Goal: Task Accomplishment & Management: Complete application form

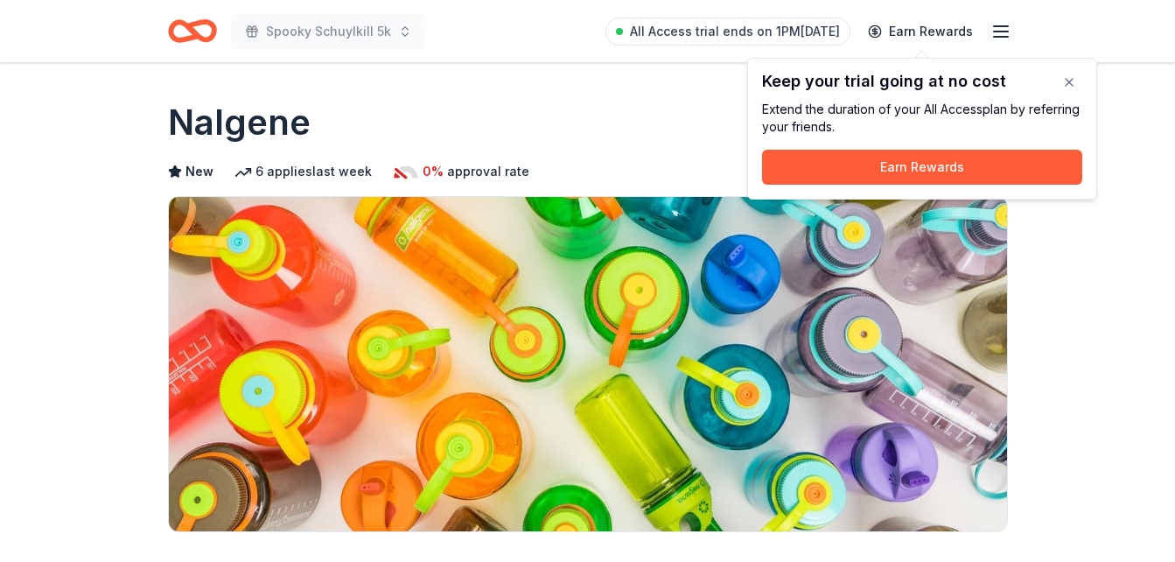
scroll to position [1050, 0]
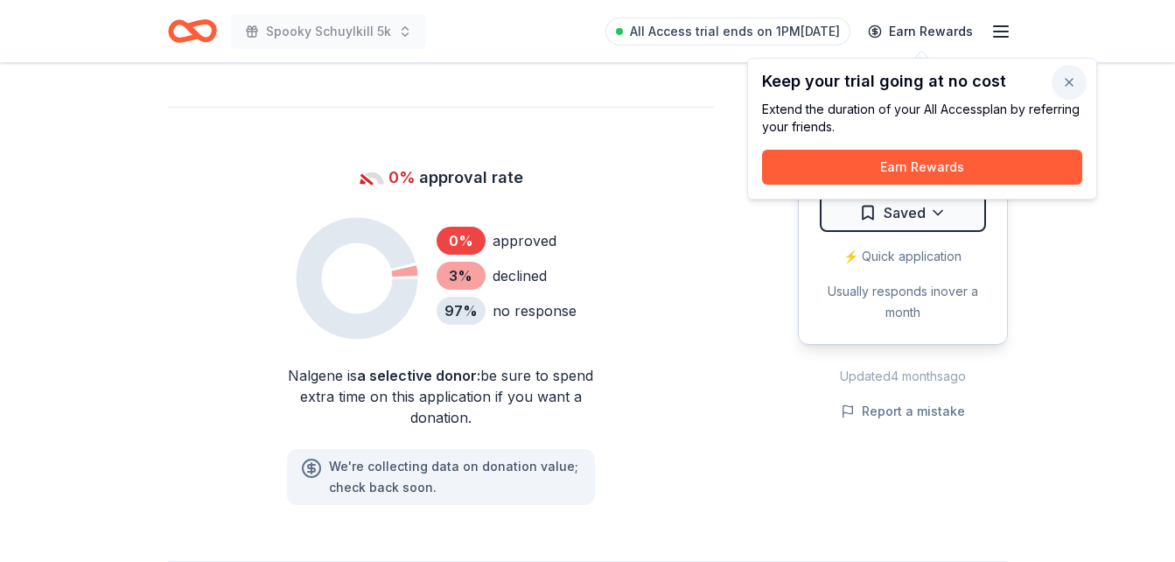
click at [1071, 81] on button "button" at bounding box center [1069, 82] width 35 height 35
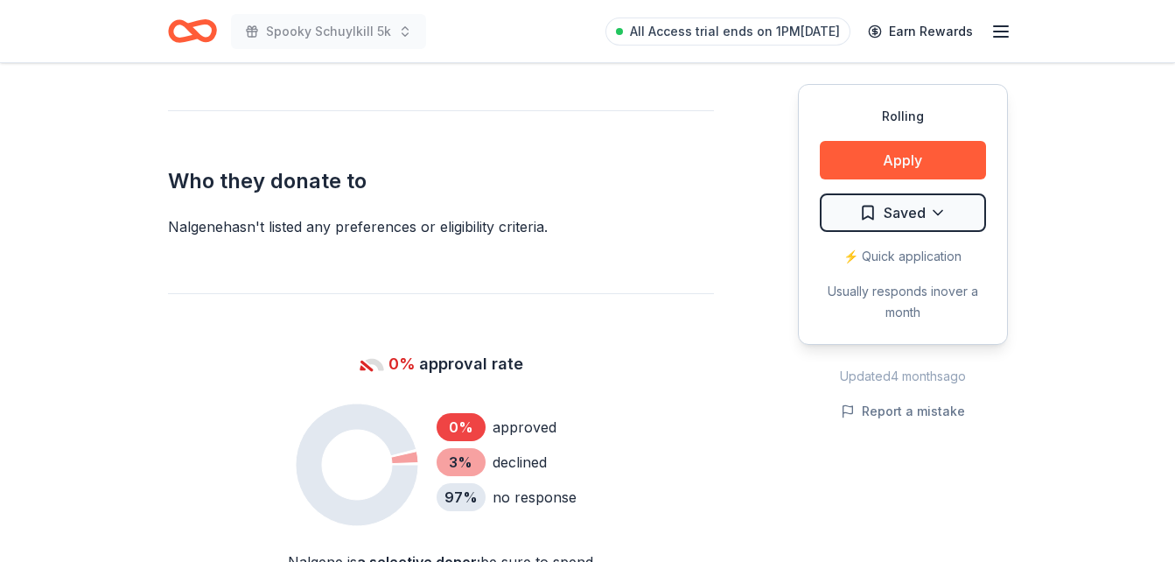
scroll to position [805, 0]
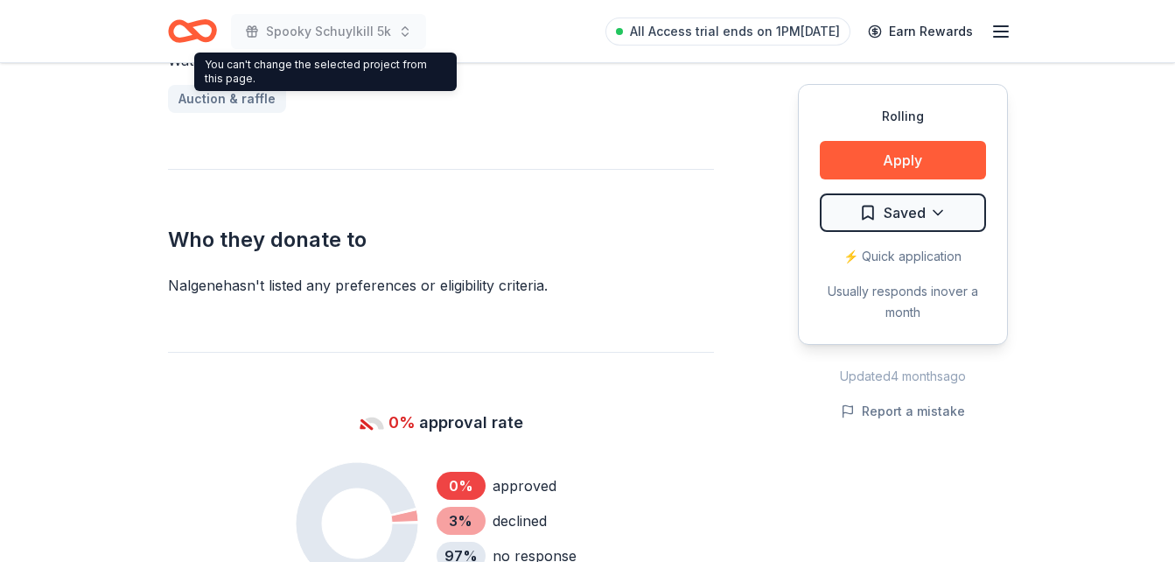
click at [328, 293] on div "Nalgene hasn ' t listed any preferences or eligibility criteria." at bounding box center [441, 285] width 546 height 21
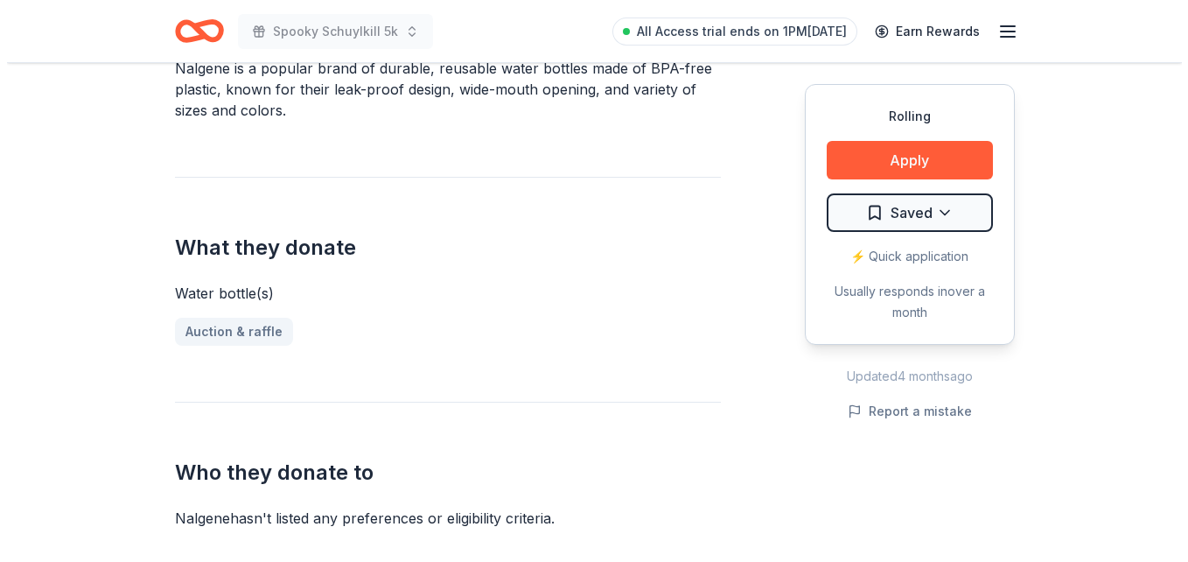
scroll to position [479, 0]
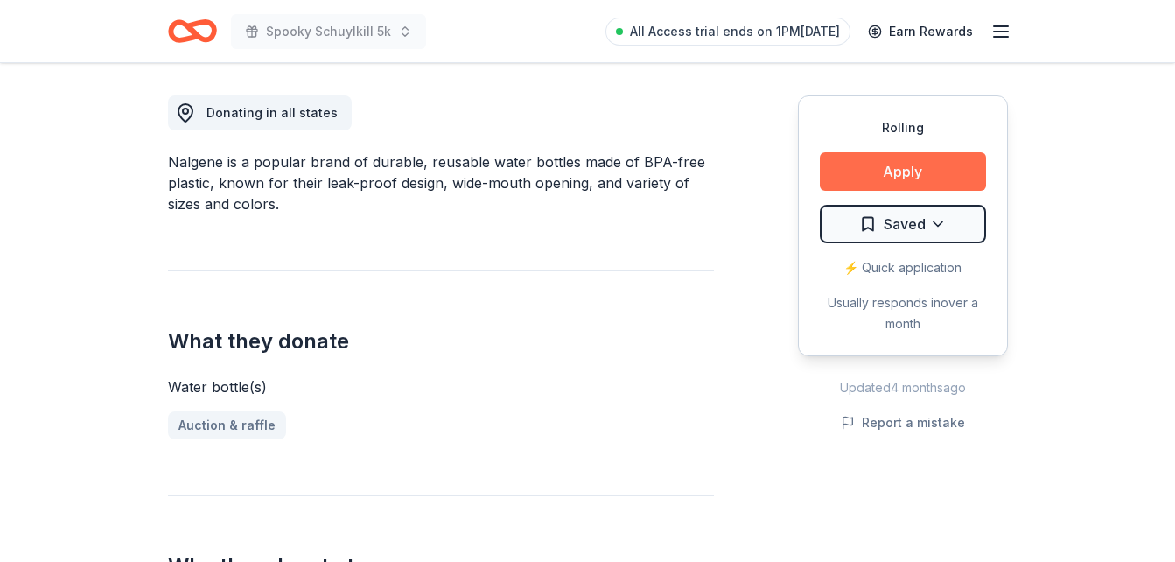
click at [894, 169] on button "Apply" at bounding box center [903, 171] width 166 height 39
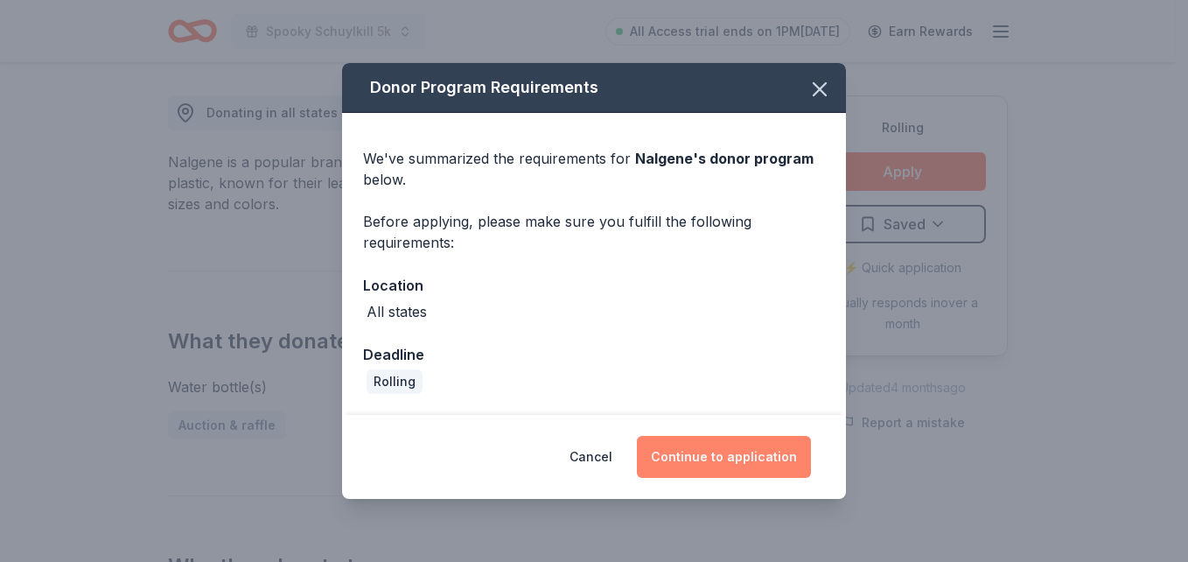
click at [746, 445] on button "Continue to application" at bounding box center [724, 457] width 174 height 42
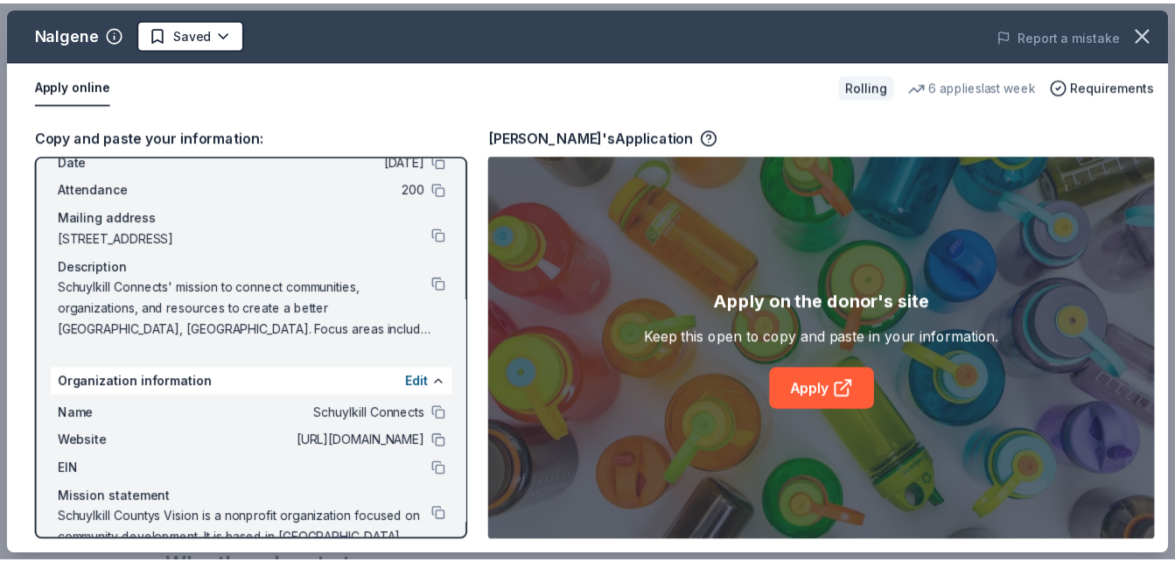
scroll to position [136, 0]
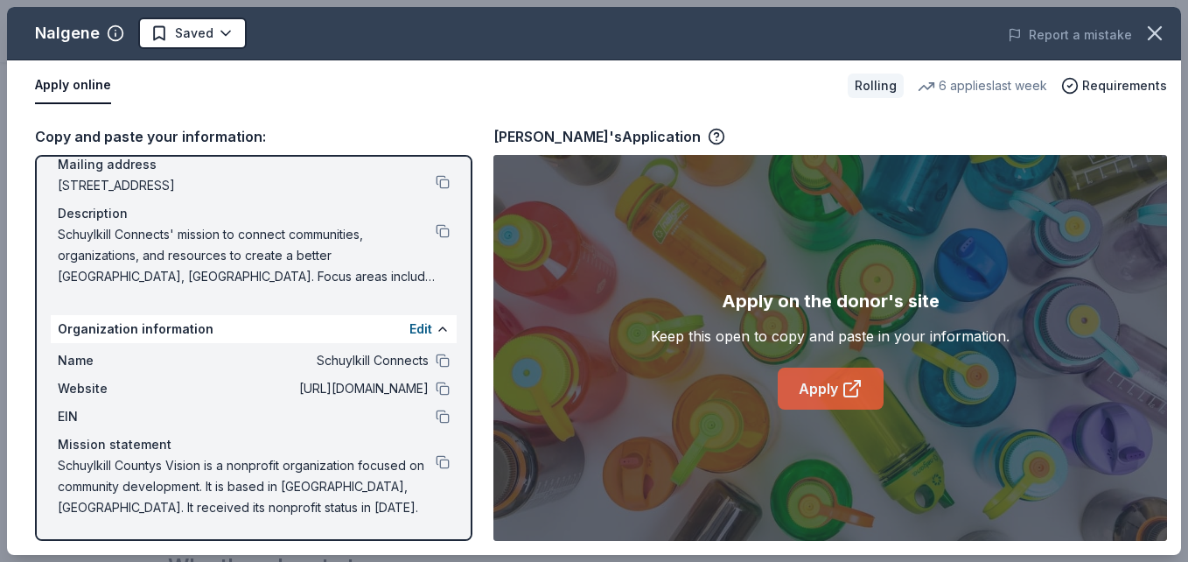
click at [839, 389] on link "Apply" at bounding box center [831, 389] width 106 height 42
click at [1155, 35] on icon "button" at bounding box center [1155, 33] width 25 height 25
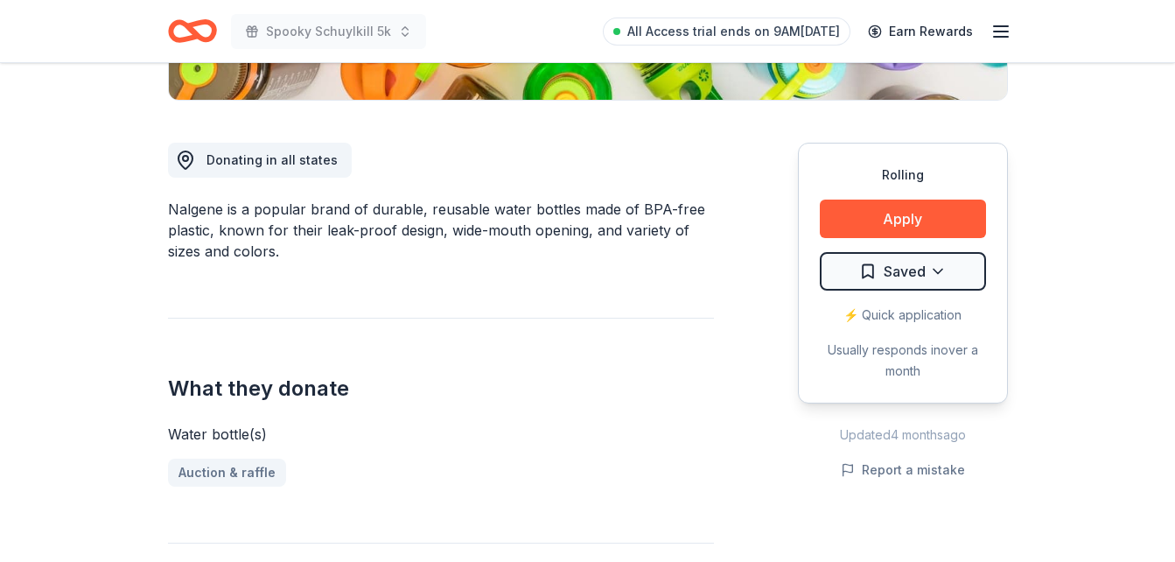
scroll to position [443, 0]
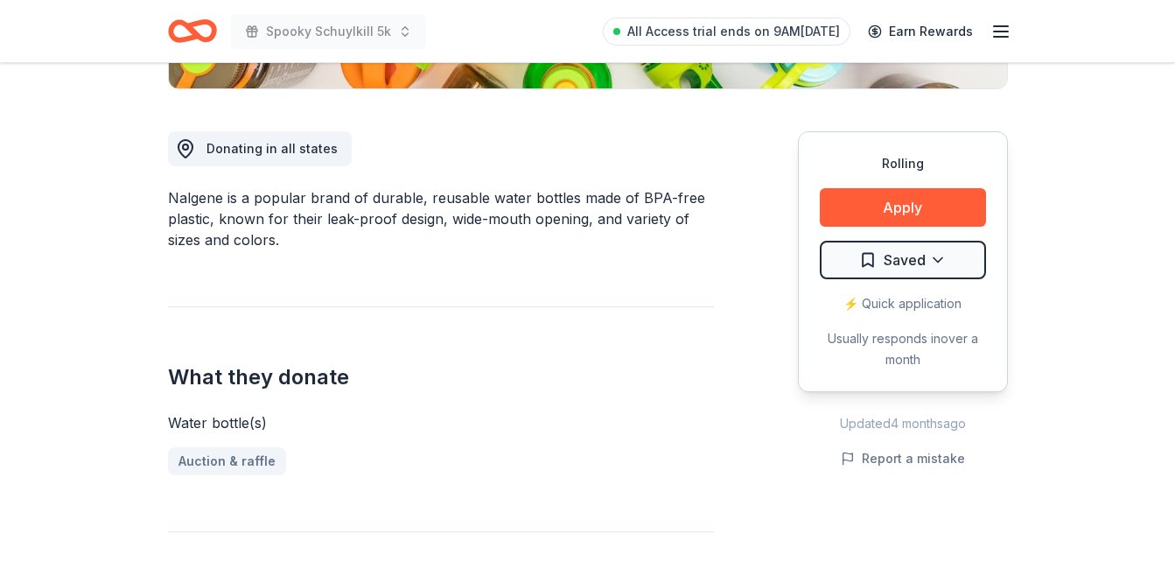
drag, startPoint x: 166, startPoint y: 194, endPoint x: 233, endPoint y: 217, distance: 70.3
drag, startPoint x: 277, startPoint y: 238, endPoint x: 232, endPoint y: 218, distance: 49.8
click at [232, 219] on div "Nalgene is a popular brand of durable, reusable water bottles made of BPA-free …" at bounding box center [441, 218] width 546 height 63
click at [170, 195] on div "Nalgene is a popular brand of durable, reusable water bottles made of BPA-free …" at bounding box center [441, 218] width 546 height 63
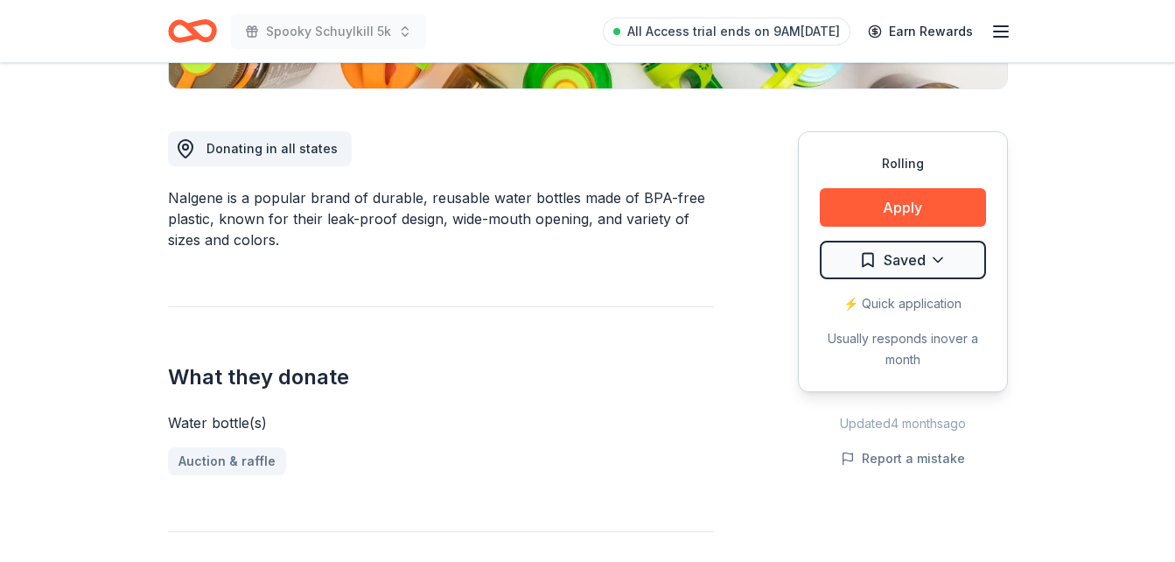
drag, startPoint x: 167, startPoint y: 195, endPoint x: 332, endPoint y: 265, distance: 178.8
click at [299, 242] on div "Nalgene is a popular brand of durable, reusable water bottles made of BPA-free …" at bounding box center [441, 218] width 546 height 63
drag, startPoint x: 276, startPoint y: 242, endPoint x: 190, endPoint y: 206, distance: 93.3
click at [188, 209] on div "Nalgene is a popular brand of durable, reusable water bottles made of BPA-free …" at bounding box center [441, 218] width 546 height 63
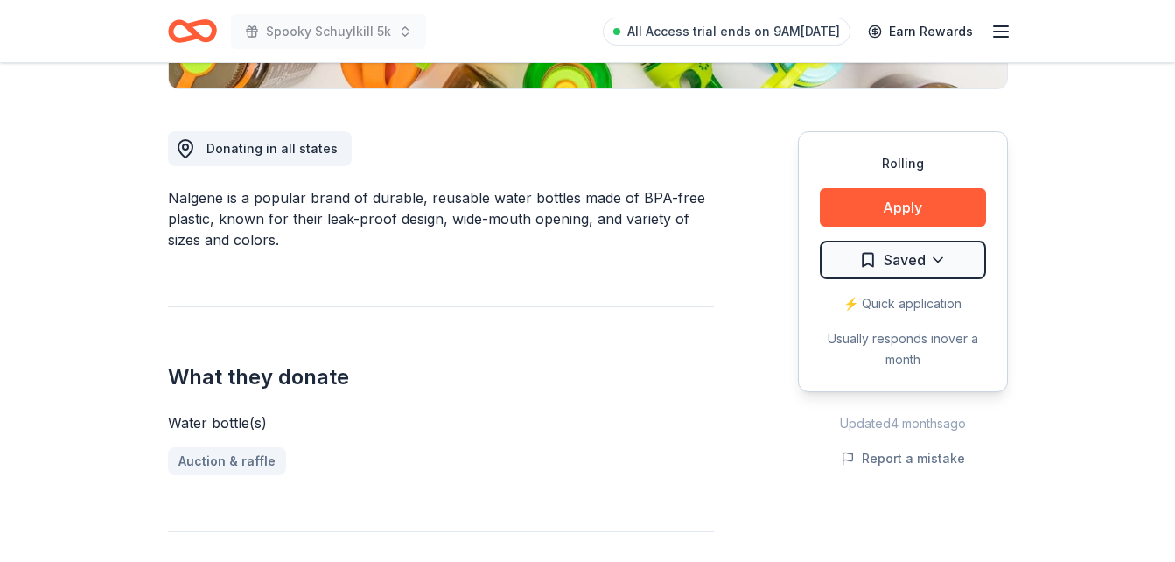
click at [192, 203] on div "Nalgene is a popular brand of durable, reusable water bottles made of BPA-free …" at bounding box center [441, 218] width 546 height 63
click at [185, 193] on div "Nalgene is a popular brand of durable, reusable water bottles made of BPA-free …" at bounding box center [441, 218] width 546 height 63
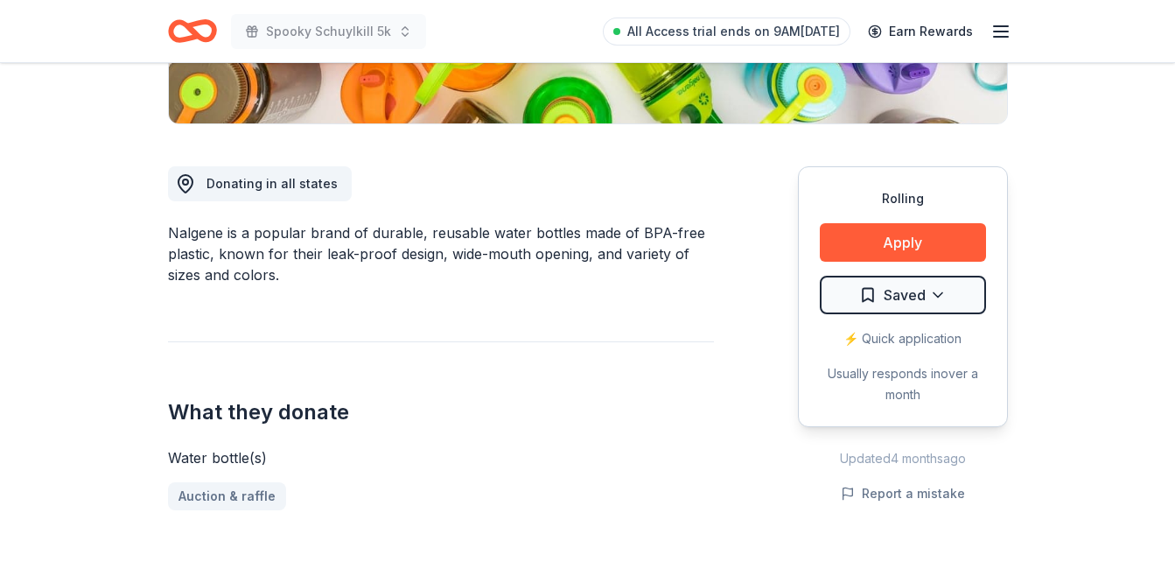
scroll to position [373, 0]
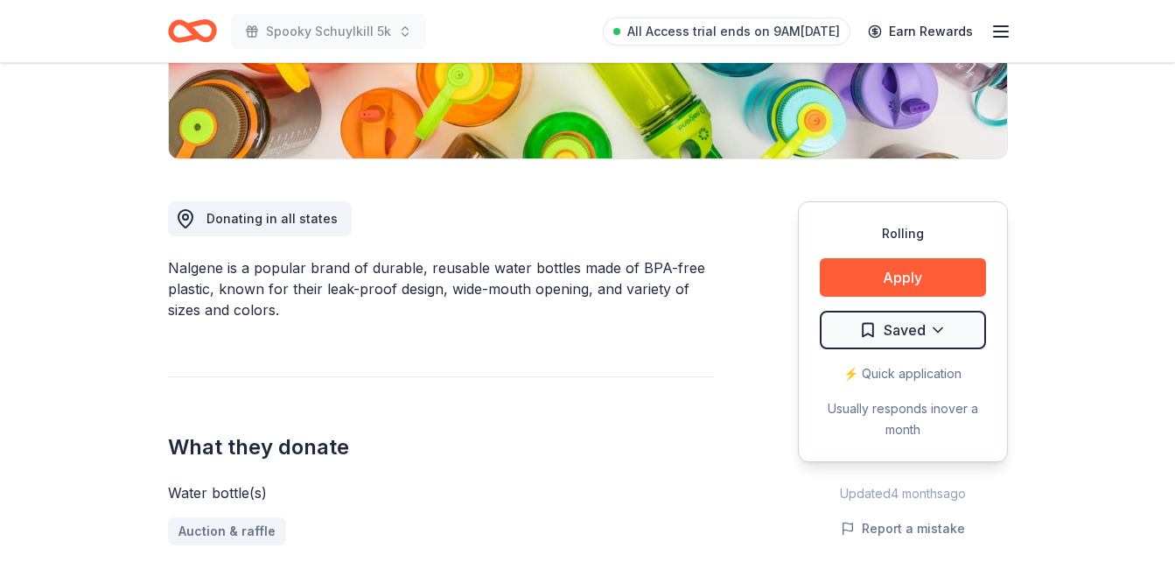
drag, startPoint x: 164, startPoint y: 265, endPoint x: 308, endPoint y: 317, distance: 153.4
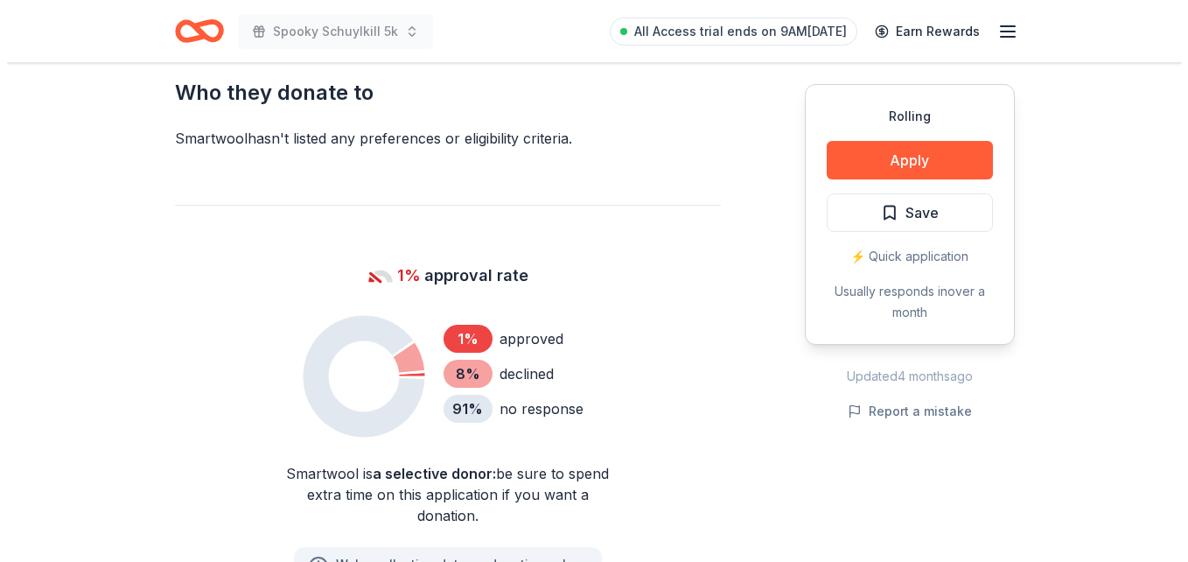
scroll to position [992, 0]
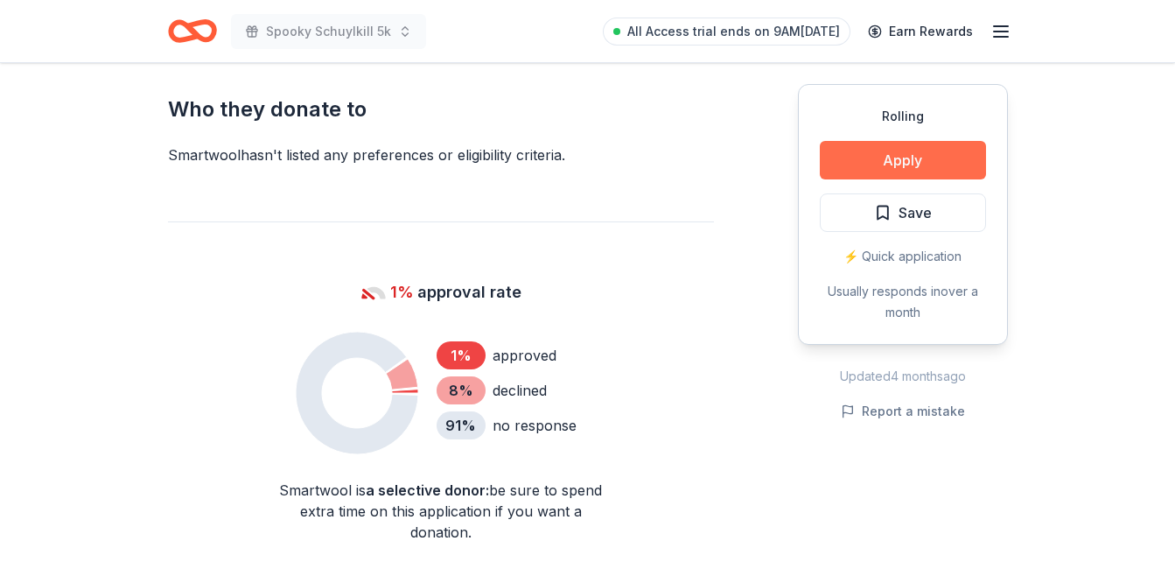
click at [891, 157] on button "Apply" at bounding box center [903, 160] width 166 height 39
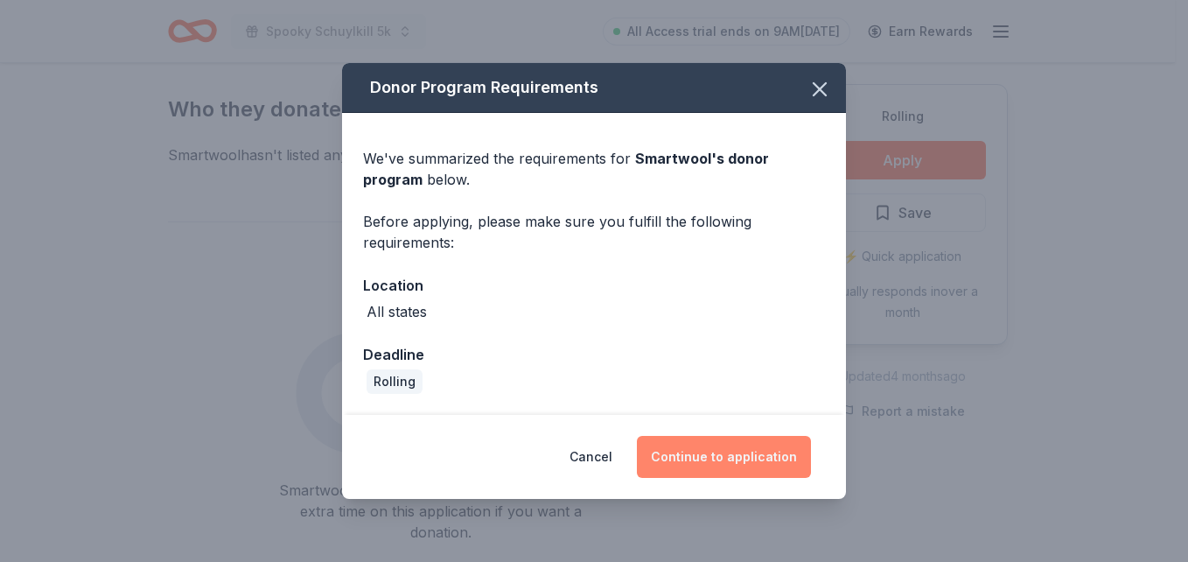
click at [733, 459] on button "Continue to application" at bounding box center [724, 457] width 174 height 42
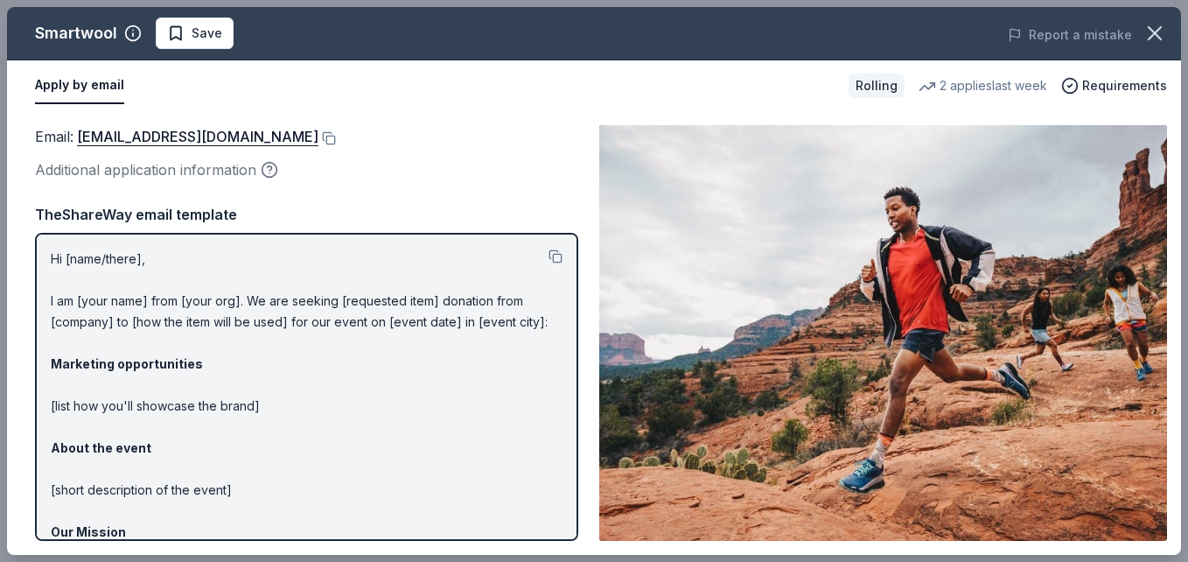
click at [49, 258] on div "Hi [name/there], I am [your name] from [your org]. We are seeking [requested it…" at bounding box center [306, 387] width 543 height 308
drag, startPoint x: 50, startPoint y: 256, endPoint x: 97, endPoint y: 301, distance: 65.0
click at [97, 301] on div "Hi [name/there], I am [your name] from [your org]. We are seeking [requested it…" at bounding box center [306, 387] width 543 height 308
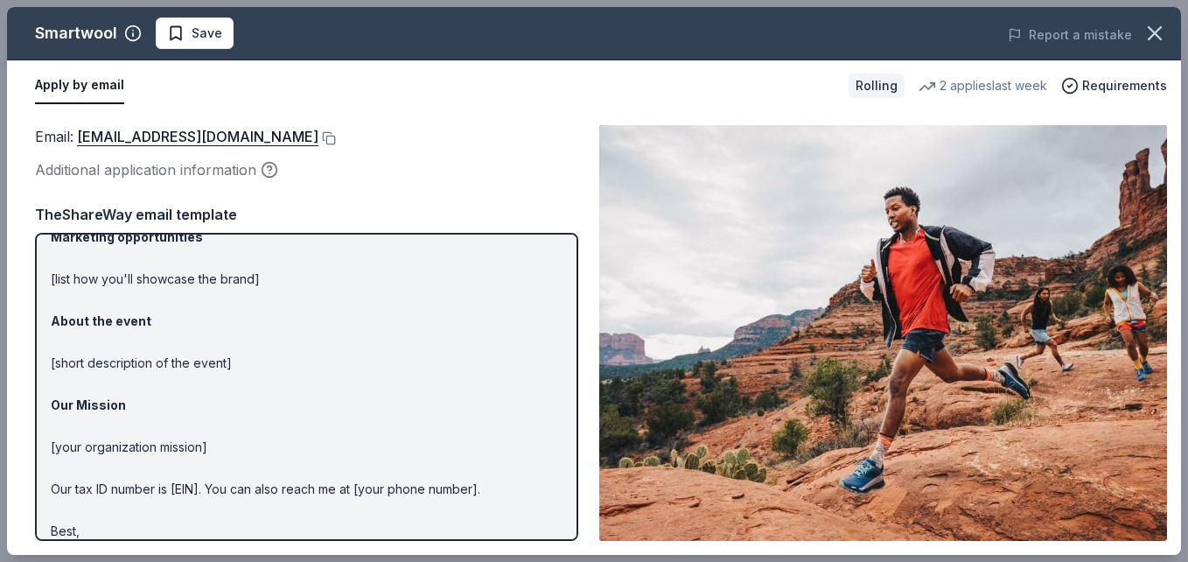
scroll to position [165, 0]
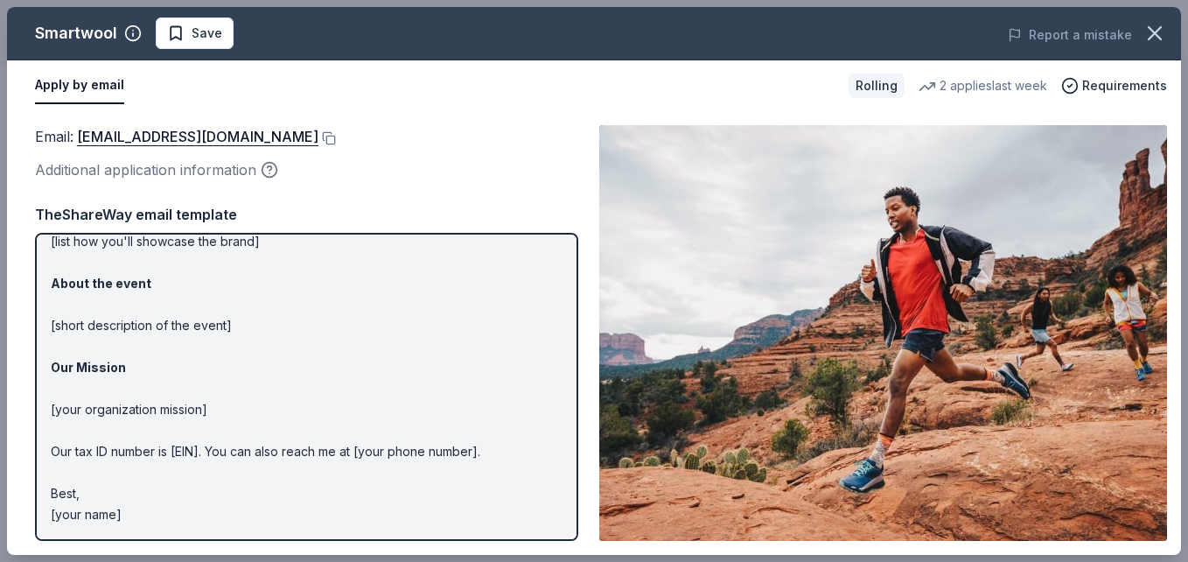
drag, startPoint x: 171, startPoint y: 508, endPoint x: 130, endPoint y: 333, distance: 180.7
click at [130, 333] on p "Hi [name/there], I am [your name] from [your org]. We are seeking [requested it…" at bounding box center [307, 304] width 512 height 441
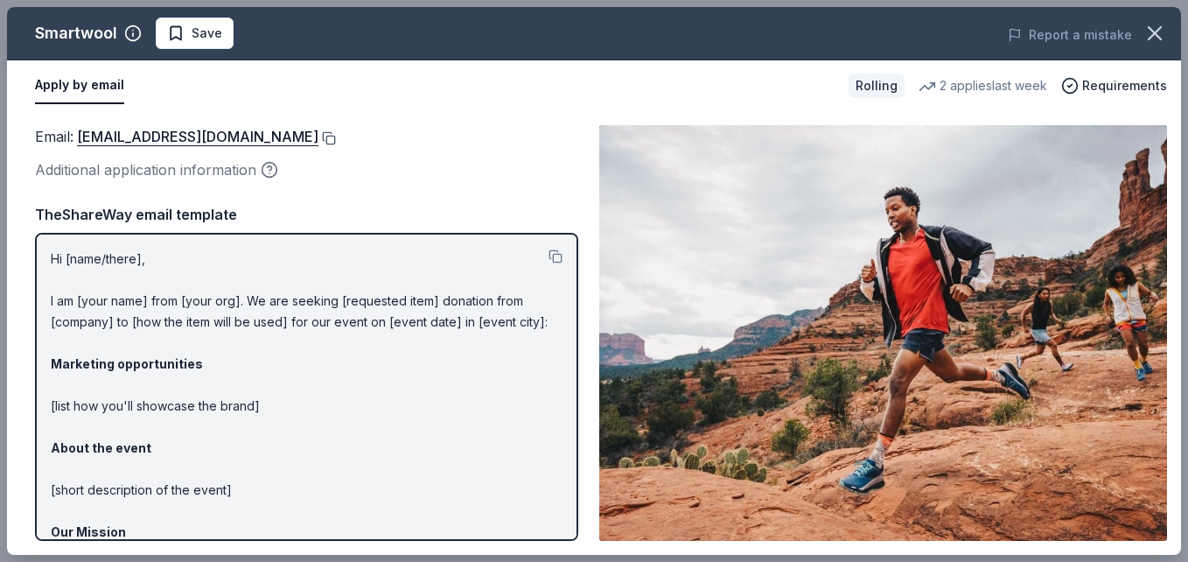
click at [319, 135] on button at bounding box center [328, 138] width 18 height 14
click at [270, 174] on icon "button" at bounding box center [270, 174] width 0 height 0
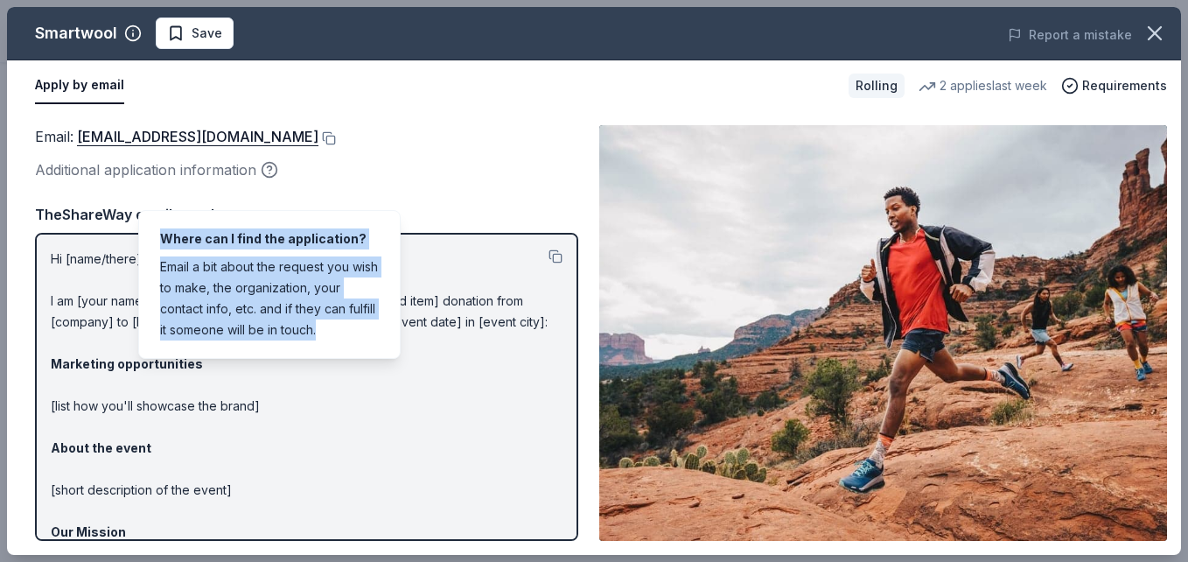
drag, startPoint x: 162, startPoint y: 218, endPoint x: 329, endPoint y: 312, distance: 192.0
click at [329, 312] on div "Where can I find the application? Email a bit about the request you wish to mak…" at bounding box center [269, 284] width 263 height 149
copy div "Where can I find the application? Email a bit about the request you wish to mak…"
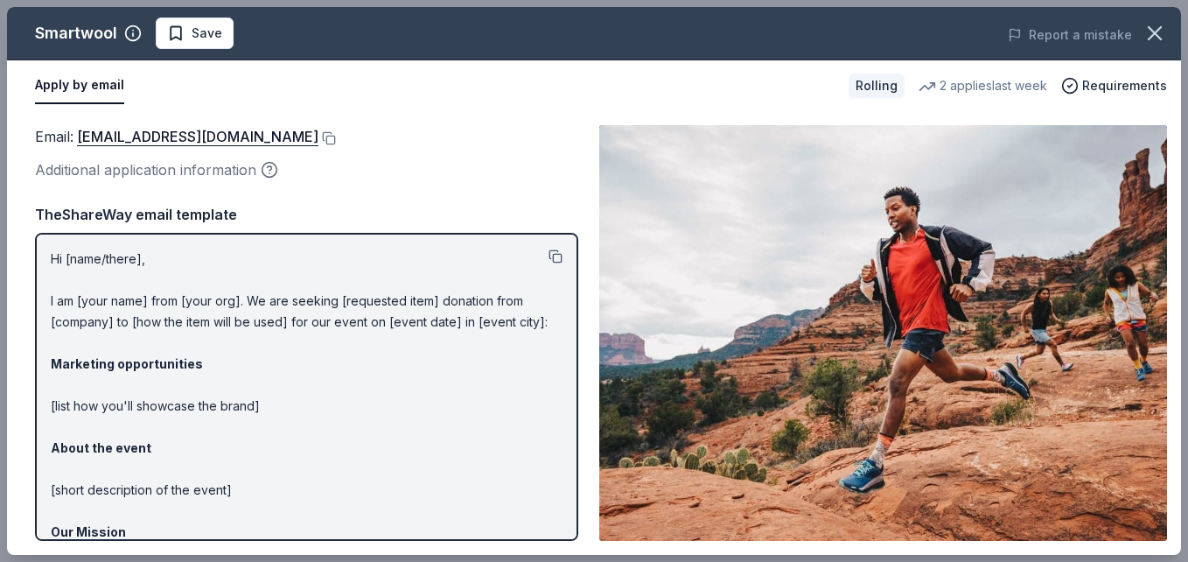
click at [549, 252] on button at bounding box center [556, 256] width 14 height 14
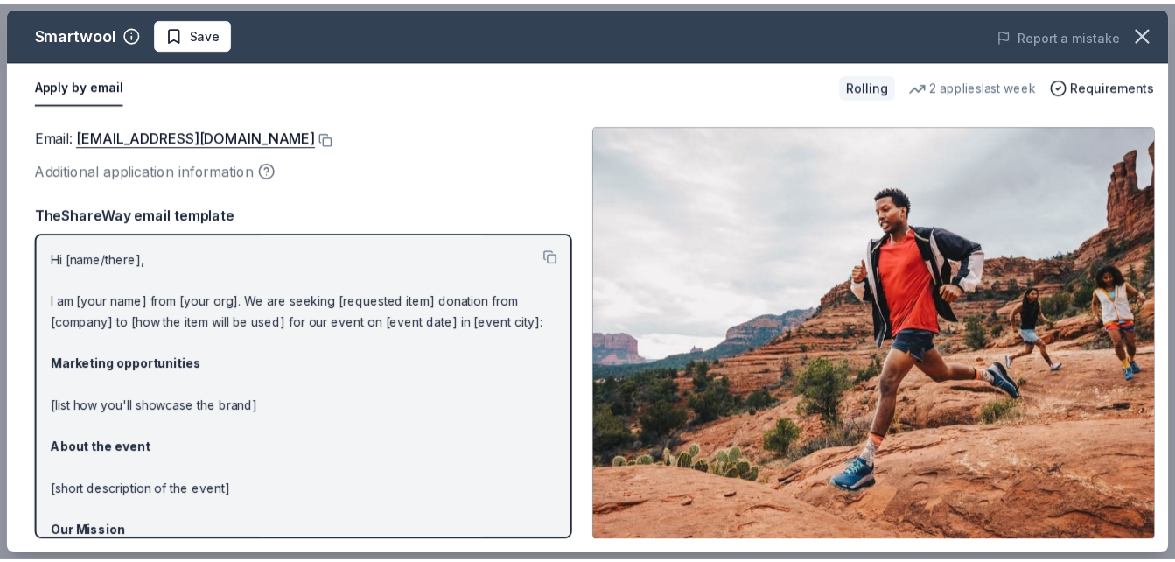
scroll to position [165, 0]
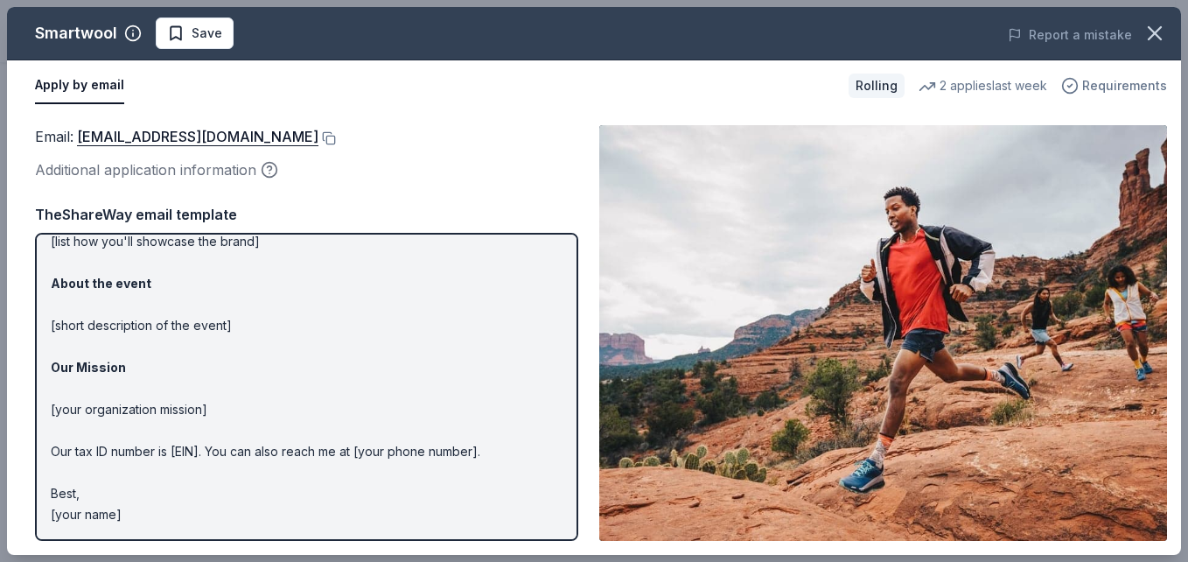
click at [1125, 82] on span "Requirements" at bounding box center [1125, 85] width 85 height 21
click at [1153, 32] on icon "button" at bounding box center [1155, 33] width 12 height 12
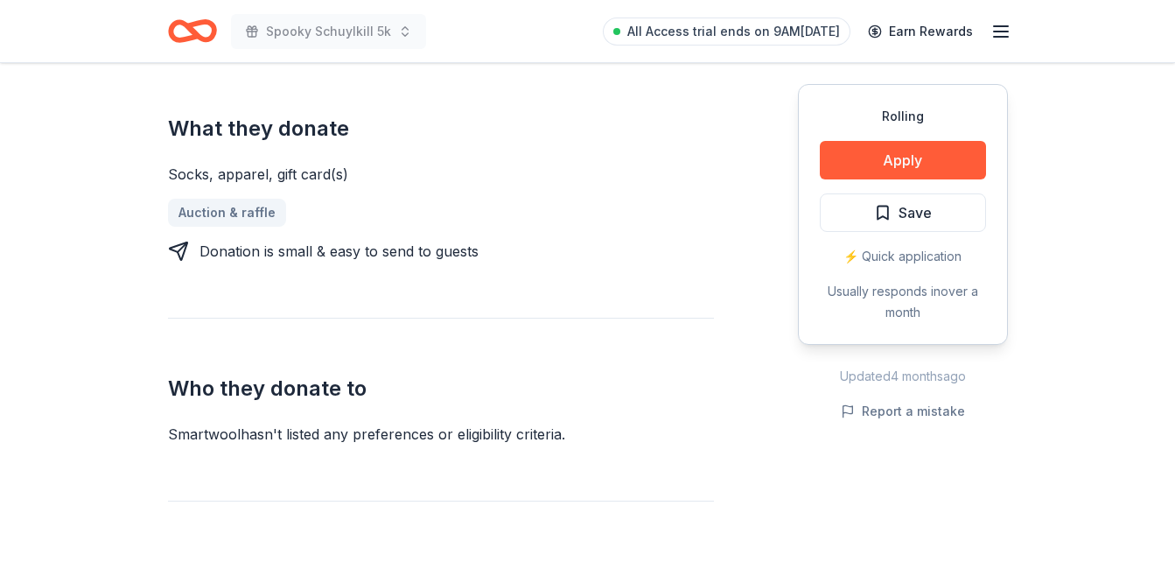
scroll to position [636, 0]
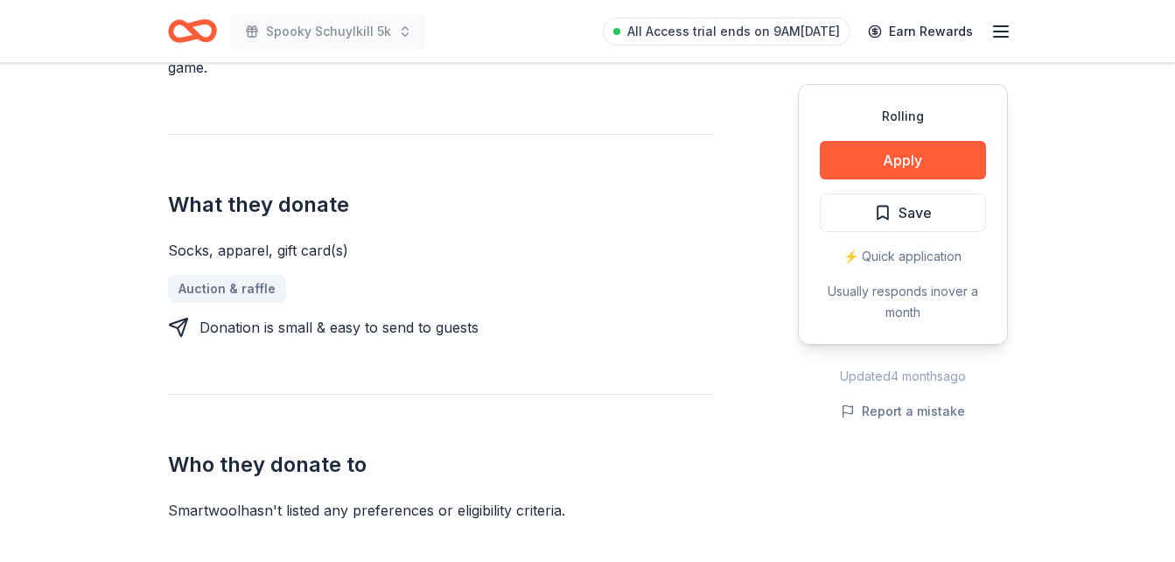
drag, startPoint x: 349, startPoint y: 230, endPoint x: 210, endPoint y: 224, distance: 139.3
click at [210, 240] on div "Socks, apparel, gift card(s)" at bounding box center [441, 250] width 546 height 21
click at [854, 209] on button "Save" at bounding box center [903, 212] width 166 height 39
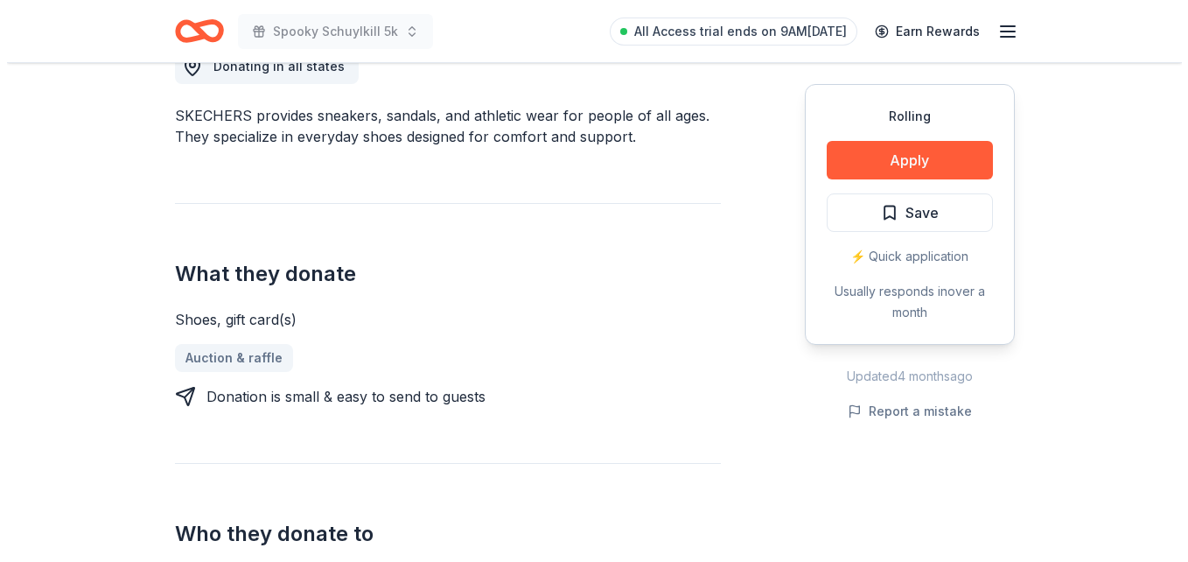
scroll to position [536, 0]
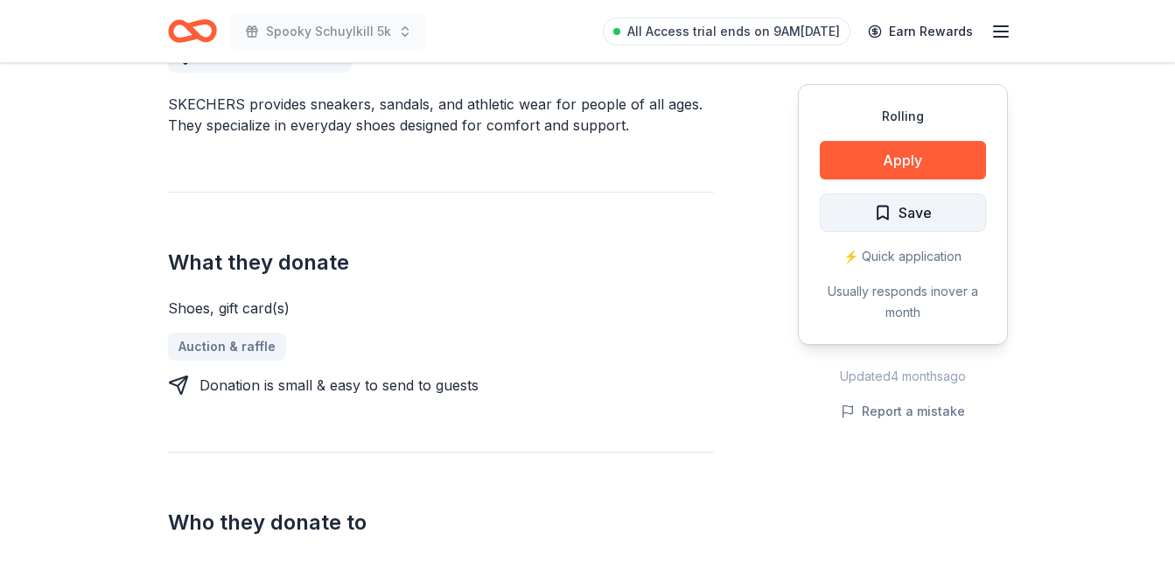
click at [905, 208] on span "Save" at bounding box center [915, 212] width 33 height 23
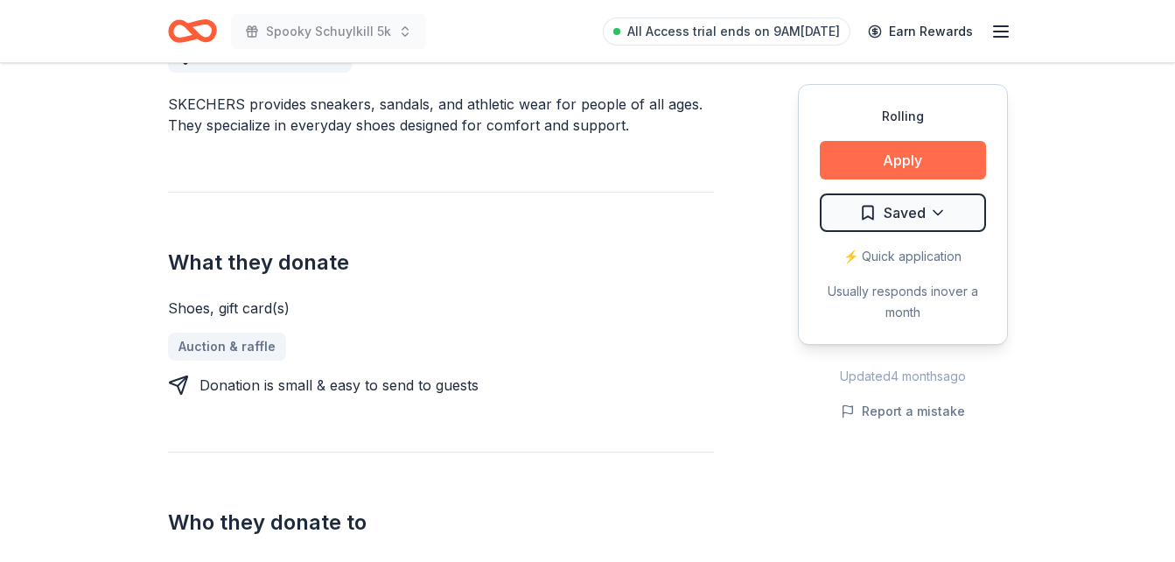
click at [880, 160] on button "Apply" at bounding box center [903, 160] width 166 height 39
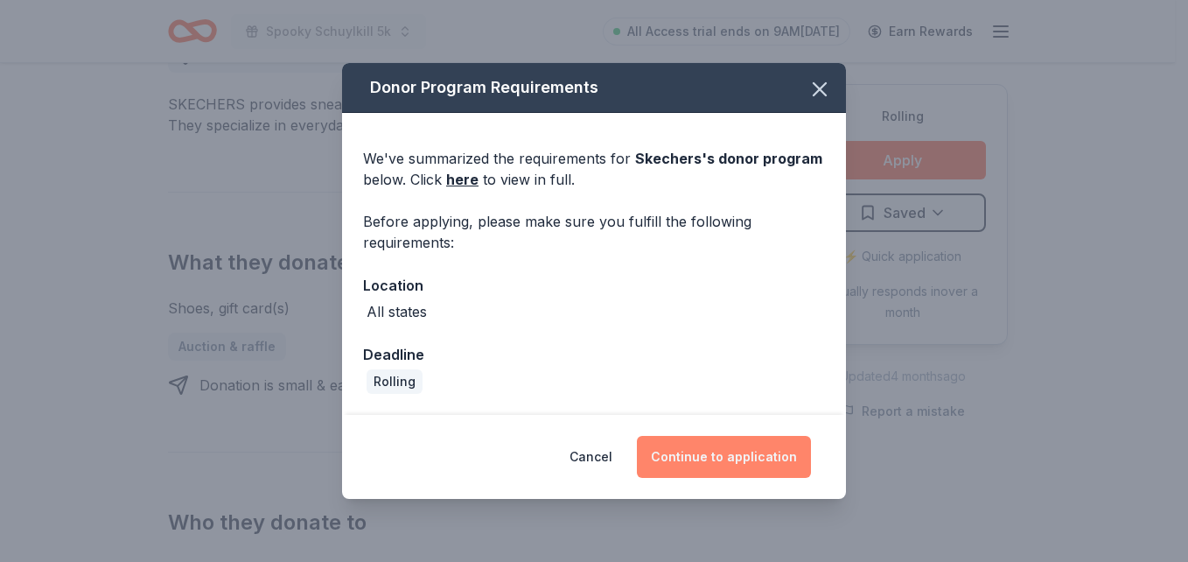
click at [705, 458] on button "Continue to application" at bounding box center [724, 457] width 174 height 42
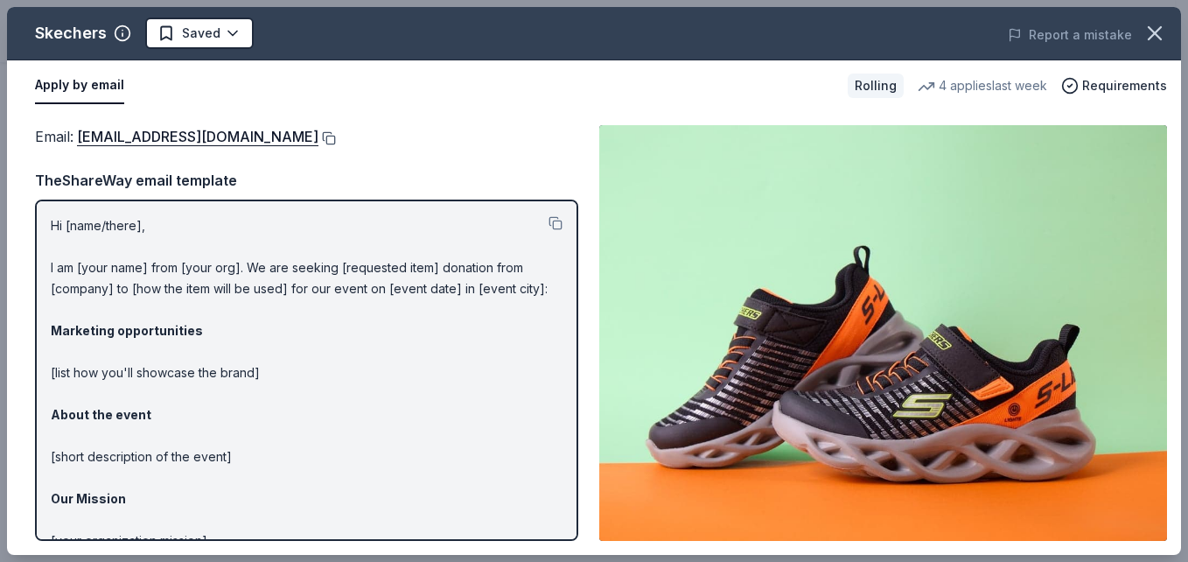
click at [319, 136] on button at bounding box center [328, 138] width 18 height 14
click at [549, 220] on button at bounding box center [556, 223] width 14 height 14
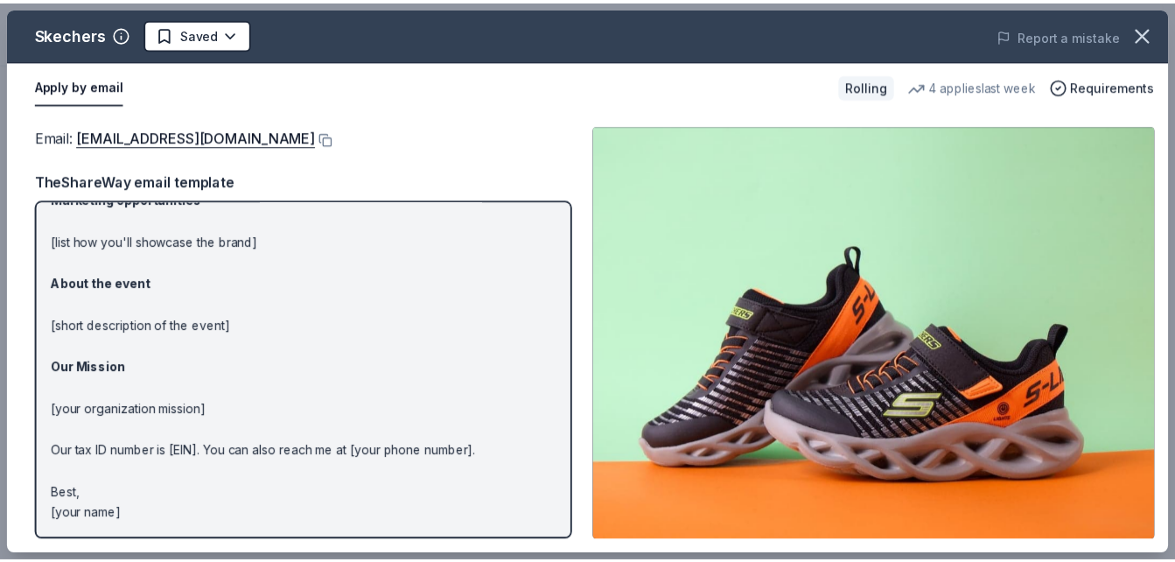
scroll to position [0, 0]
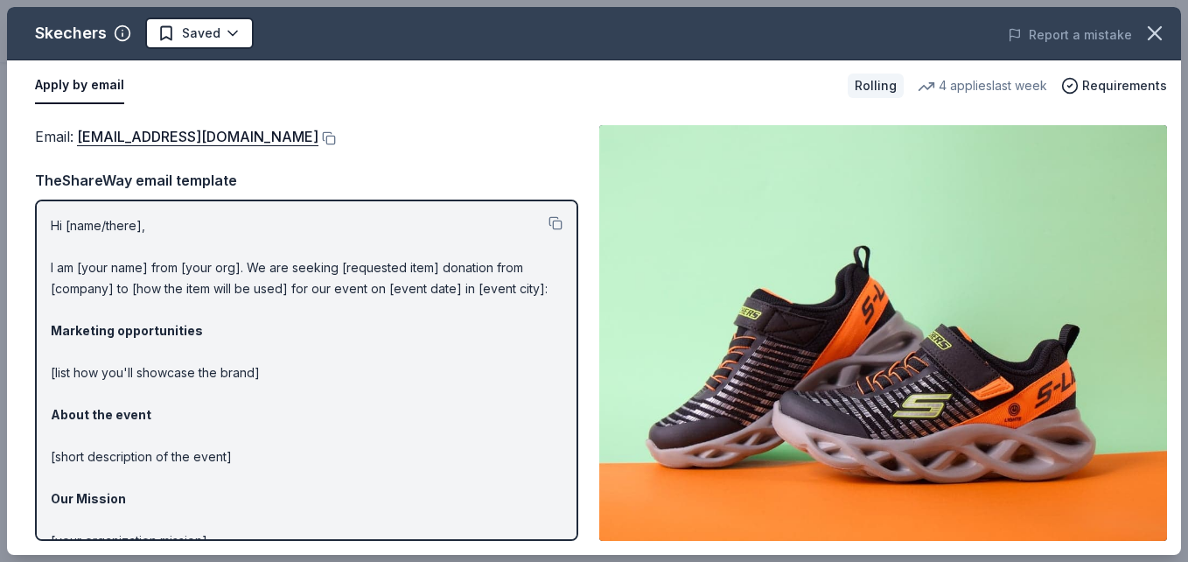
click at [106, 88] on button "Apply by email" at bounding box center [79, 85] width 89 height 37
click at [1153, 33] on icon "button" at bounding box center [1155, 33] width 25 height 25
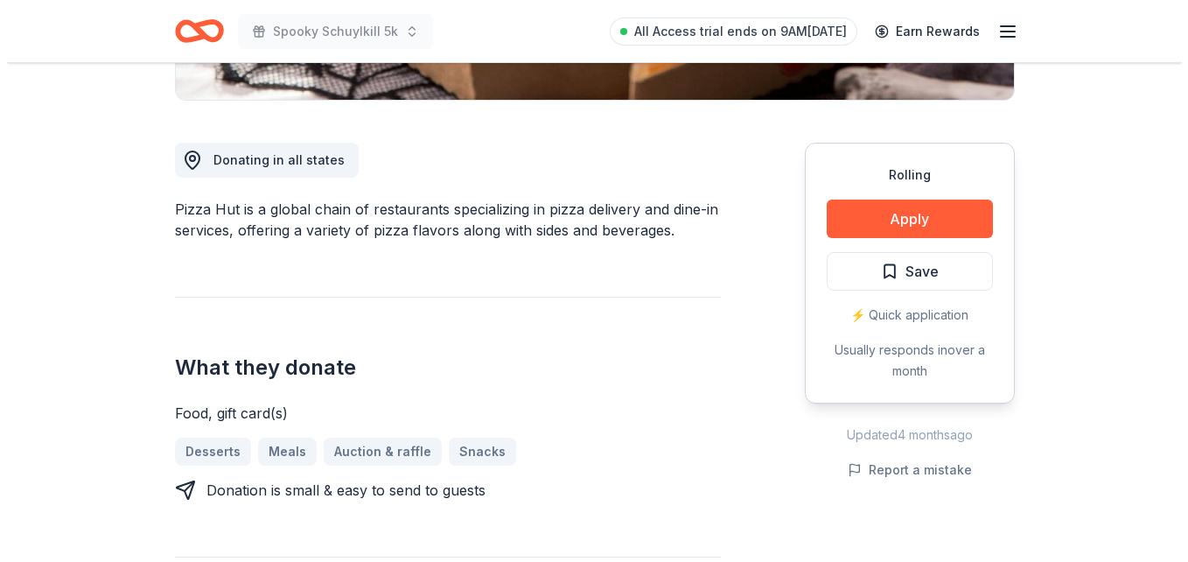
scroll to position [501, 0]
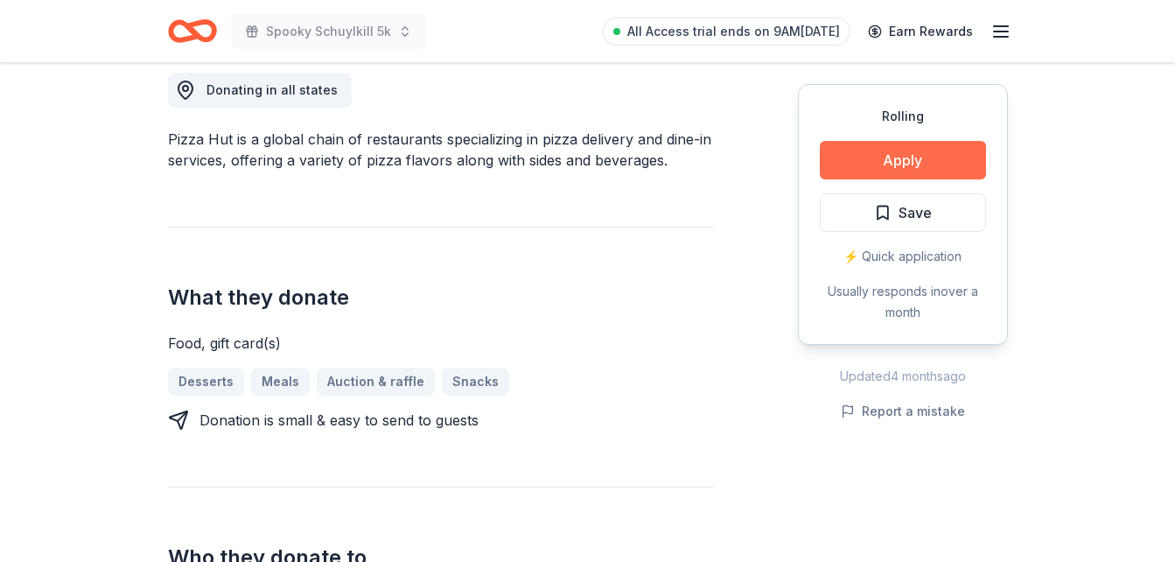
click at [892, 155] on button "Apply" at bounding box center [903, 160] width 166 height 39
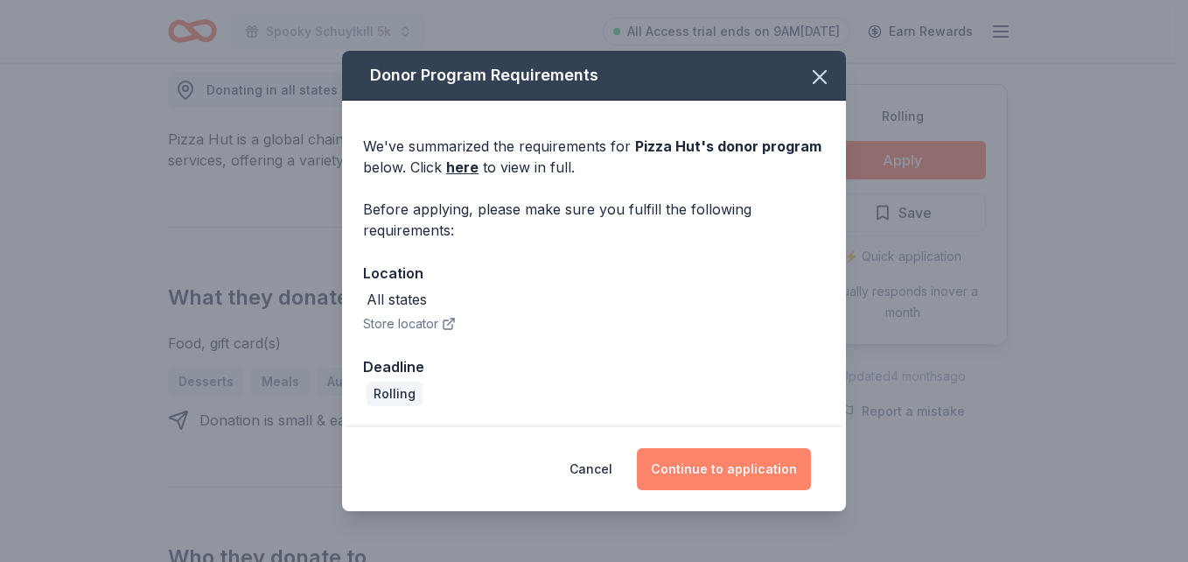
click at [740, 466] on button "Continue to application" at bounding box center [724, 469] width 174 height 42
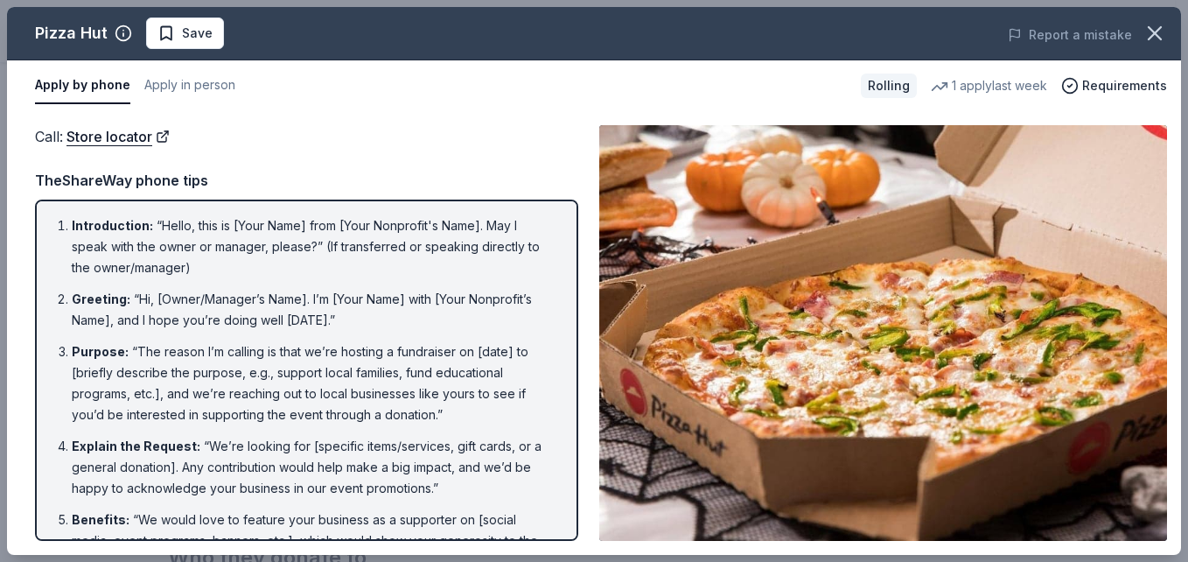
click at [293, 275] on li "Introduction : “Hello, this is [Your Name] from [Your Nonprofit's Name]. May I …" at bounding box center [312, 246] width 480 height 63
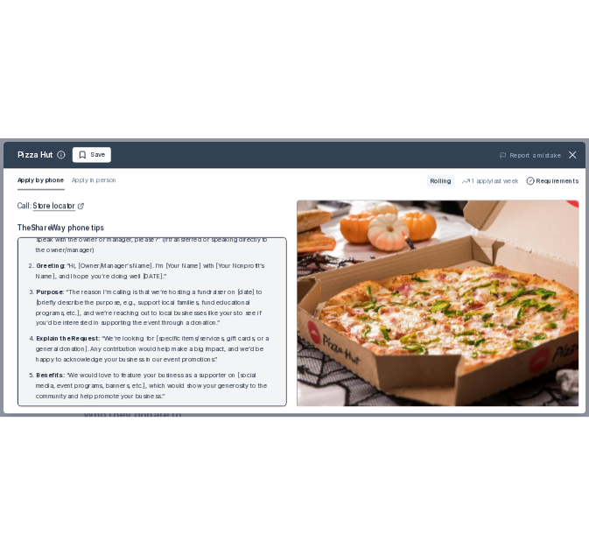
scroll to position [0, 0]
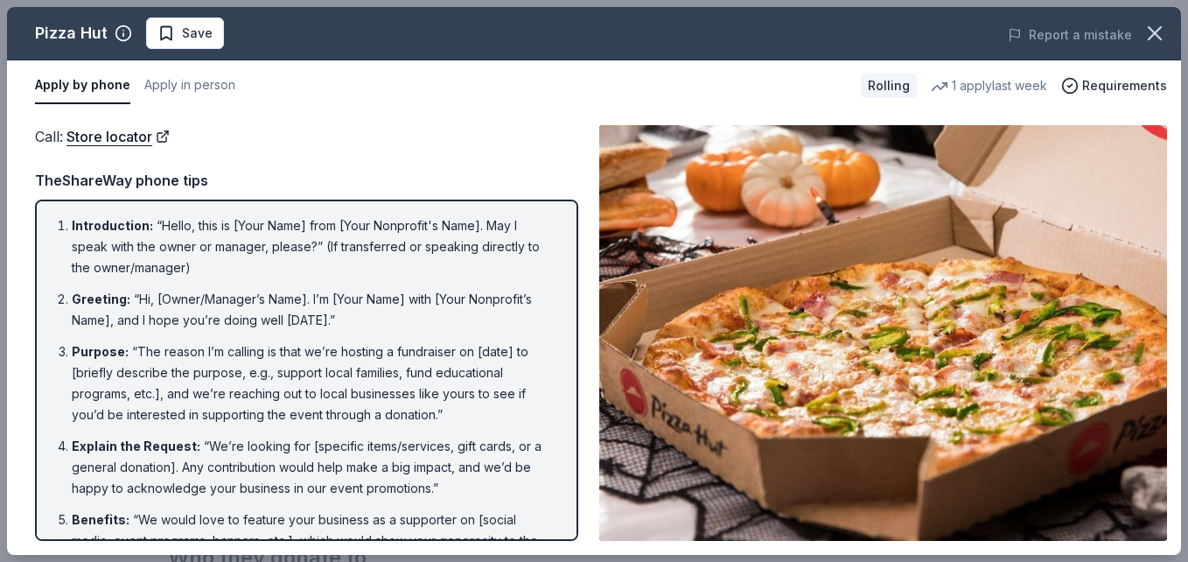
drag, startPoint x: 55, startPoint y: 221, endPoint x: 315, endPoint y: 396, distance: 313.9
click at [289, 389] on ol "Introduction : “Hello, this is [Your Name] from [Your Nonprofit's Name]. May I …" at bounding box center [307, 539] width 512 height 648
click at [186, 80] on button "Apply in person" at bounding box center [189, 85] width 91 height 37
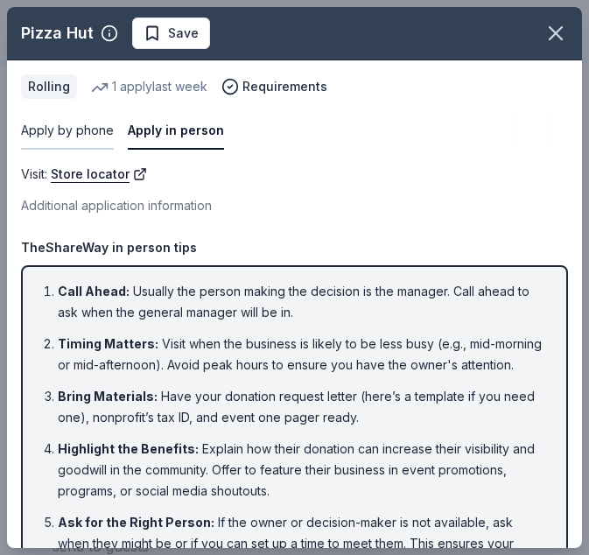
click at [66, 130] on button "Apply by phone" at bounding box center [67, 131] width 93 height 37
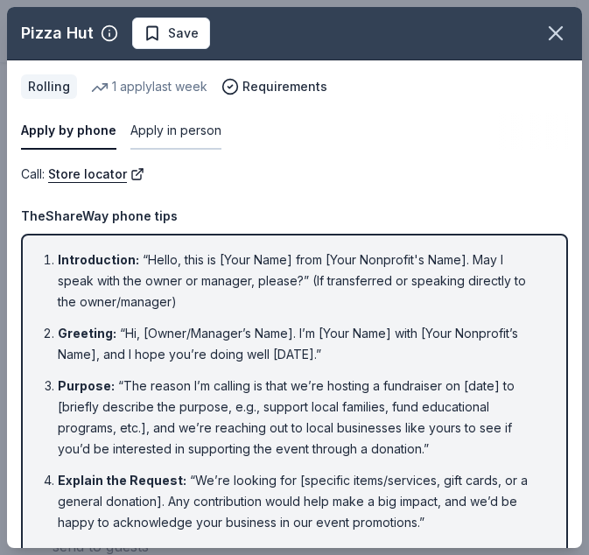
click at [156, 137] on button "Apply in person" at bounding box center [175, 131] width 91 height 37
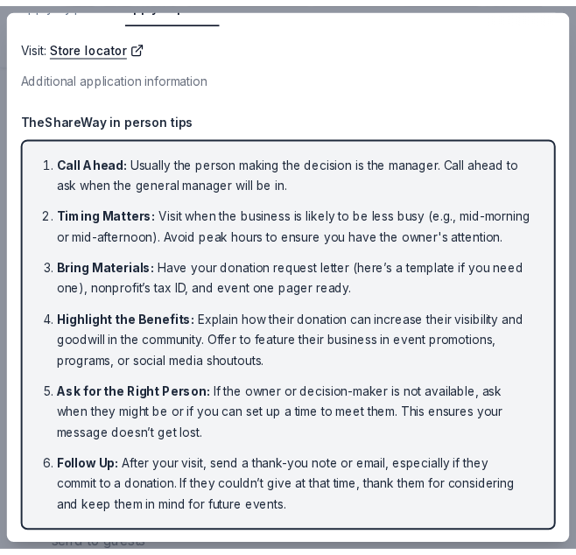
scroll to position [151, 0]
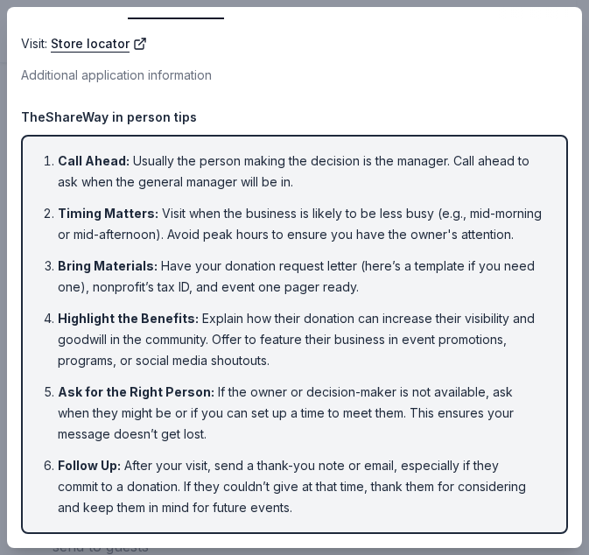
click at [584, 537] on div "Pizza Hut Save Apply by phone Apply in person Rolling 1 apply last week Require…" at bounding box center [294, 277] width 589 height 555
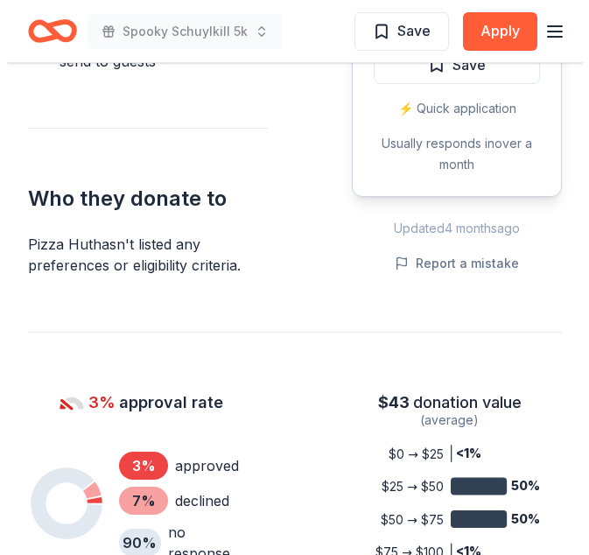
scroll to position [501, 0]
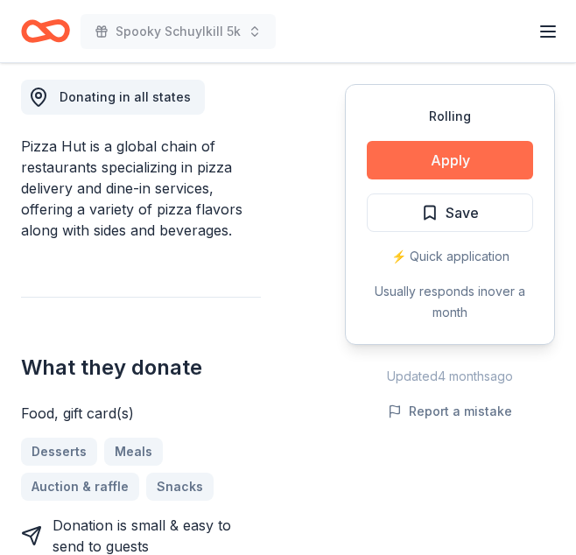
click at [490, 157] on button "Apply" at bounding box center [450, 160] width 166 height 39
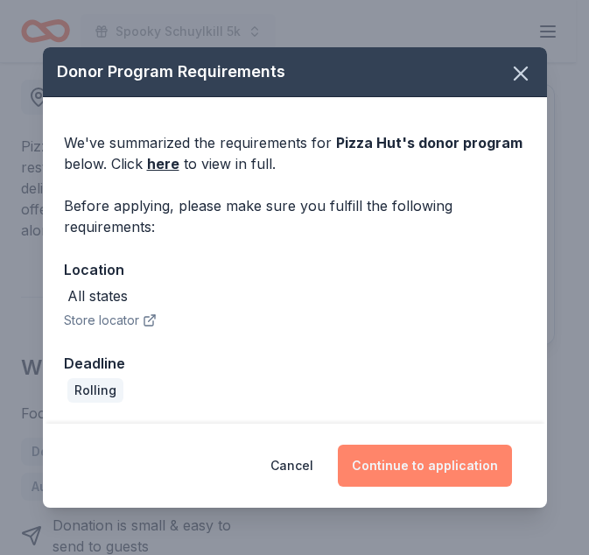
click at [424, 470] on button "Continue to application" at bounding box center [425, 466] width 174 height 42
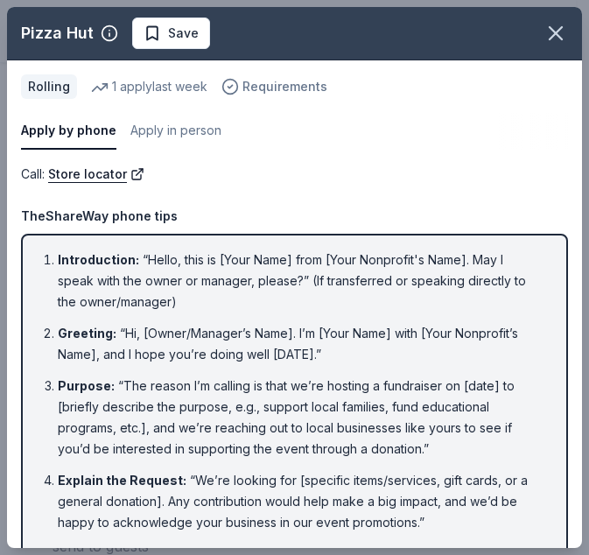
click at [247, 78] on span "Requirements" at bounding box center [284, 86] width 85 height 21
click at [440, 136] on div "Apply by phone Apply in person" at bounding box center [294, 131] width 547 height 37
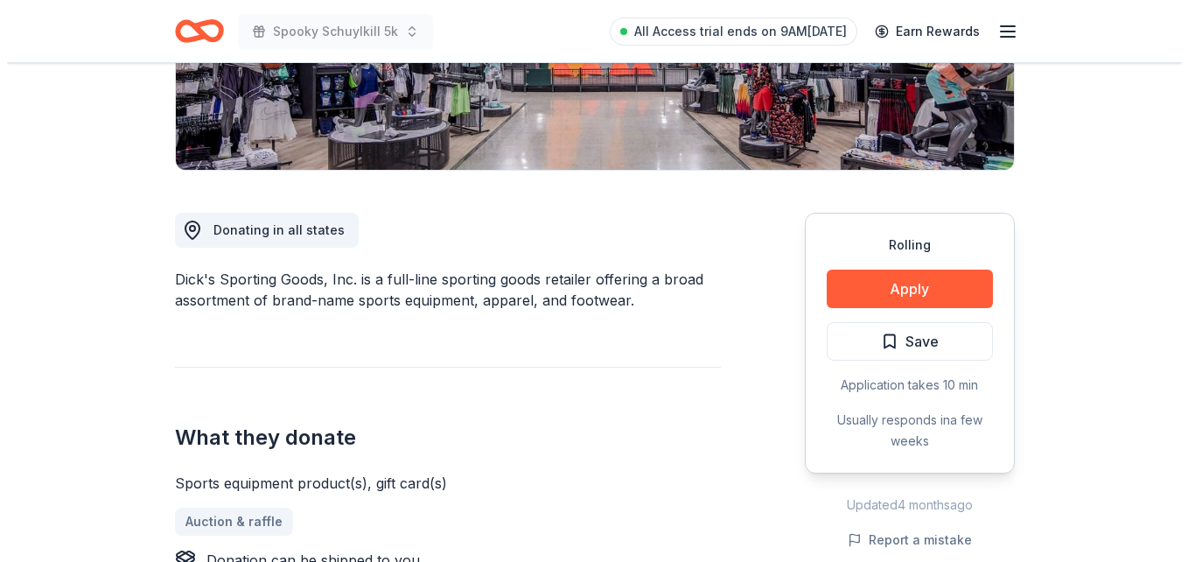
scroll to position [479, 0]
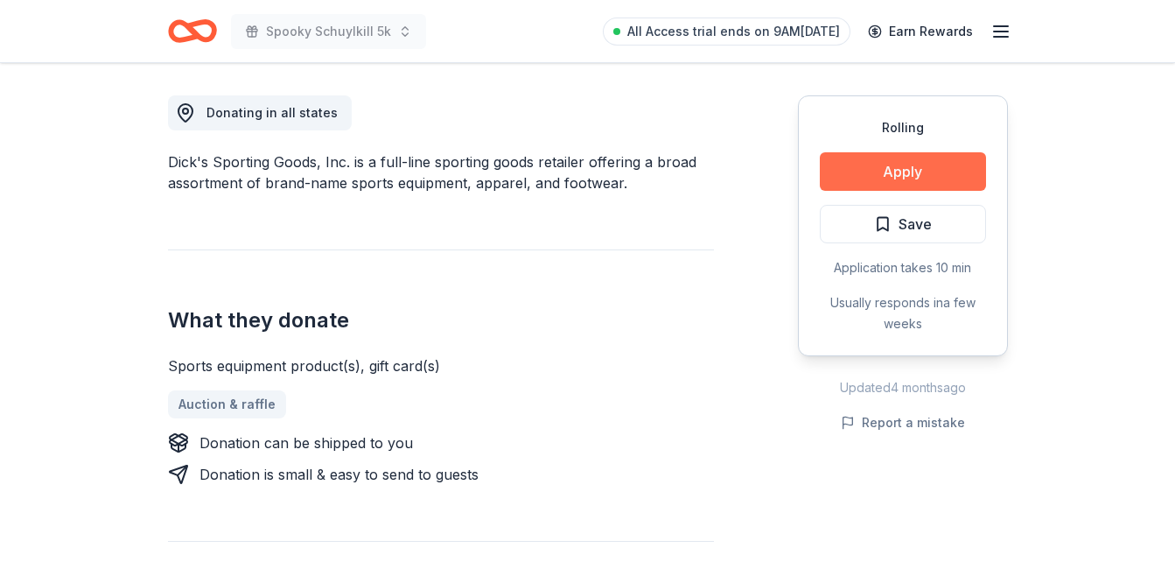
click at [896, 175] on button "Apply" at bounding box center [903, 171] width 166 height 39
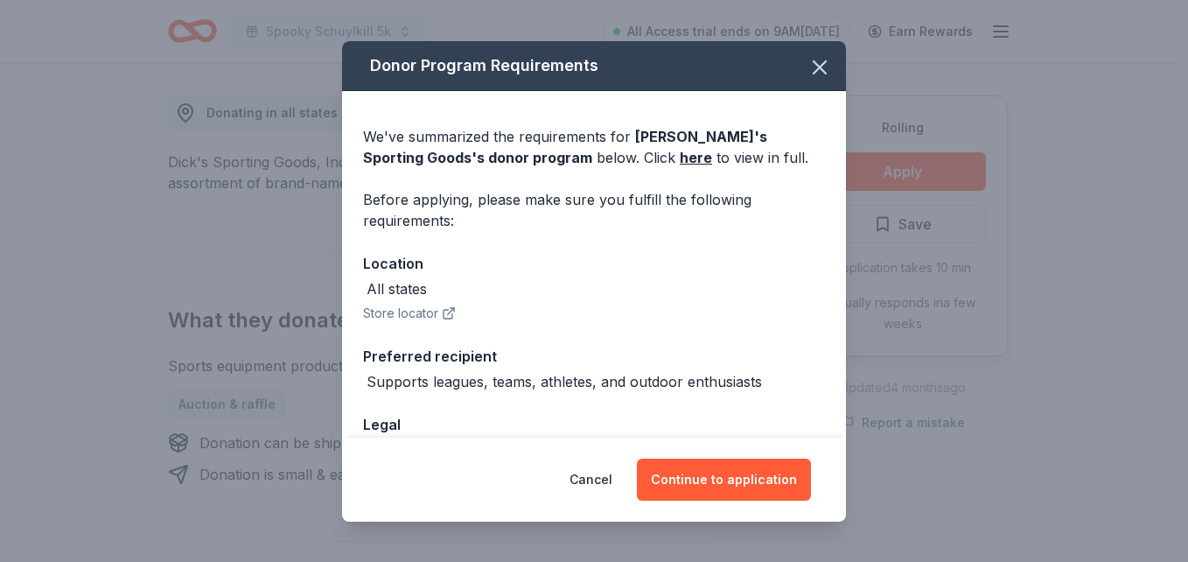
scroll to position [116, 0]
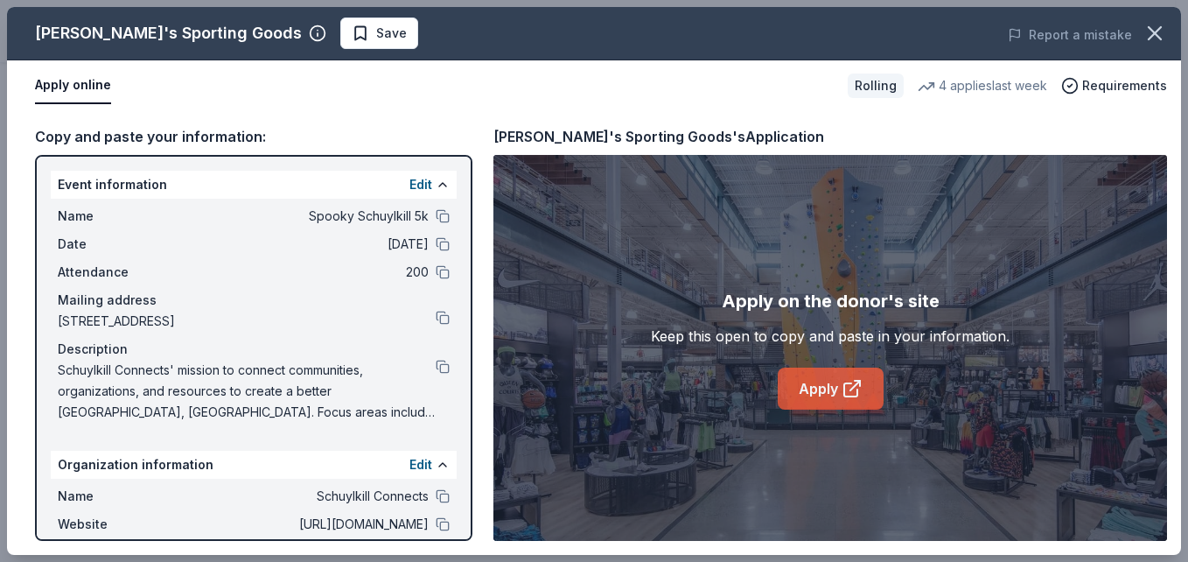
click at [833, 395] on link "Apply" at bounding box center [831, 389] width 106 height 42
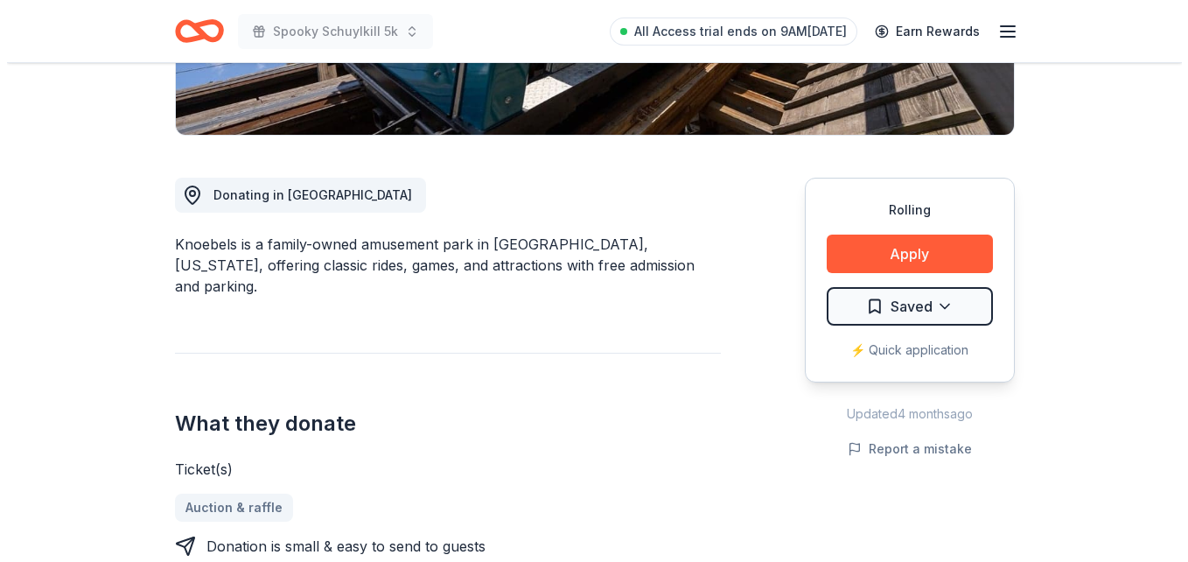
scroll to position [431, 0]
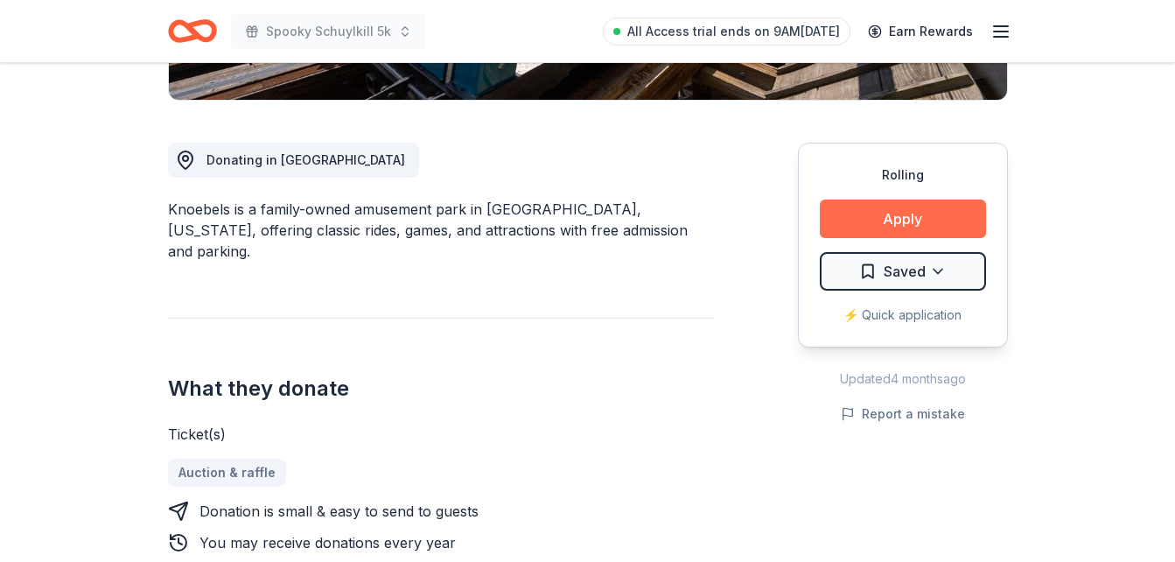
click at [918, 222] on button "Apply" at bounding box center [903, 219] width 166 height 39
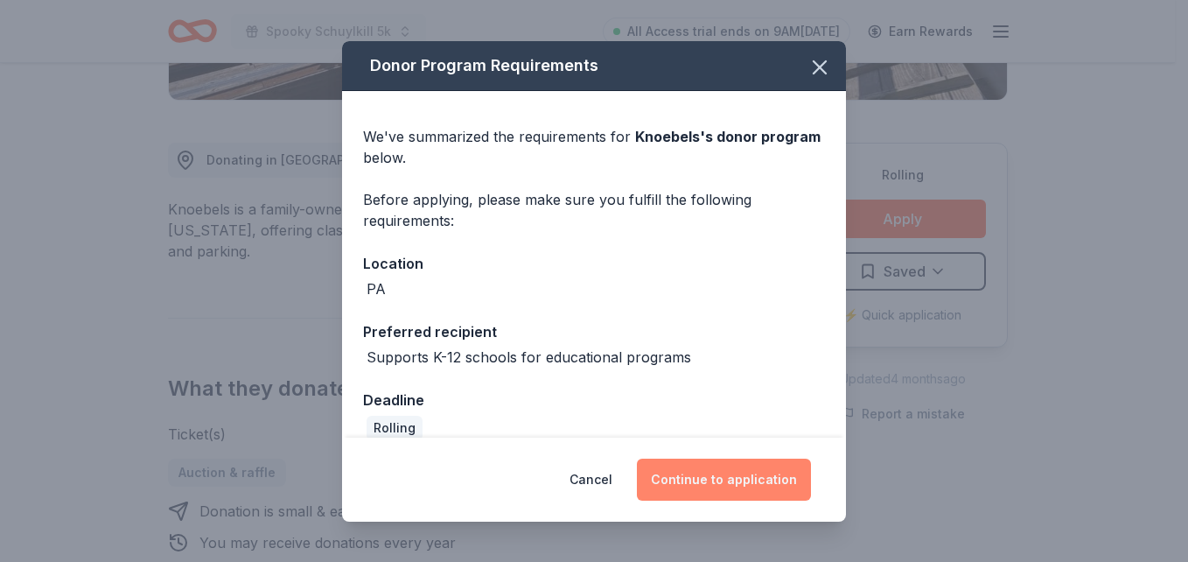
click at [732, 476] on button "Continue to application" at bounding box center [724, 480] width 174 height 42
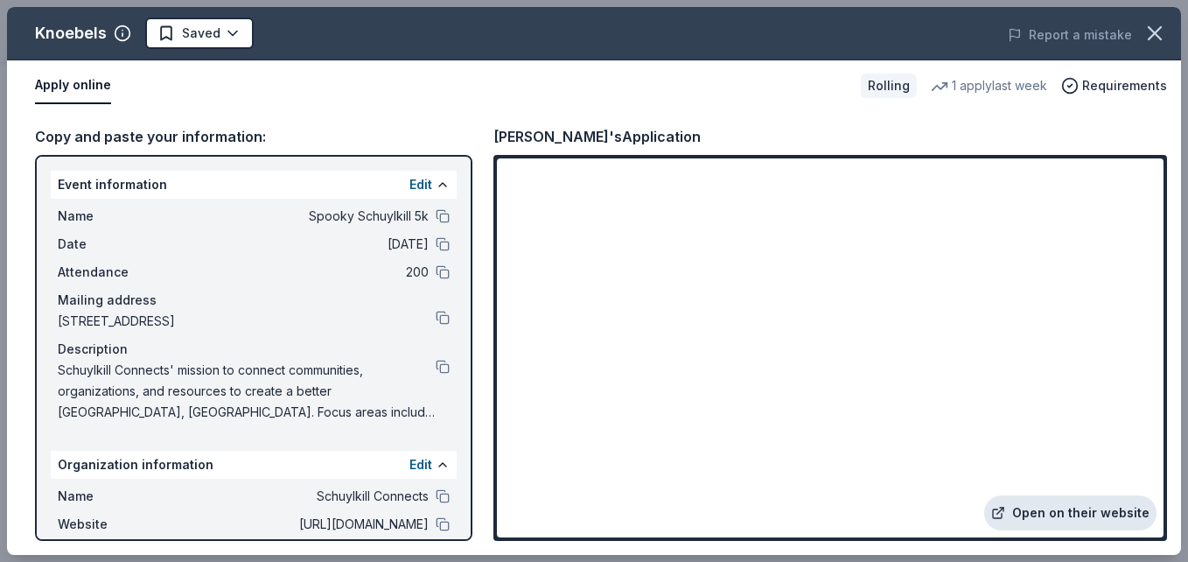
click at [1095, 516] on link "Open on their website" at bounding box center [1071, 512] width 172 height 35
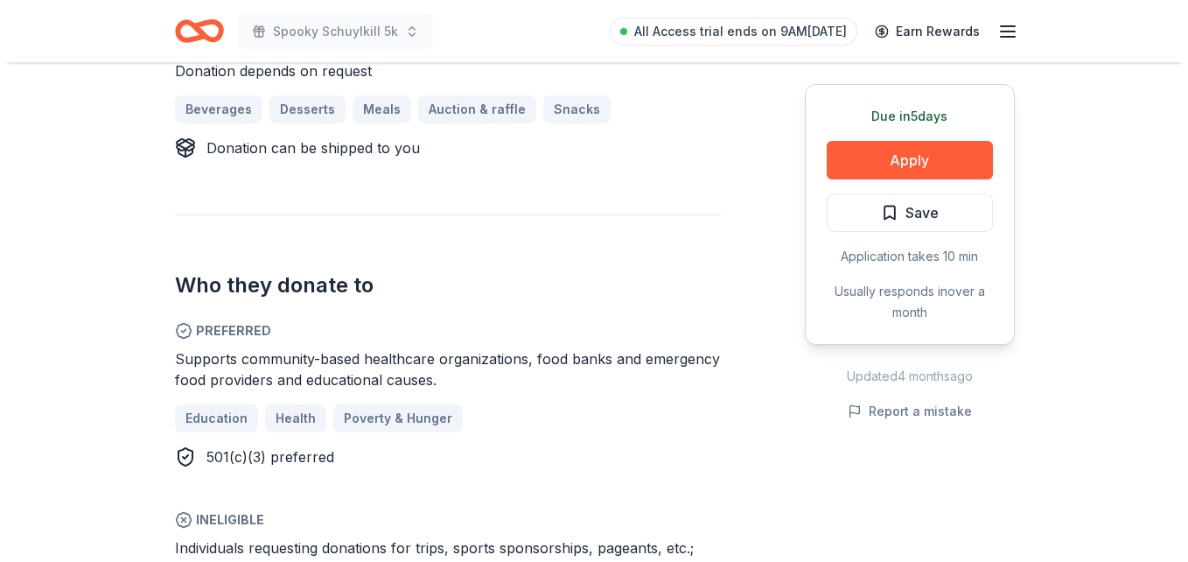
scroll to position [828, 0]
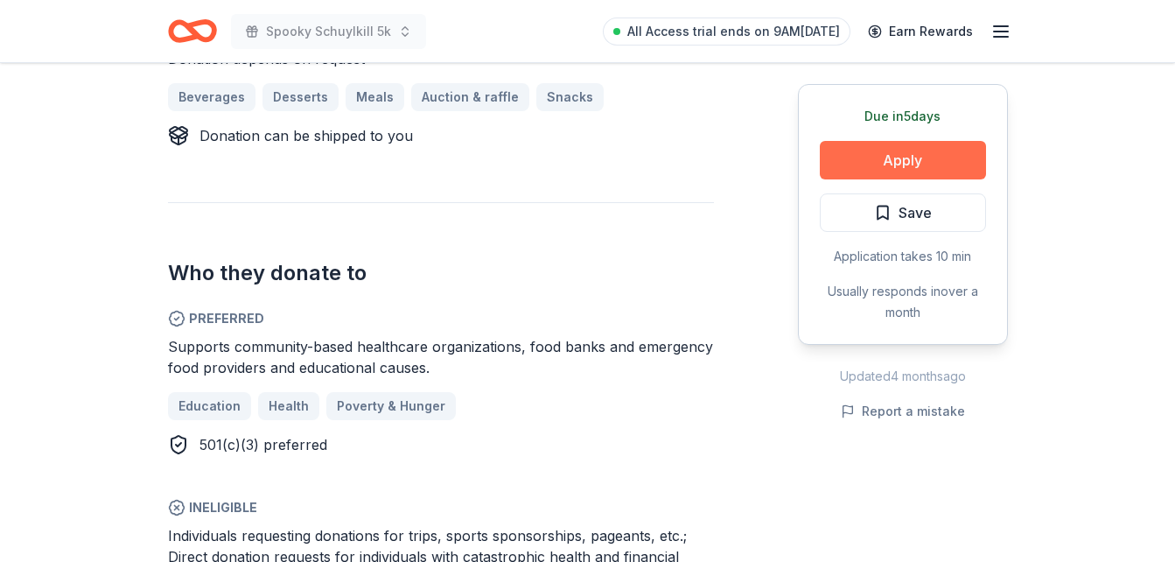
click at [859, 146] on button "Apply" at bounding box center [903, 160] width 166 height 39
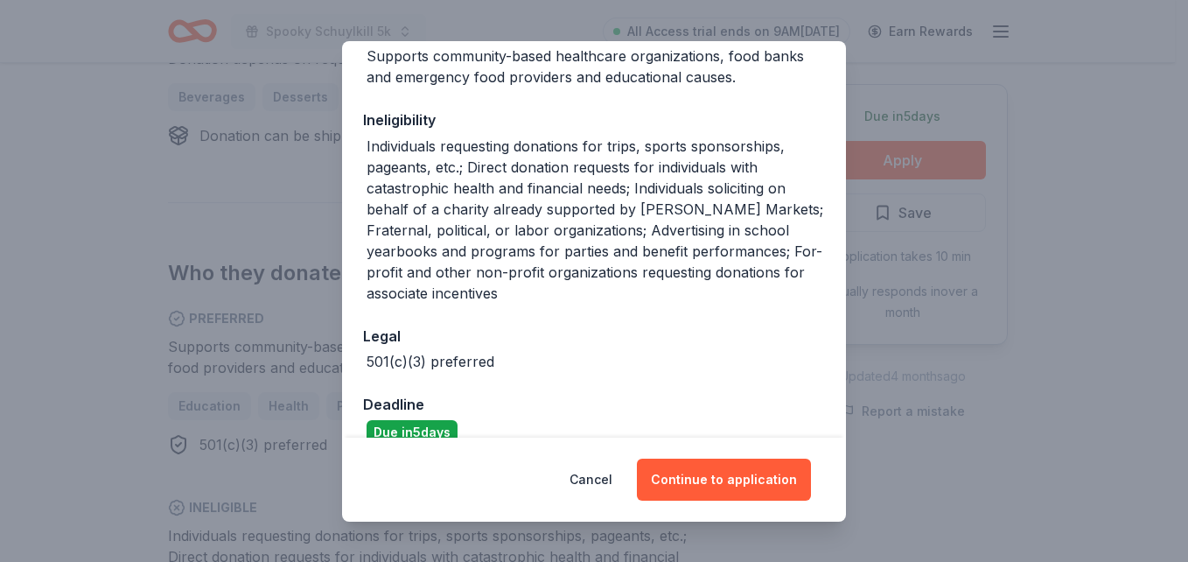
scroll to position [0, 0]
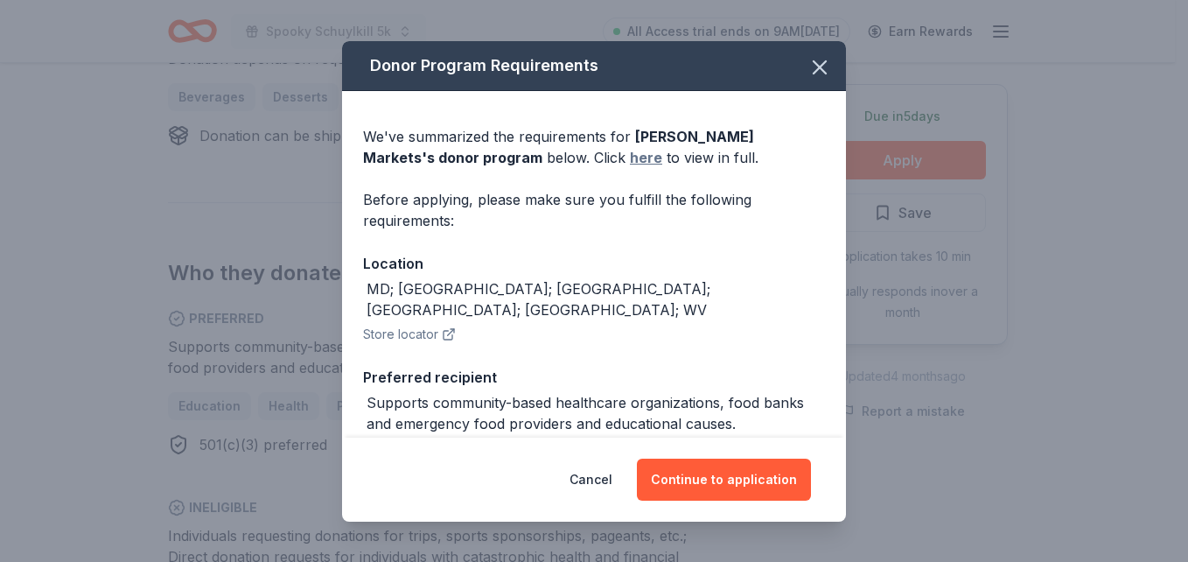
click at [630, 164] on link "here" at bounding box center [646, 157] width 32 height 21
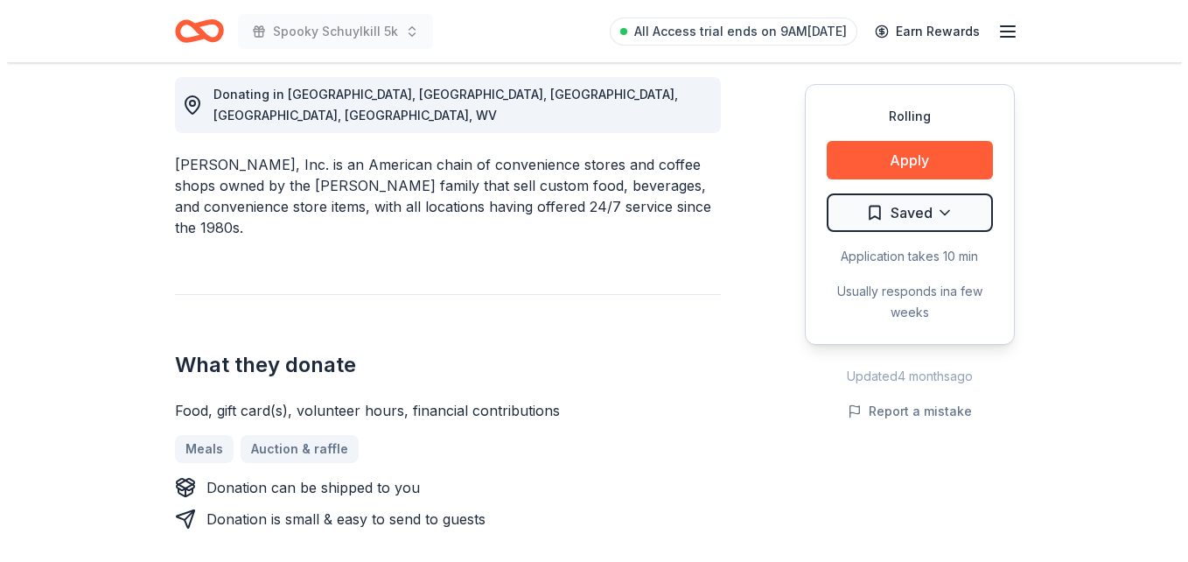
scroll to position [513, 0]
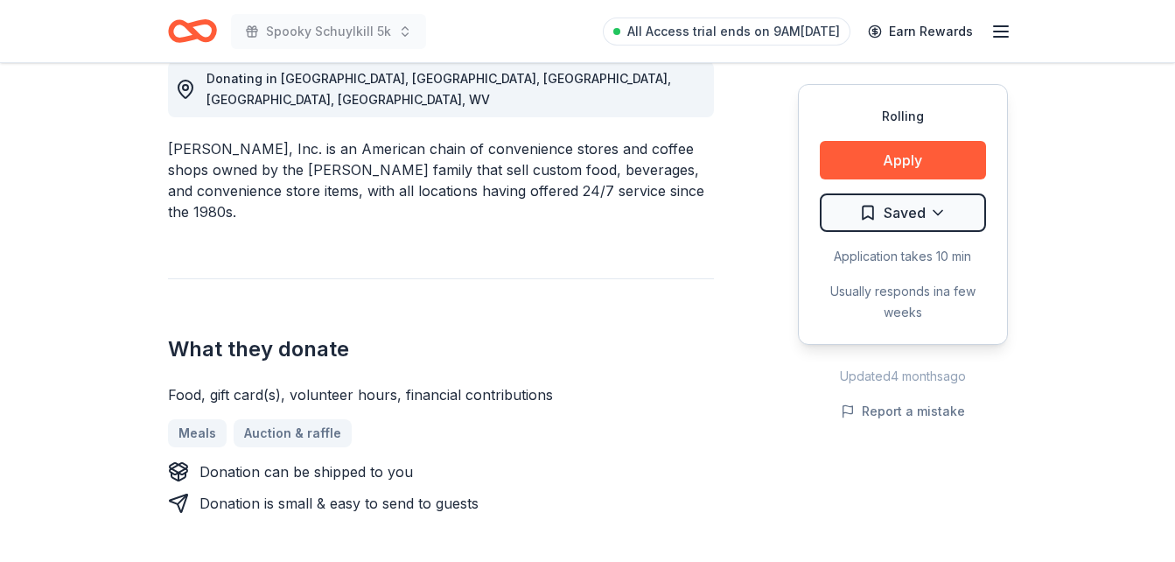
drag, startPoint x: 548, startPoint y: 352, endPoint x: 433, endPoint y: 351, distance: 114.7
click at [433, 384] on div "Food, gift card(s), volunteer hours, financial contributions" at bounding box center [441, 394] width 546 height 21
click at [874, 172] on button "Apply" at bounding box center [903, 160] width 166 height 39
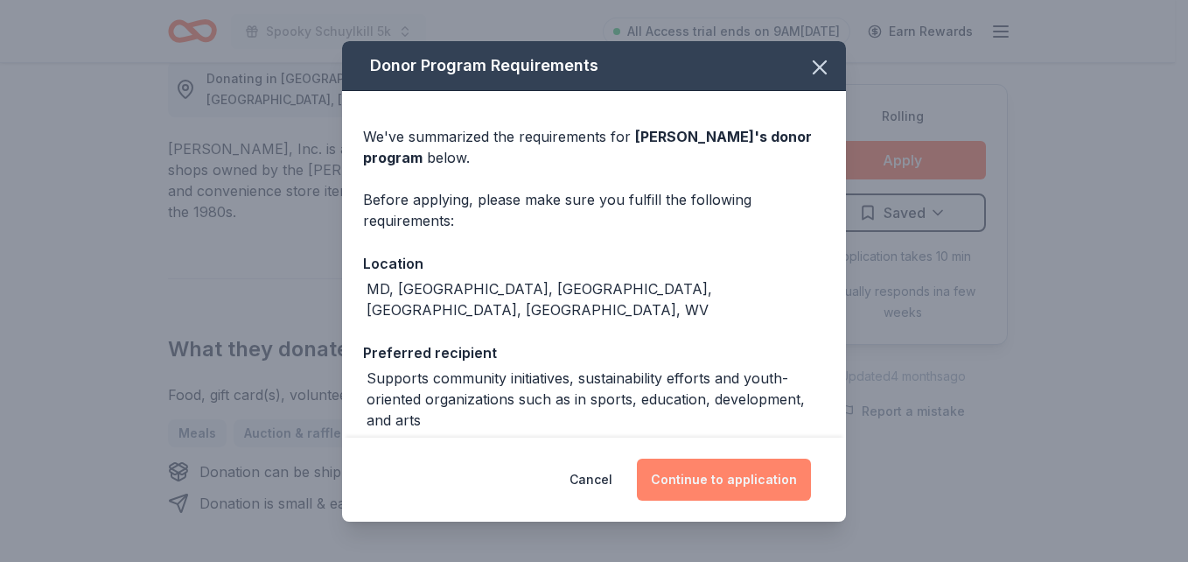
click at [743, 490] on button "Continue to application" at bounding box center [724, 480] width 174 height 42
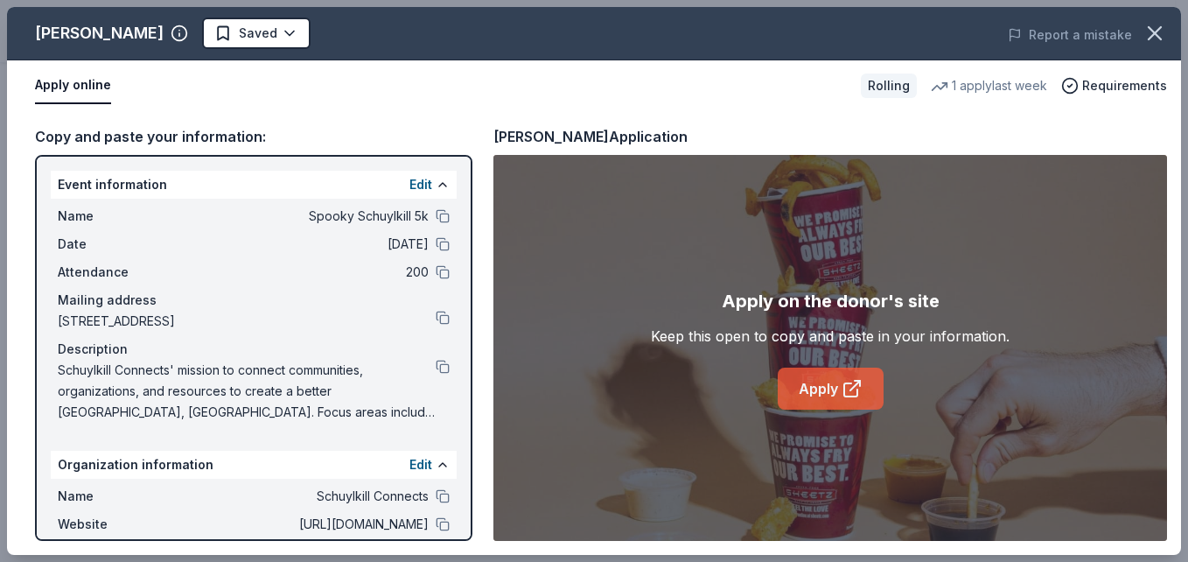
click at [825, 383] on link "Apply" at bounding box center [831, 389] width 106 height 42
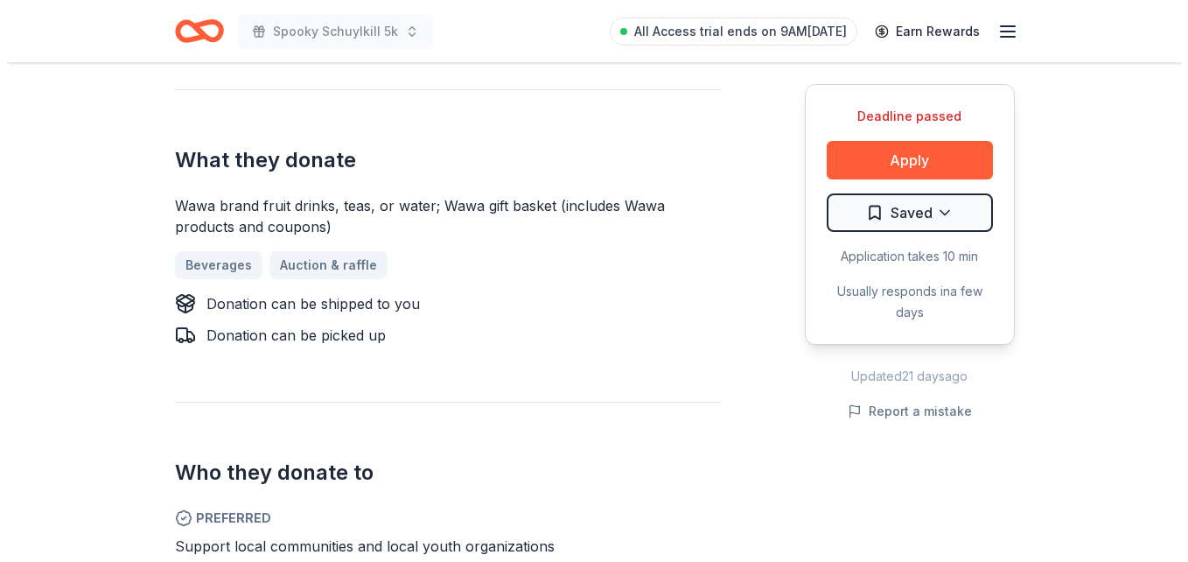
scroll to position [852, 0]
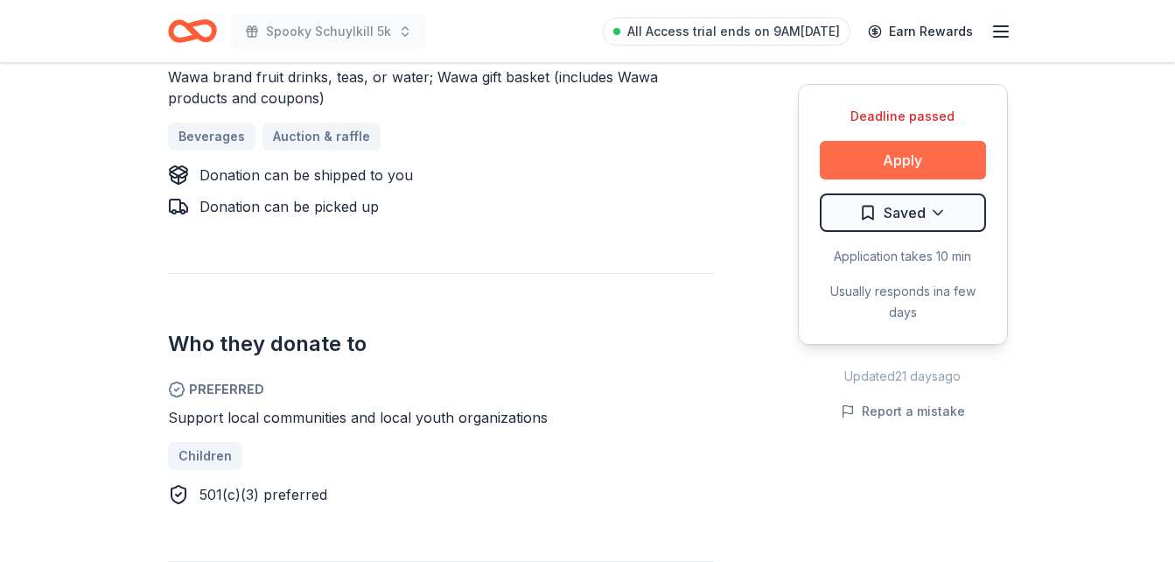
click at [909, 153] on button "Apply" at bounding box center [903, 160] width 166 height 39
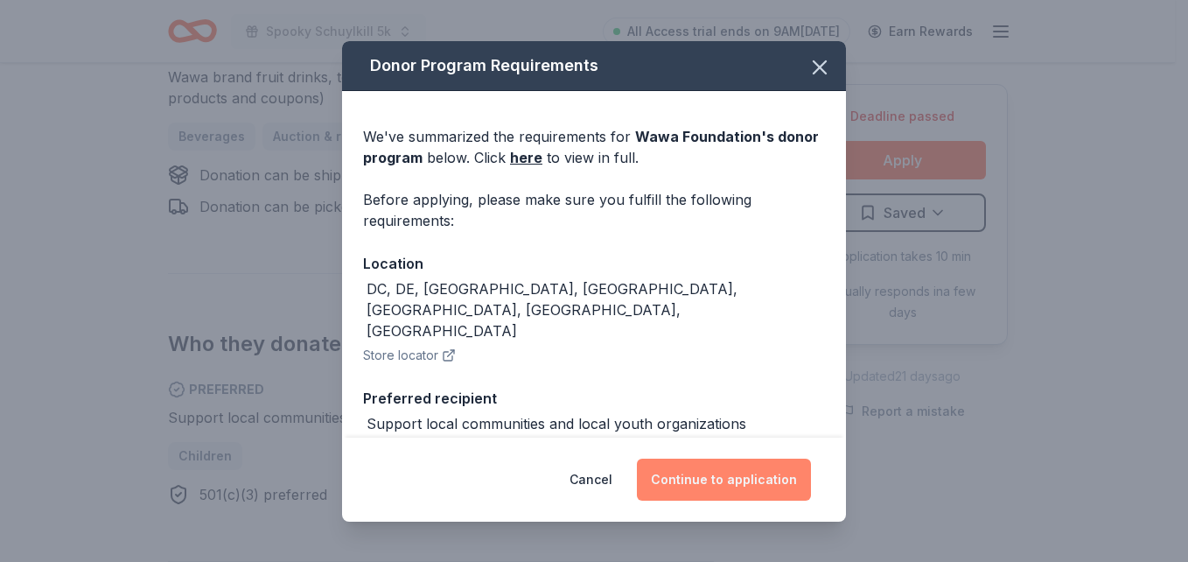
click at [725, 480] on button "Continue to application" at bounding box center [724, 480] width 174 height 42
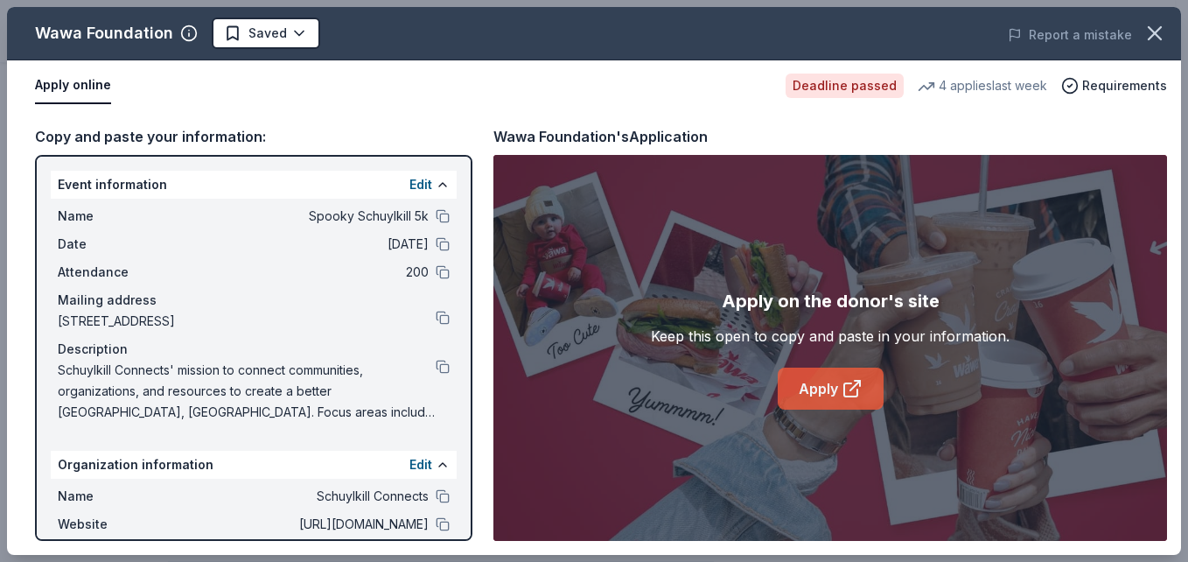
click at [835, 392] on link "Apply" at bounding box center [831, 389] width 106 height 42
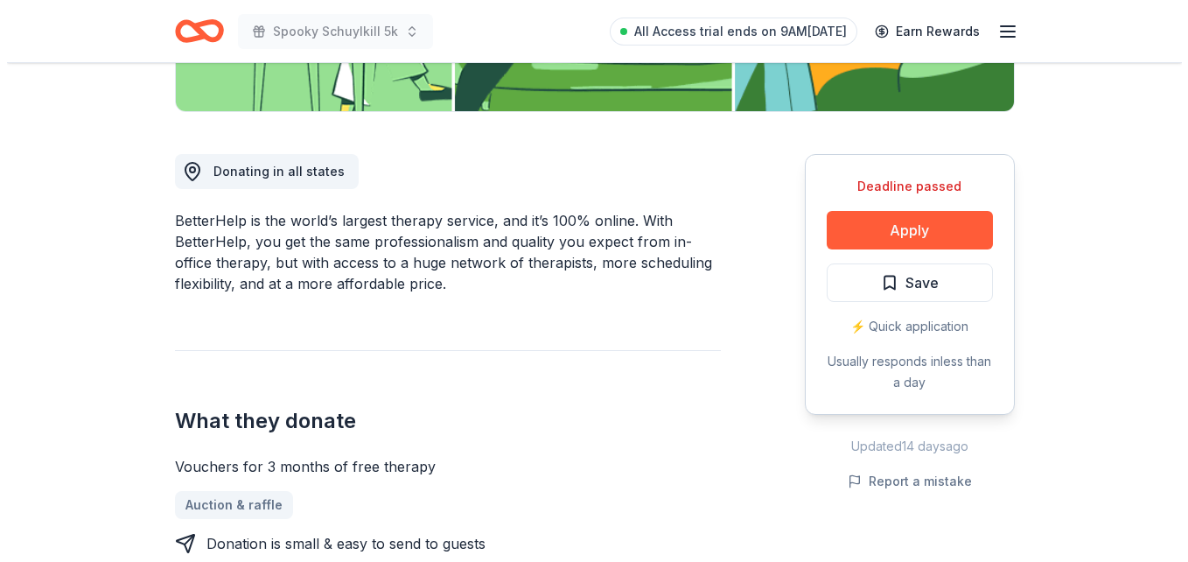
scroll to position [501, 0]
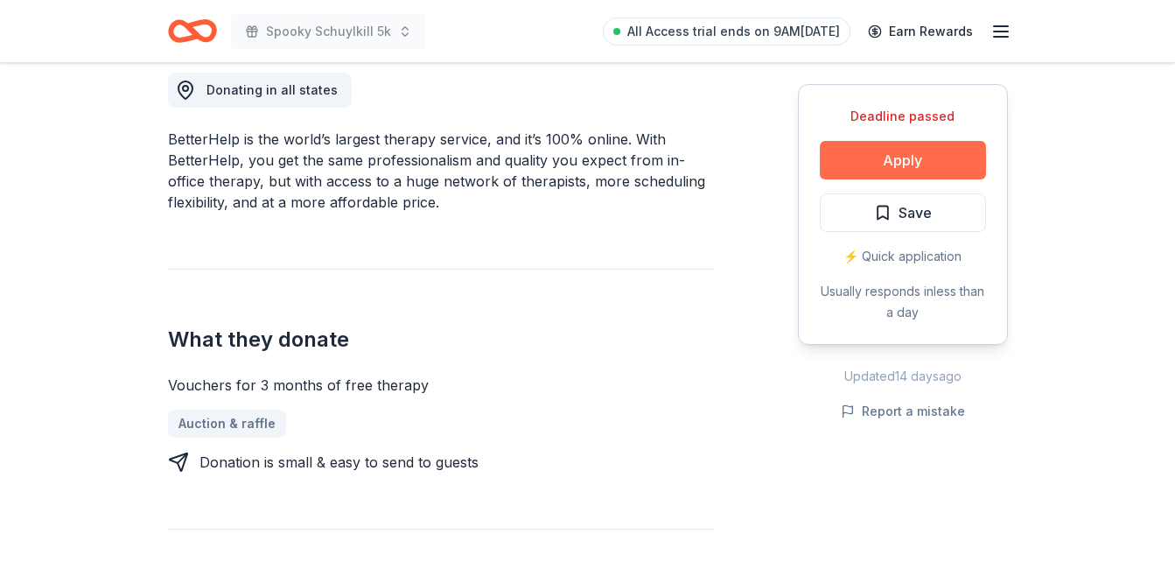
click at [928, 159] on button "Apply" at bounding box center [903, 160] width 166 height 39
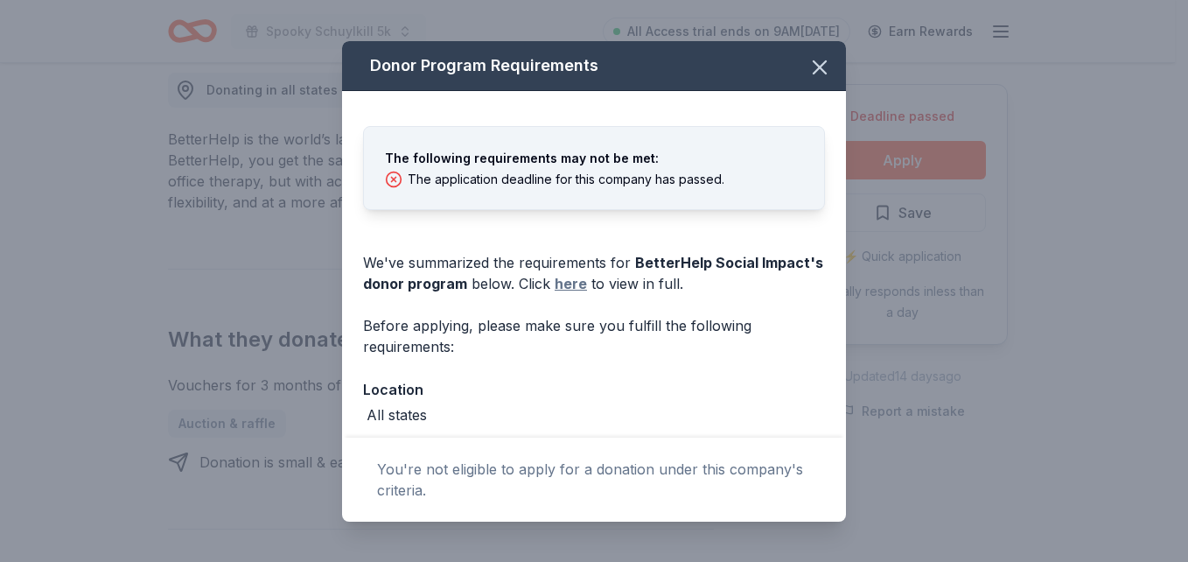
click at [567, 290] on link "here" at bounding box center [571, 283] width 32 height 21
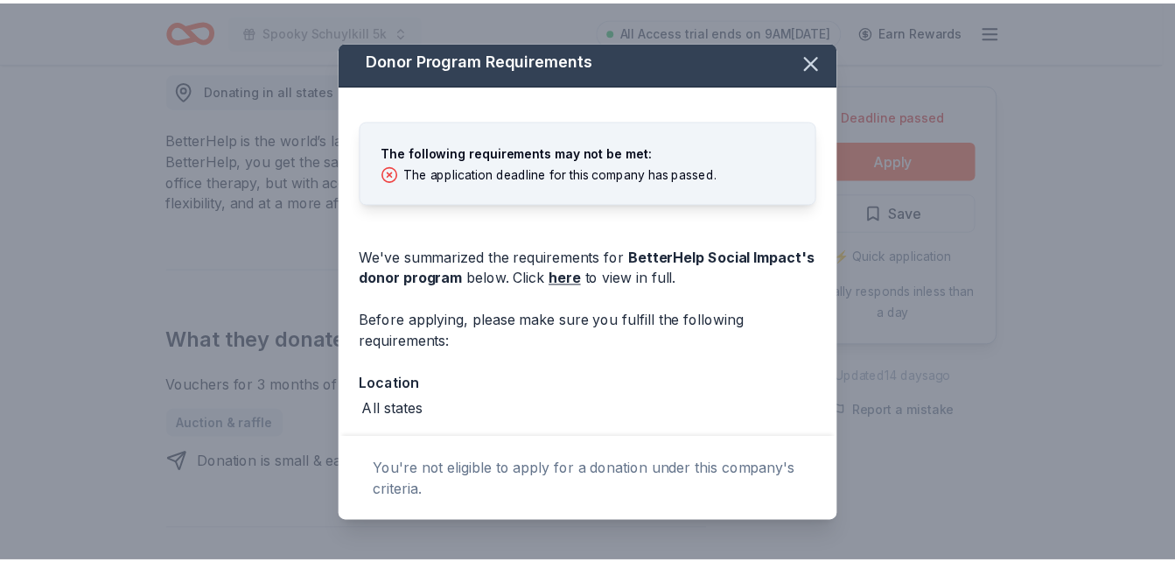
scroll to position [0, 0]
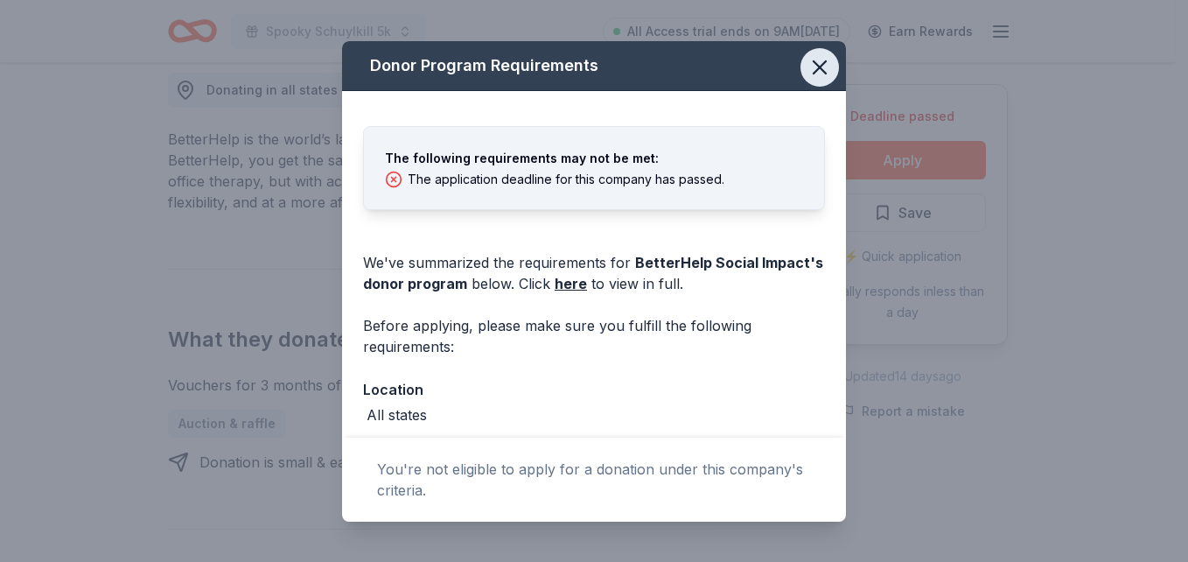
click at [812, 67] on icon "button" at bounding box center [820, 67] width 25 height 25
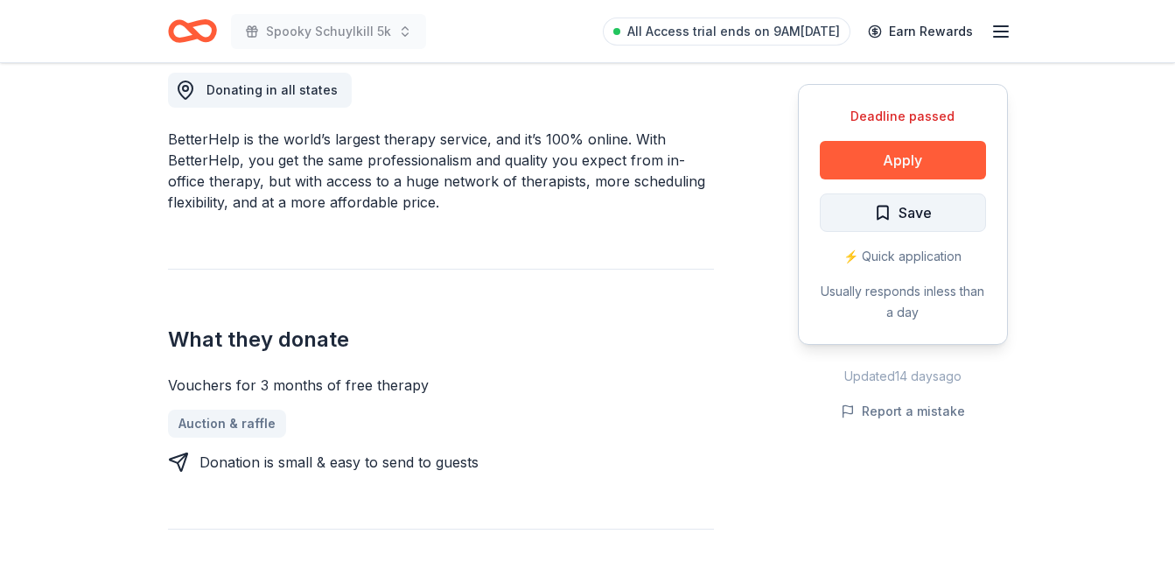
click at [882, 215] on span "Save" at bounding box center [903, 212] width 58 height 23
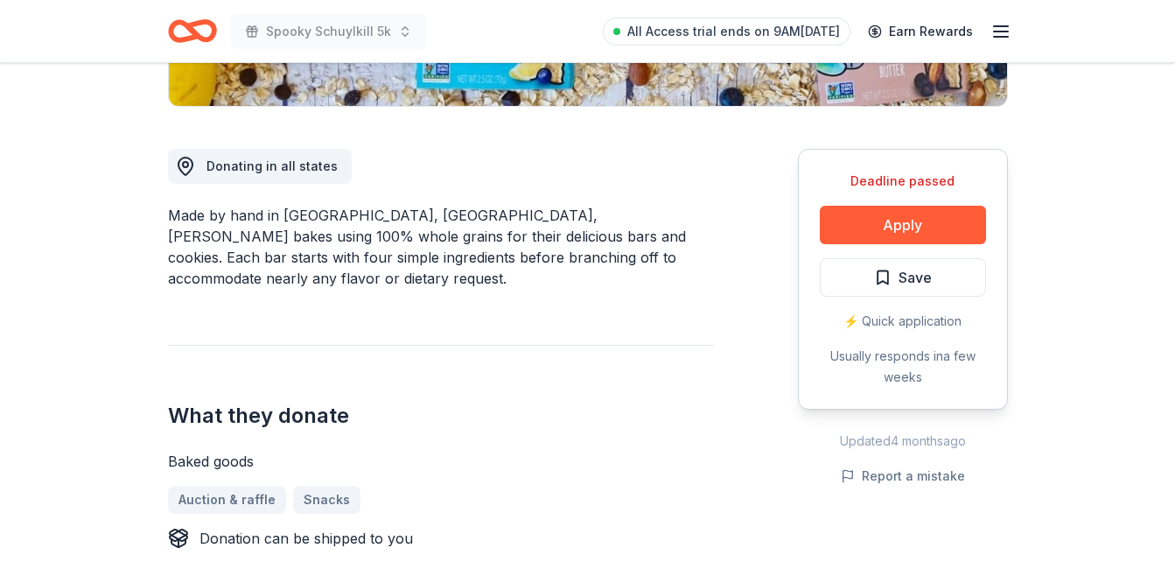
scroll to position [455, 0]
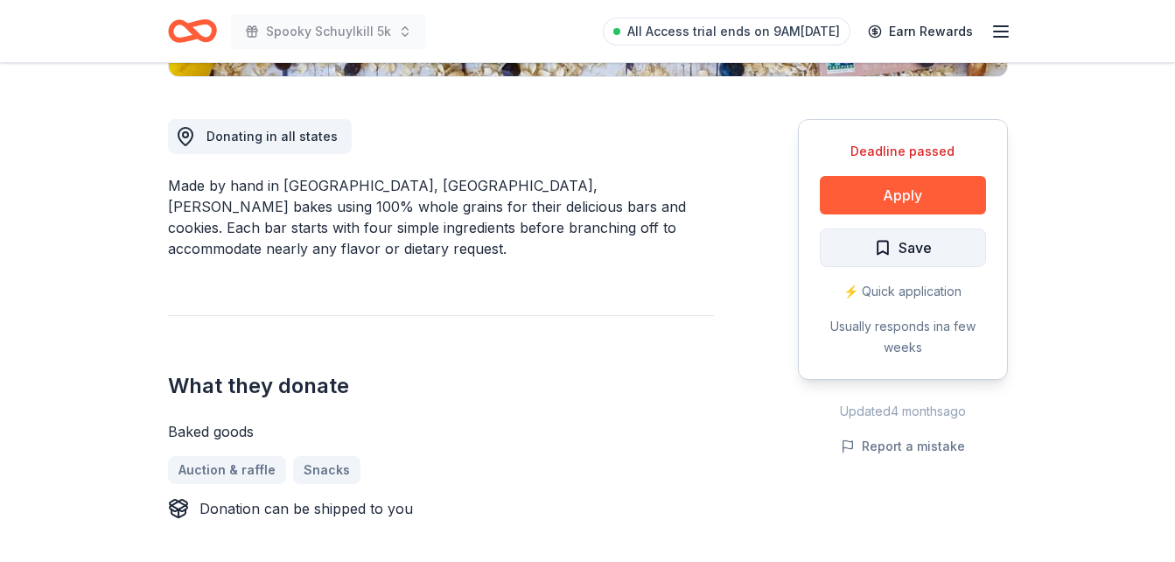
click at [908, 249] on span "Save" at bounding box center [915, 247] width 33 height 23
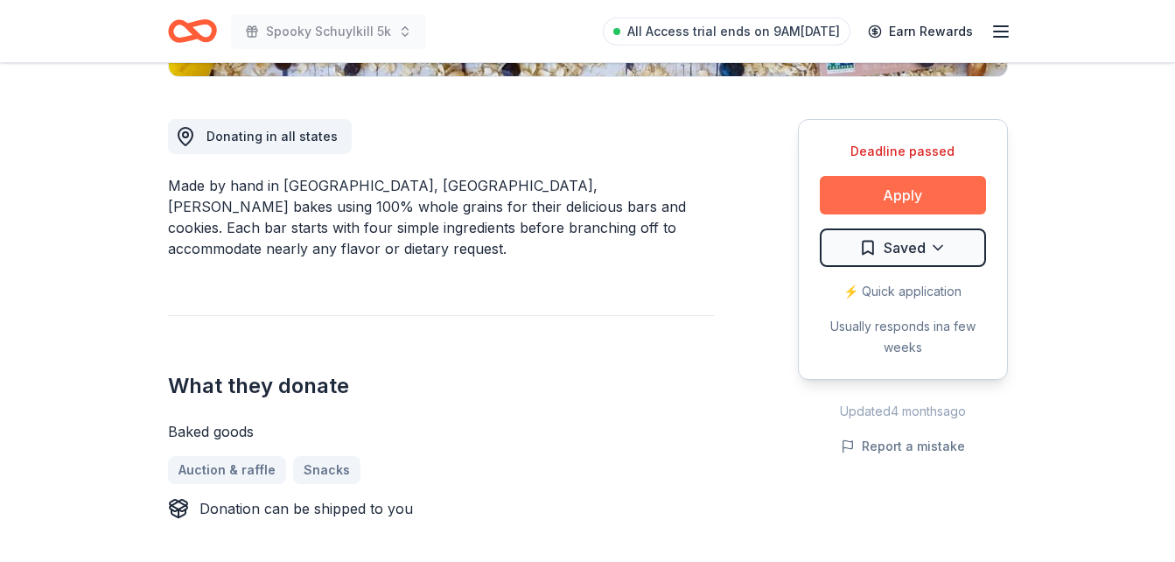
click at [911, 199] on button "Apply" at bounding box center [903, 195] width 166 height 39
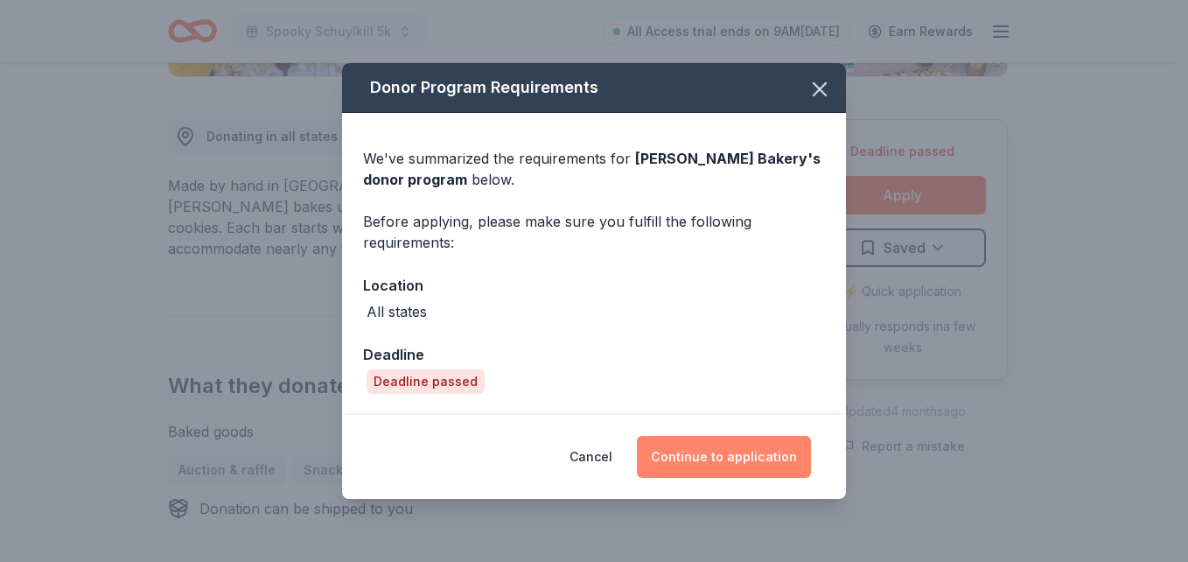
click at [731, 470] on button "Continue to application" at bounding box center [724, 457] width 174 height 42
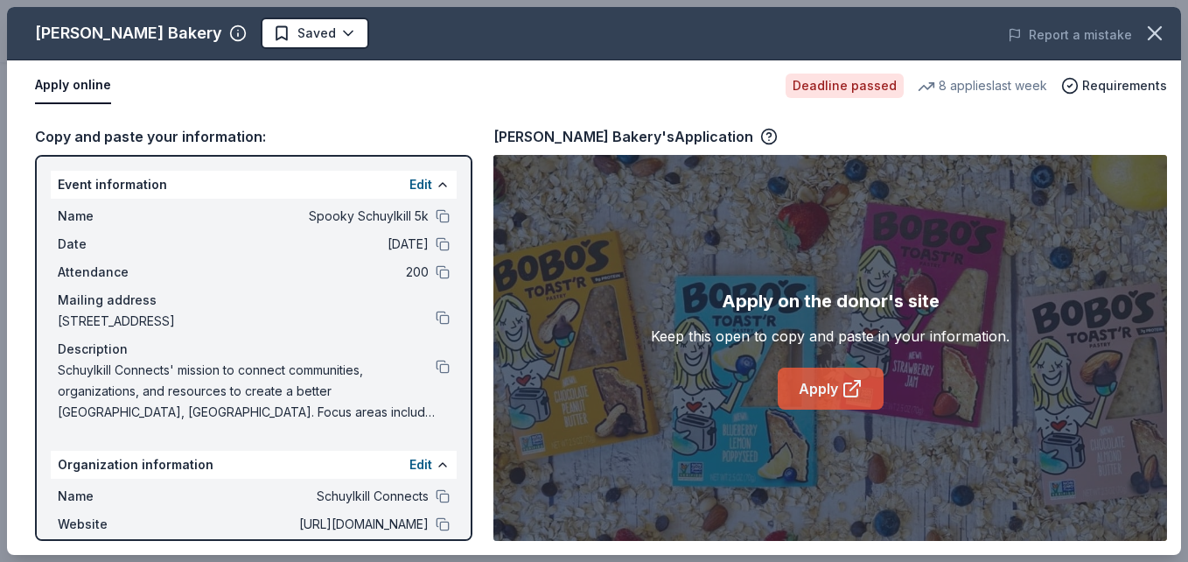
click at [823, 394] on link "Apply" at bounding box center [831, 389] width 106 height 42
click at [1163, 37] on icon "button" at bounding box center [1155, 33] width 25 height 25
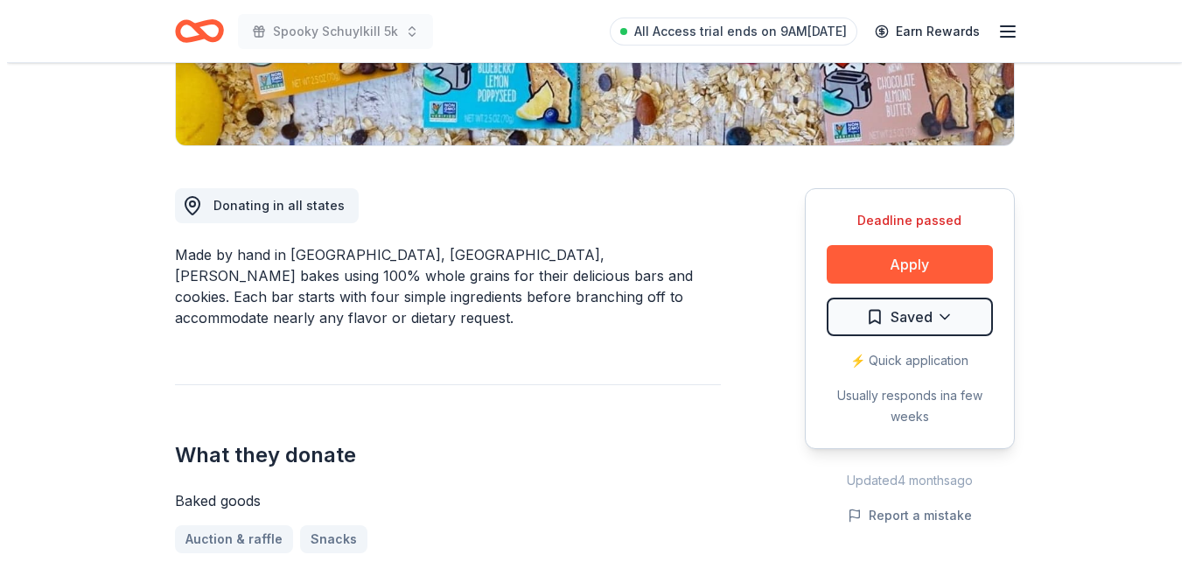
scroll to position [396, 0]
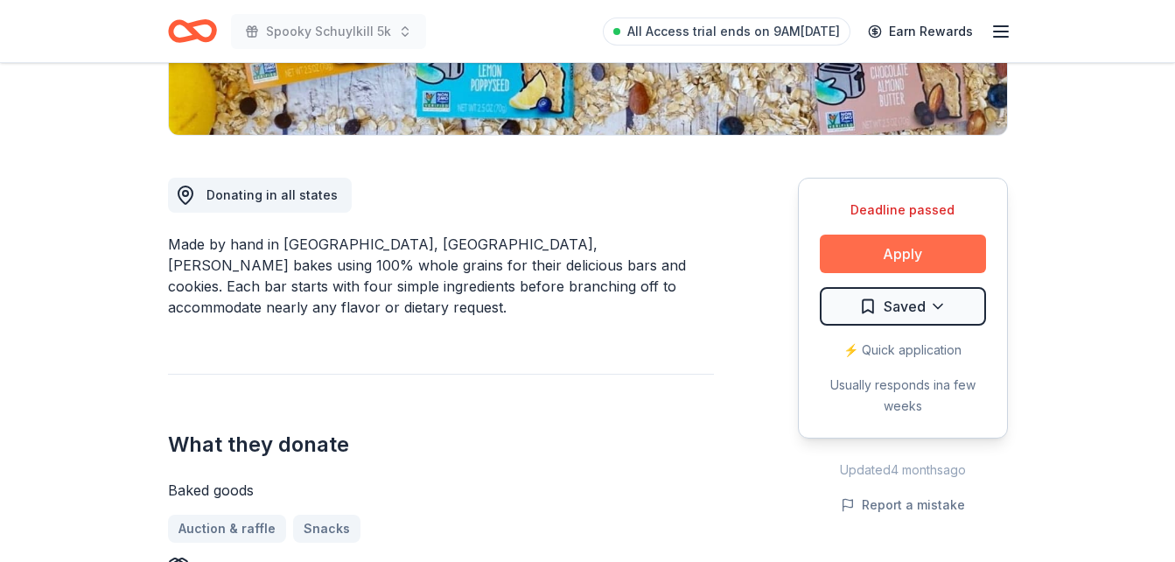
click at [885, 254] on button "Apply" at bounding box center [903, 254] width 166 height 39
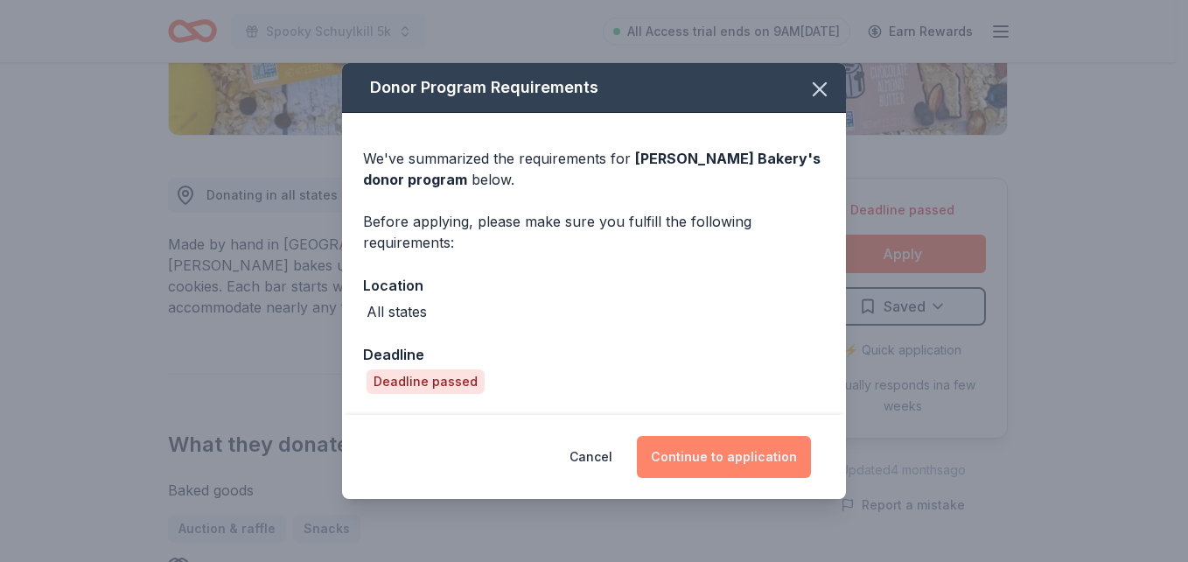
click at [724, 456] on button "Continue to application" at bounding box center [724, 457] width 174 height 42
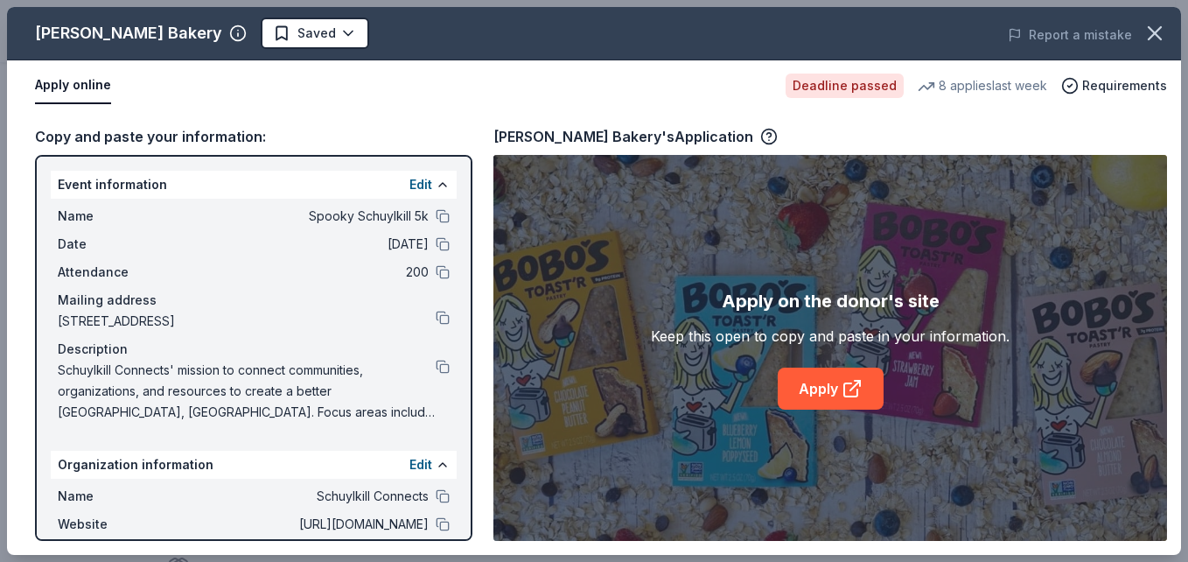
click at [473, 508] on div "Copy and paste your information: Event information Edit Name Spooky Schuylkill …" at bounding box center [594, 333] width 1174 height 444
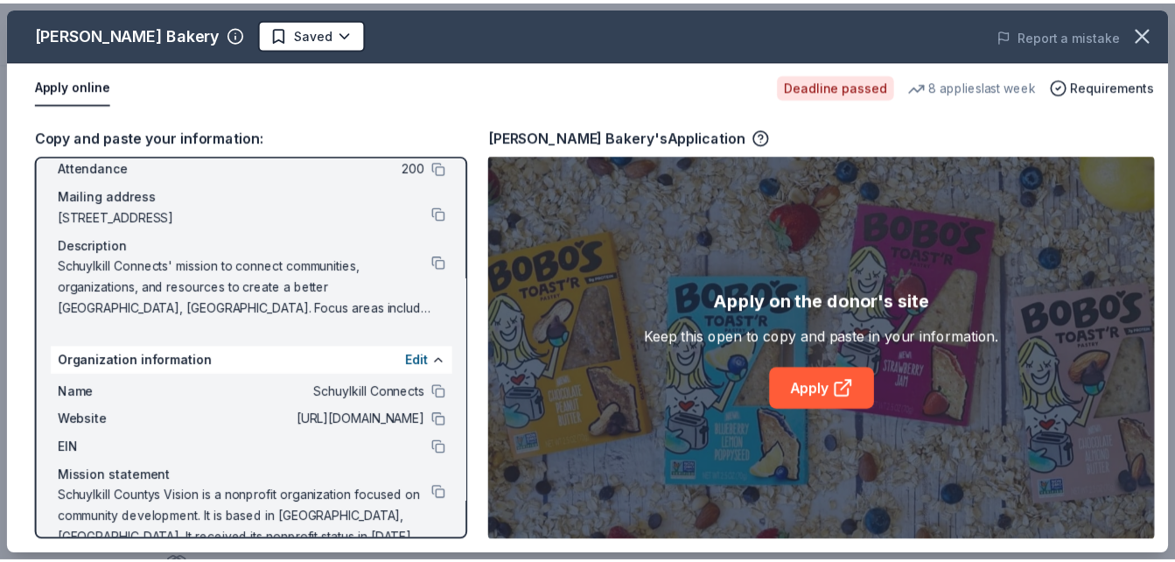
scroll to position [136, 0]
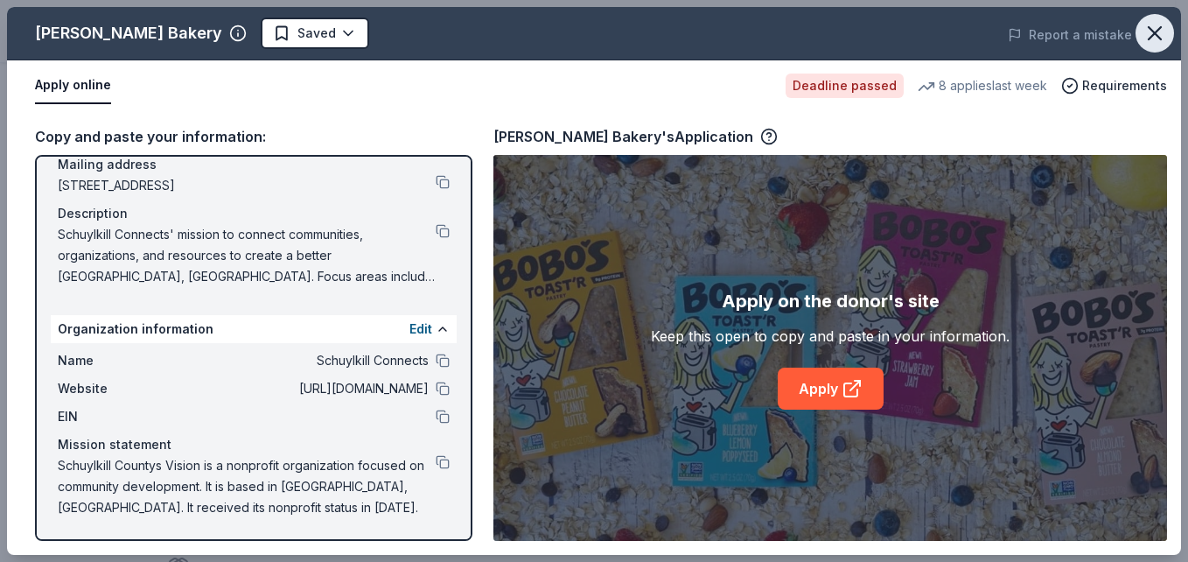
click at [1154, 30] on icon "button" at bounding box center [1155, 33] width 25 height 25
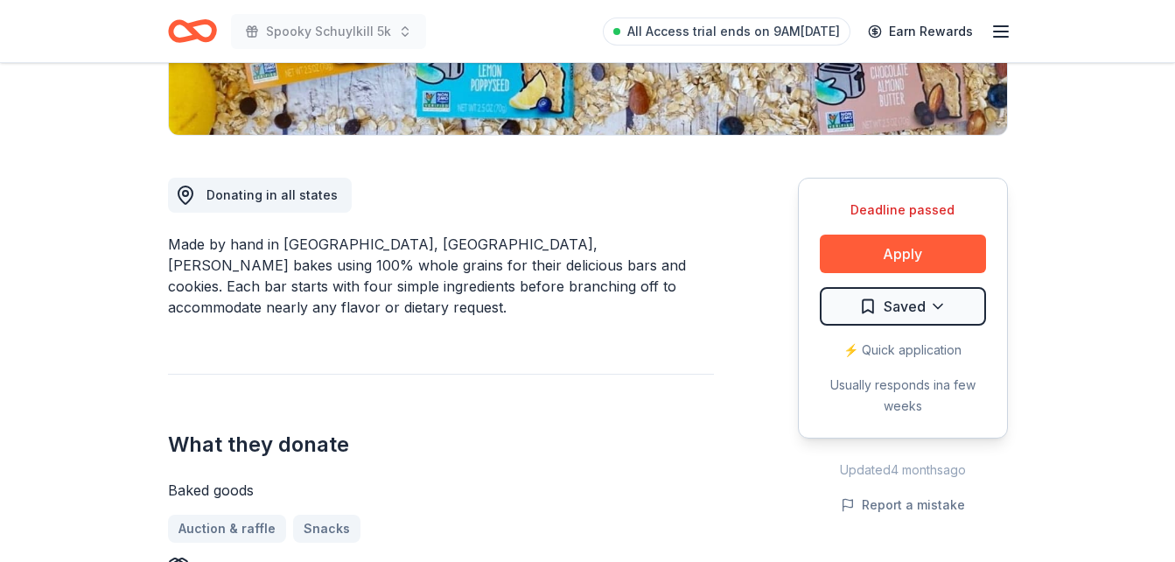
scroll to position [887, 0]
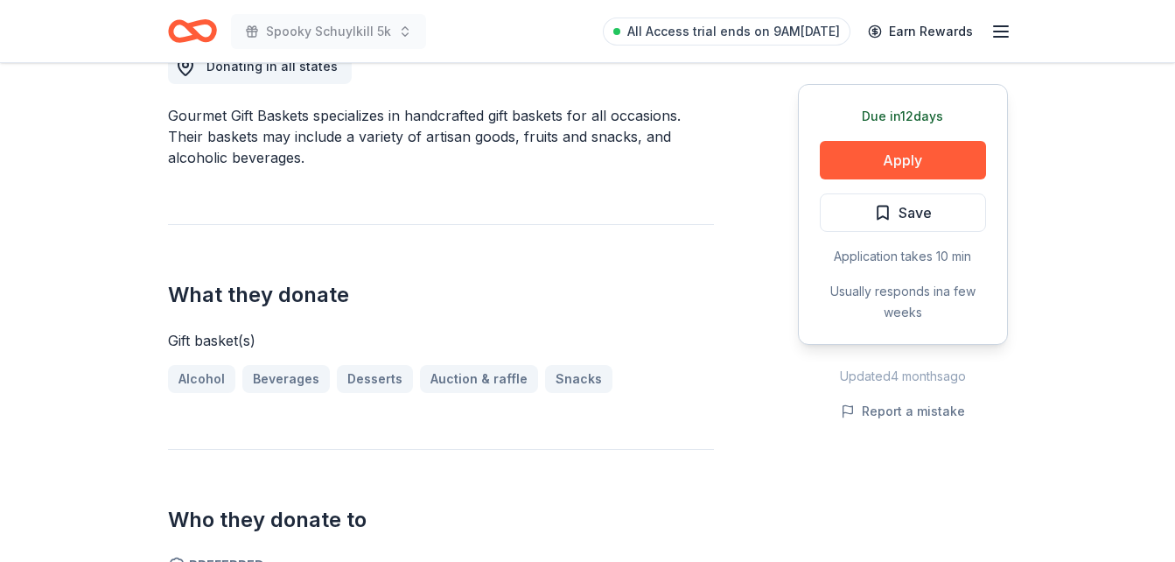
scroll to position [560, 0]
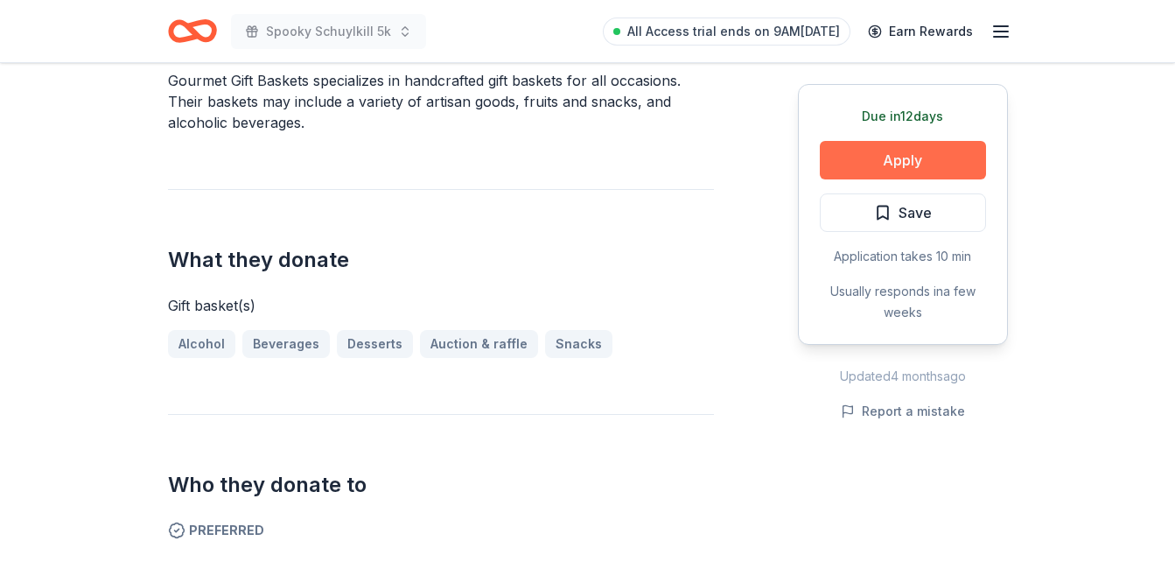
click at [899, 158] on button "Apply" at bounding box center [903, 160] width 166 height 39
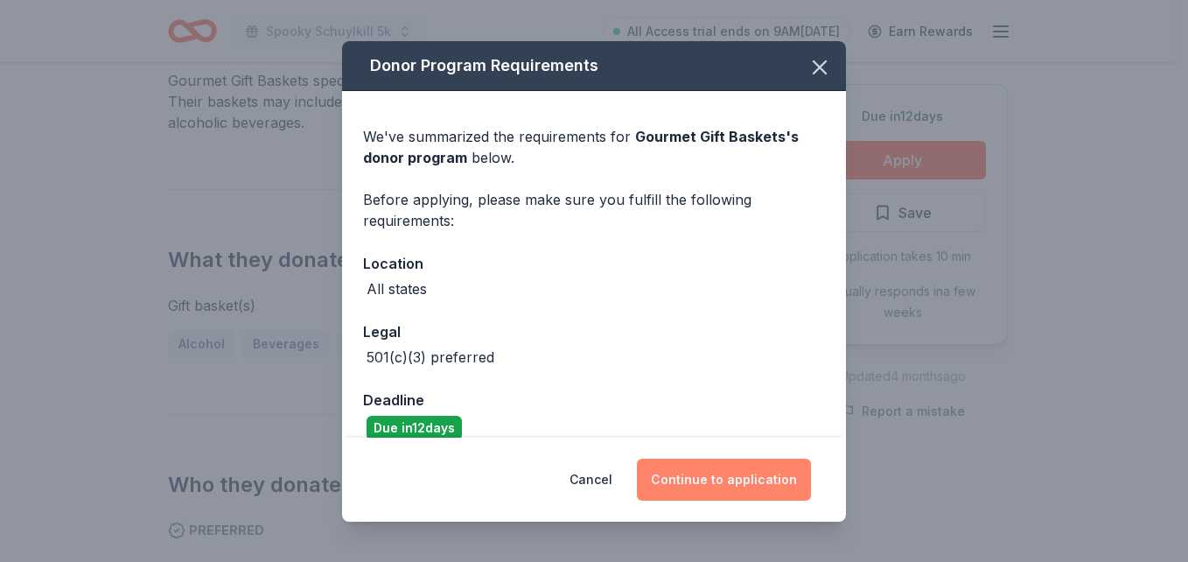
click at [737, 485] on button "Continue to application" at bounding box center [724, 480] width 174 height 42
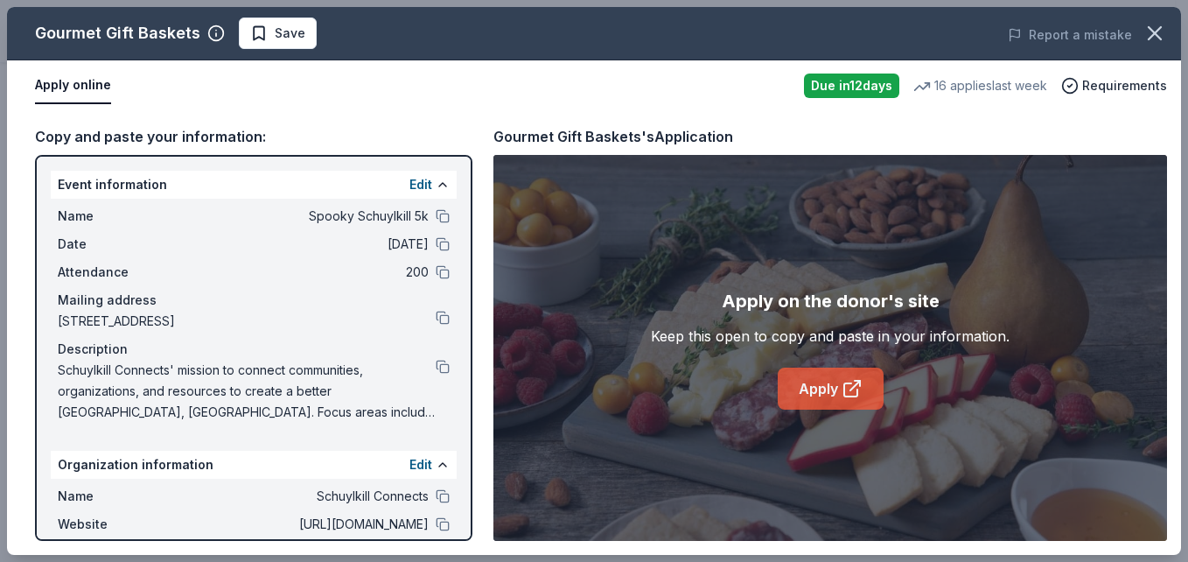
click at [810, 386] on link "Apply" at bounding box center [831, 389] width 106 height 42
click at [1157, 26] on icon "button" at bounding box center [1155, 33] width 25 height 25
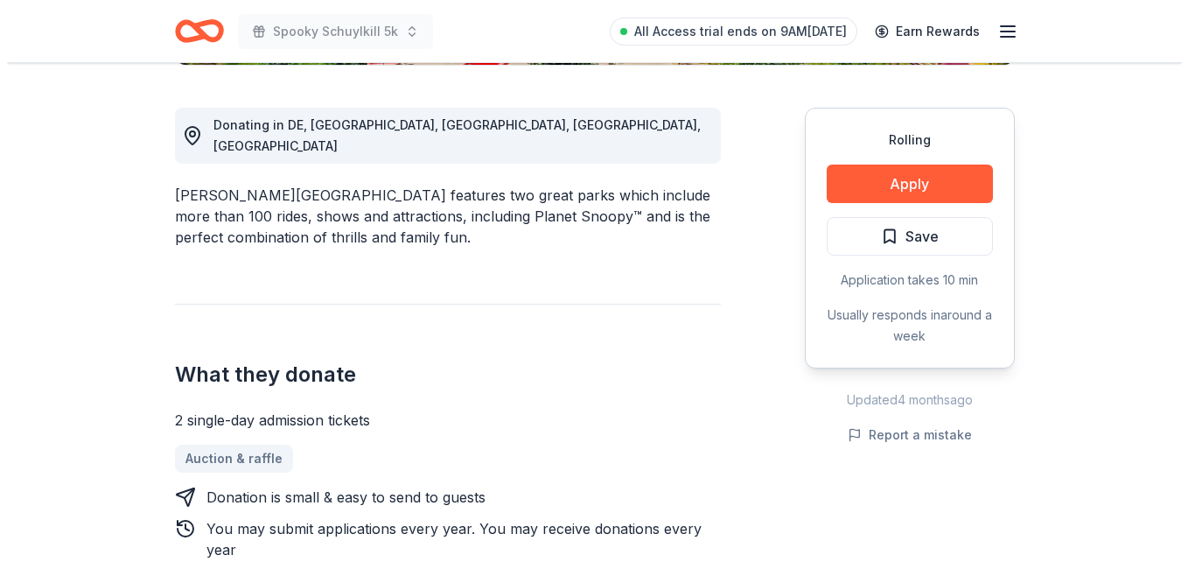
scroll to position [490, 0]
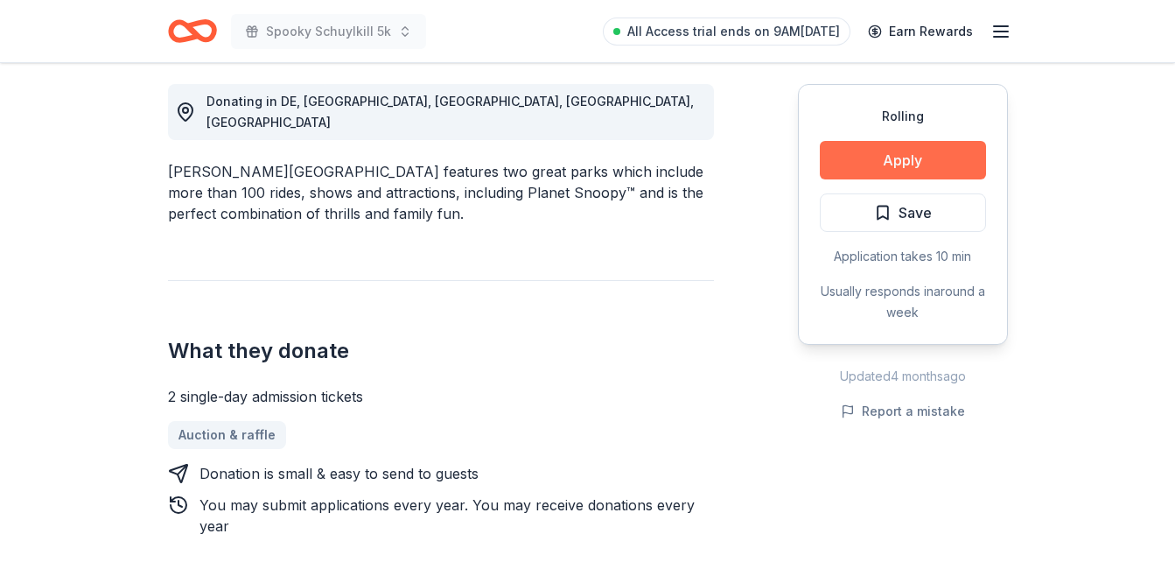
click at [886, 166] on button "Apply" at bounding box center [903, 160] width 166 height 39
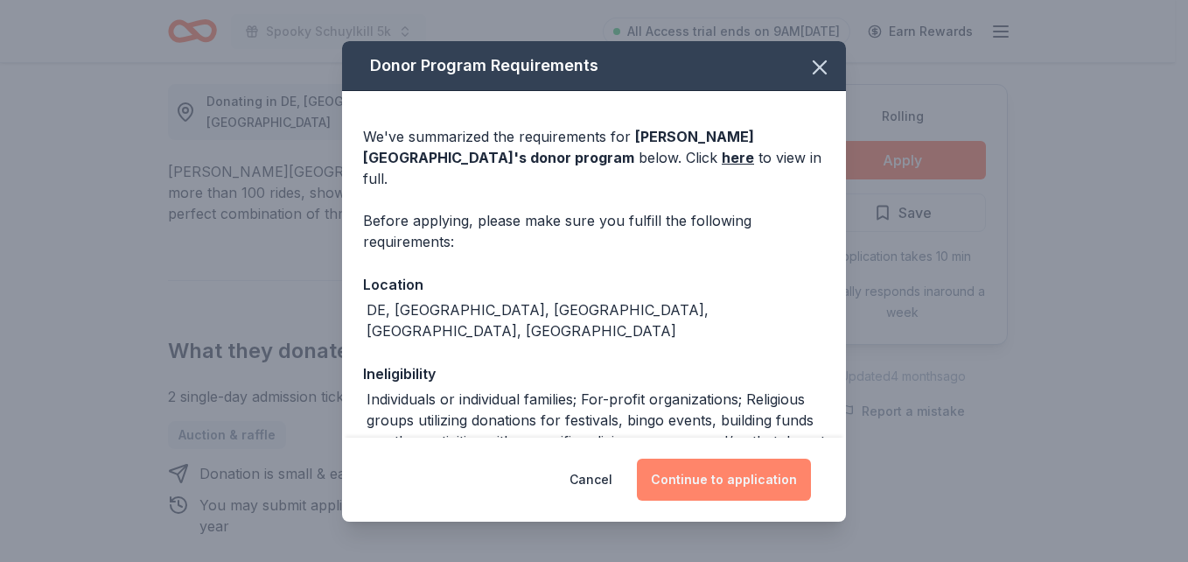
click at [713, 486] on button "Continue to application" at bounding box center [724, 480] width 174 height 42
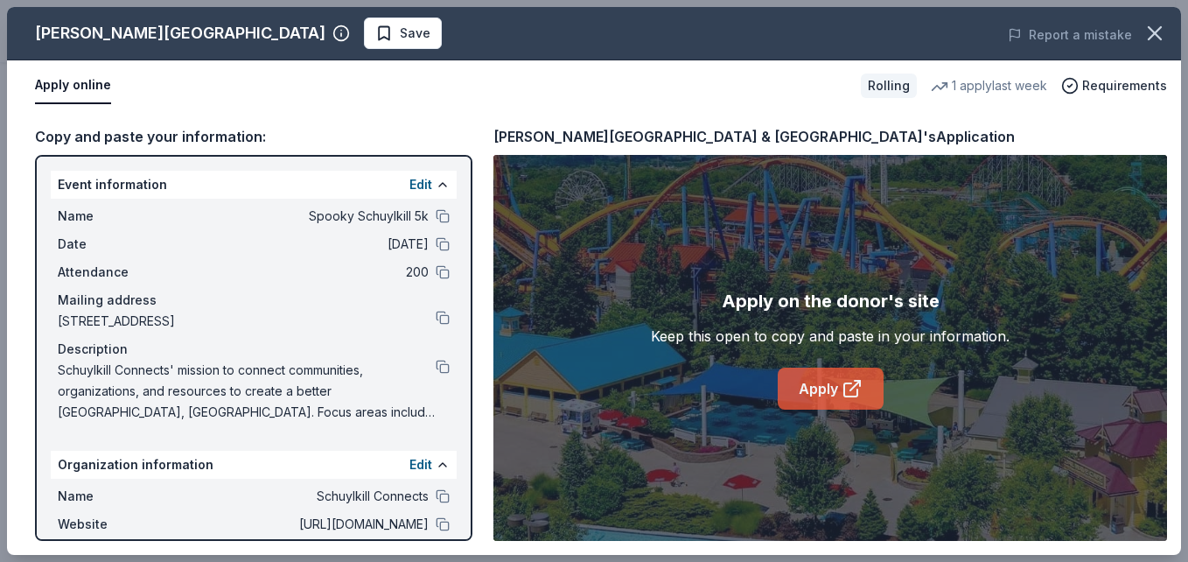
click at [820, 394] on link "Apply" at bounding box center [831, 389] width 106 height 42
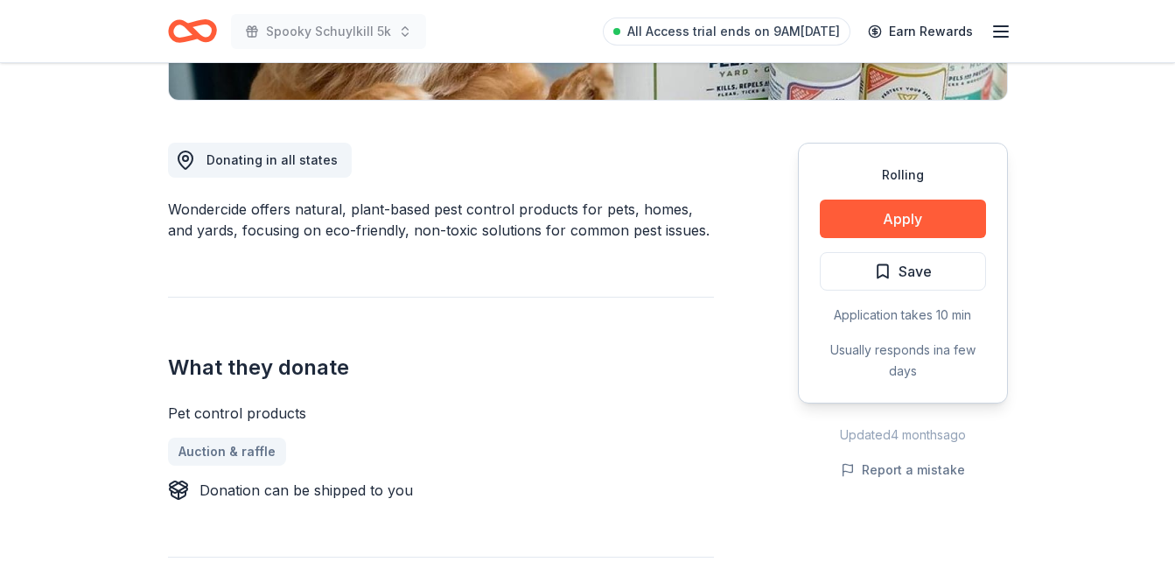
scroll to position [455, 0]
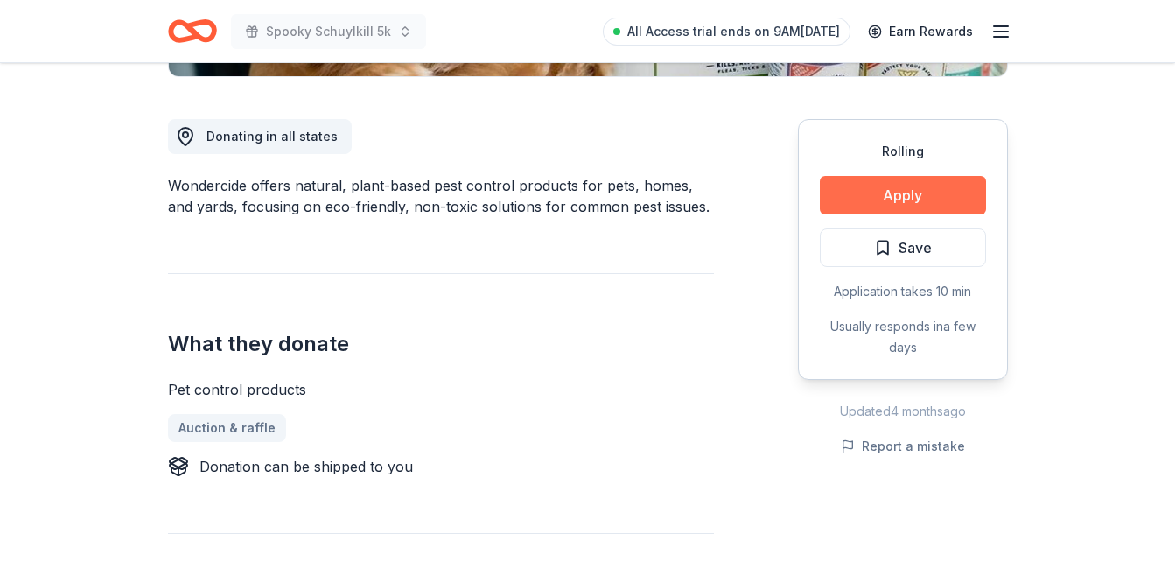
click at [879, 189] on button "Apply" at bounding box center [903, 195] width 166 height 39
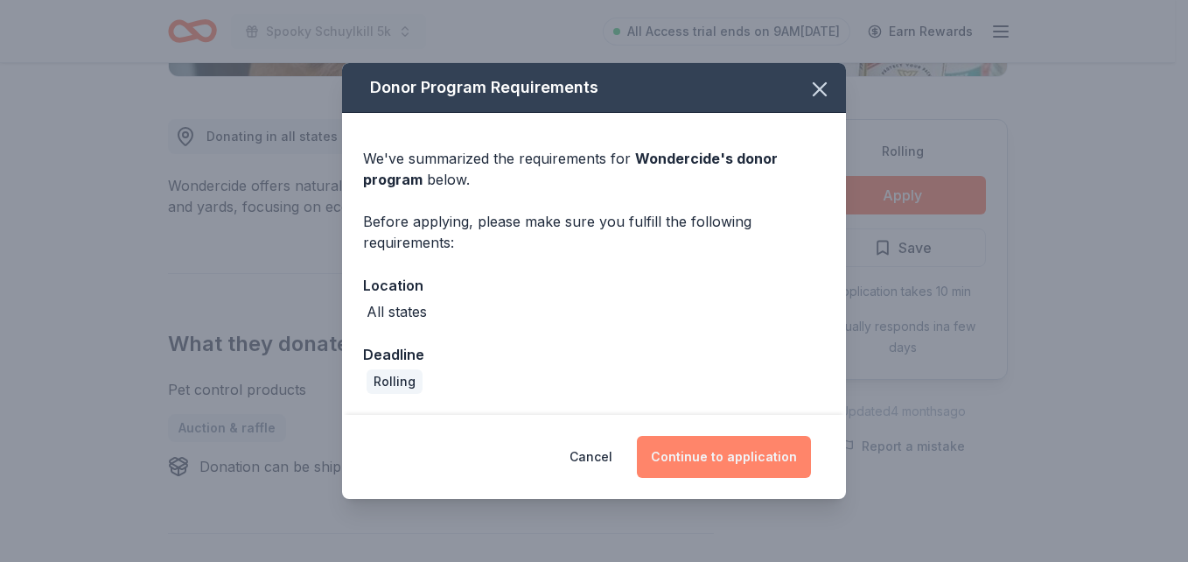
click at [717, 459] on button "Continue to application" at bounding box center [724, 457] width 174 height 42
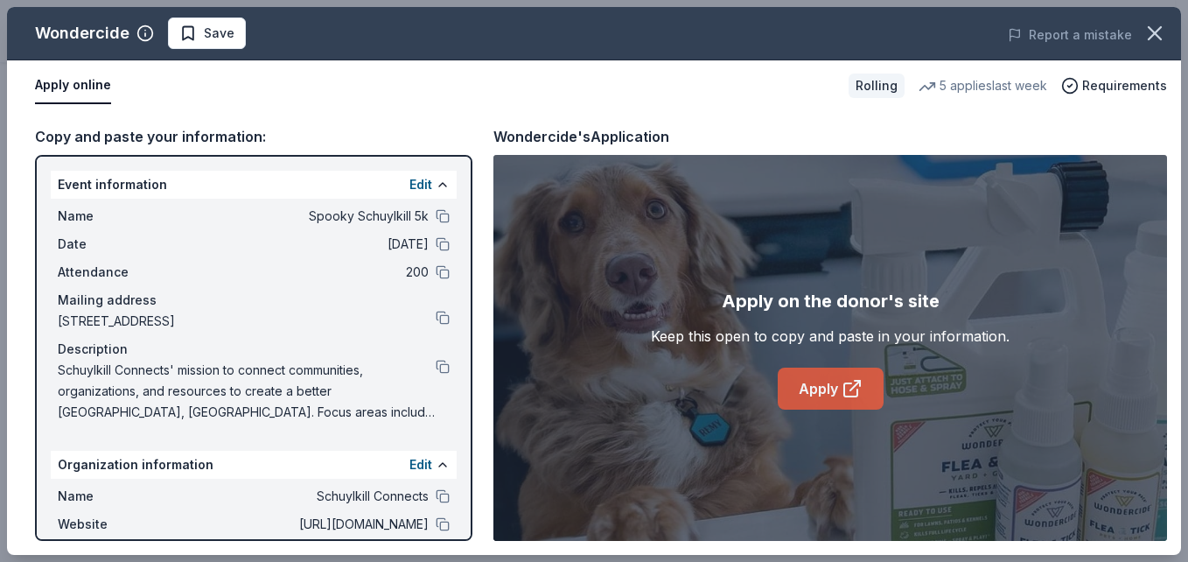
click at [824, 390] on link "Apply" at bounding box center [831, 389] width 106 height 42
click at [1152, 25] on icon "button" at bounding box center [1155, 33] width 25 height 25
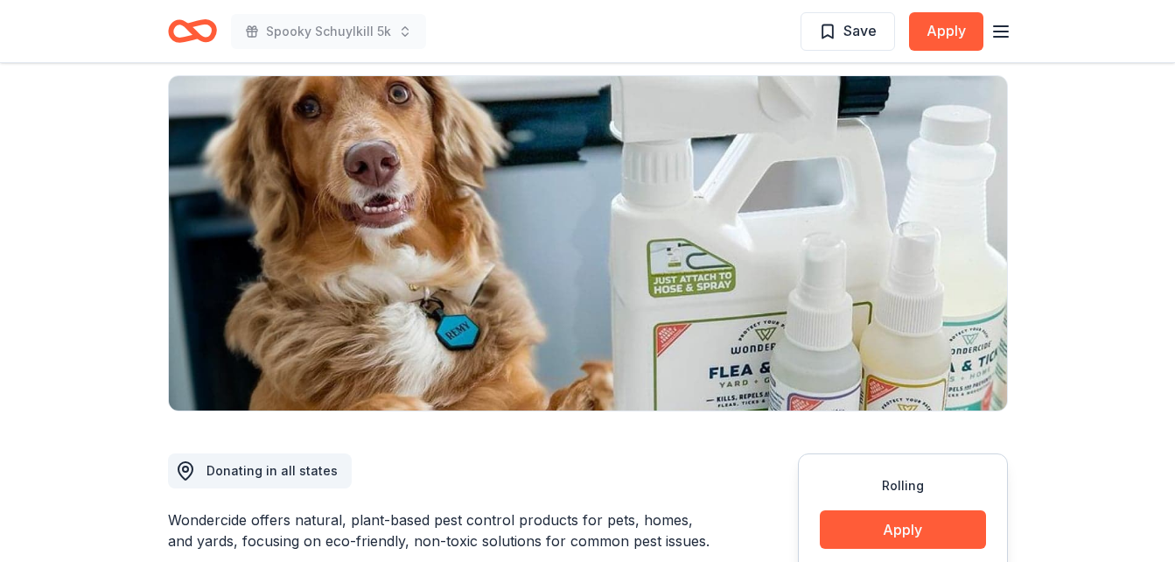
scroll to position [105, 0]
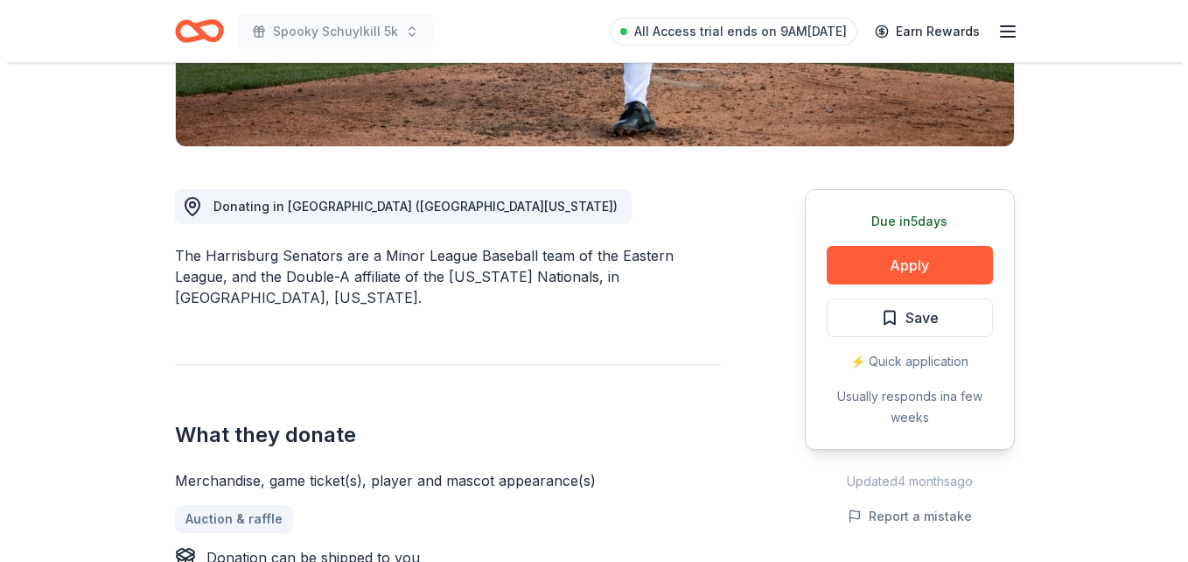
scroll to position [455, 0]
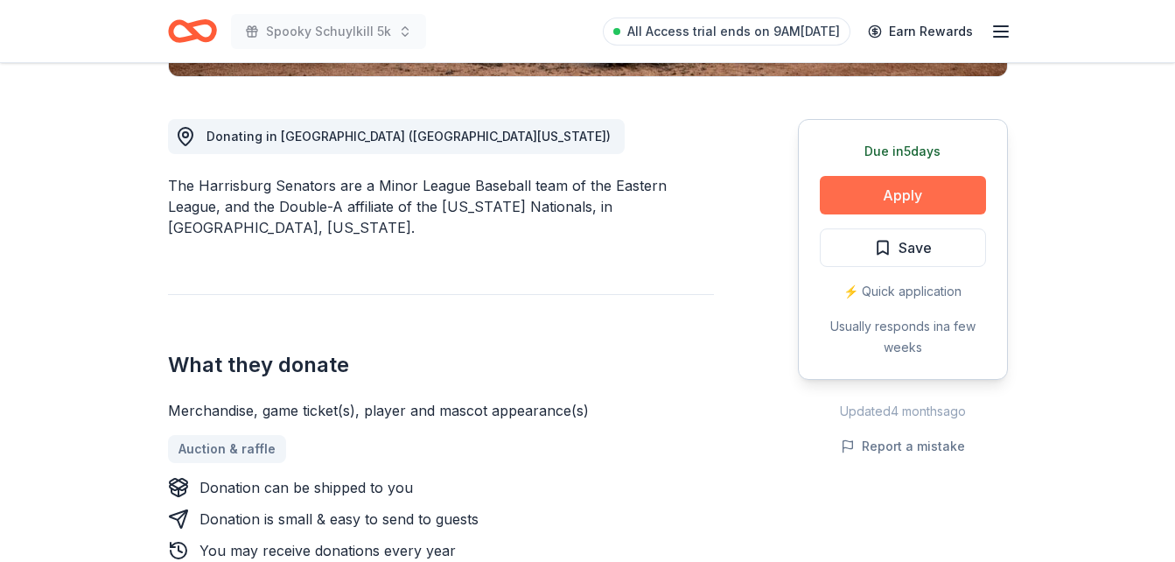
click at [845, 190] on button "Apply" at bounding box center [903, 195] width 166 height 39
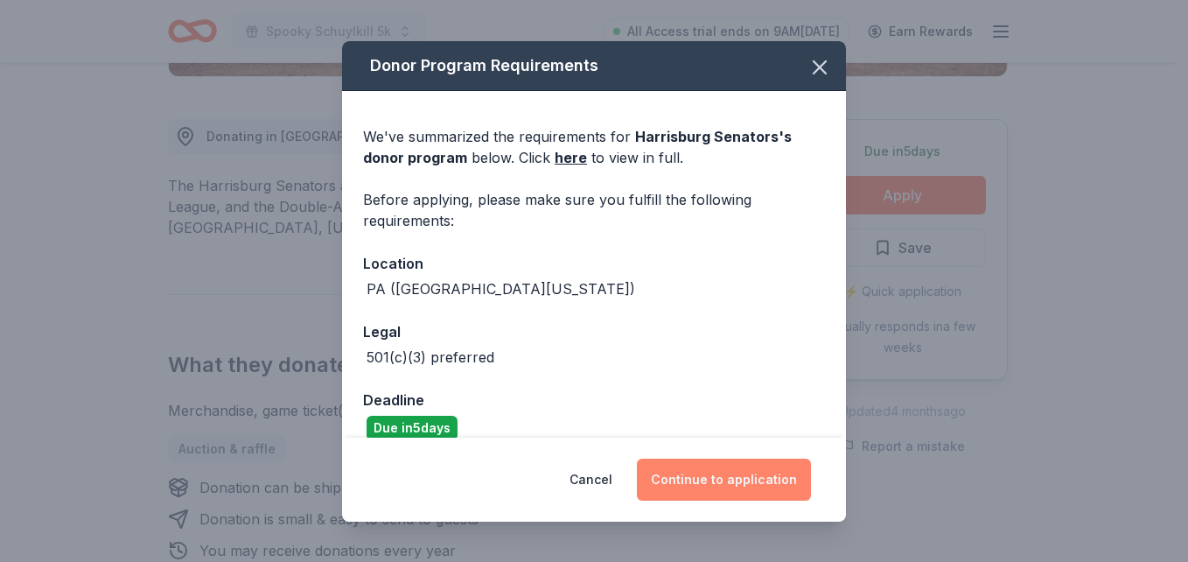
click at [732, 478] on button "Continue to application" at bounding box center [724, 480] width 174 height 42
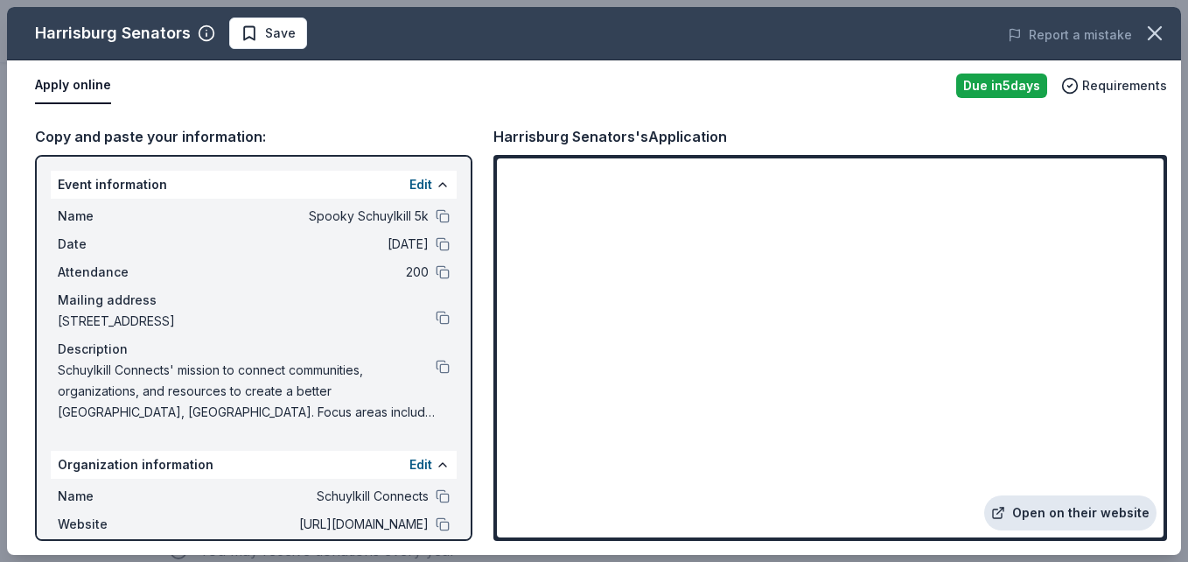
click at [1105, 516] on link "Open on their website" at bounding box center [1071, 512] width 172 height 35
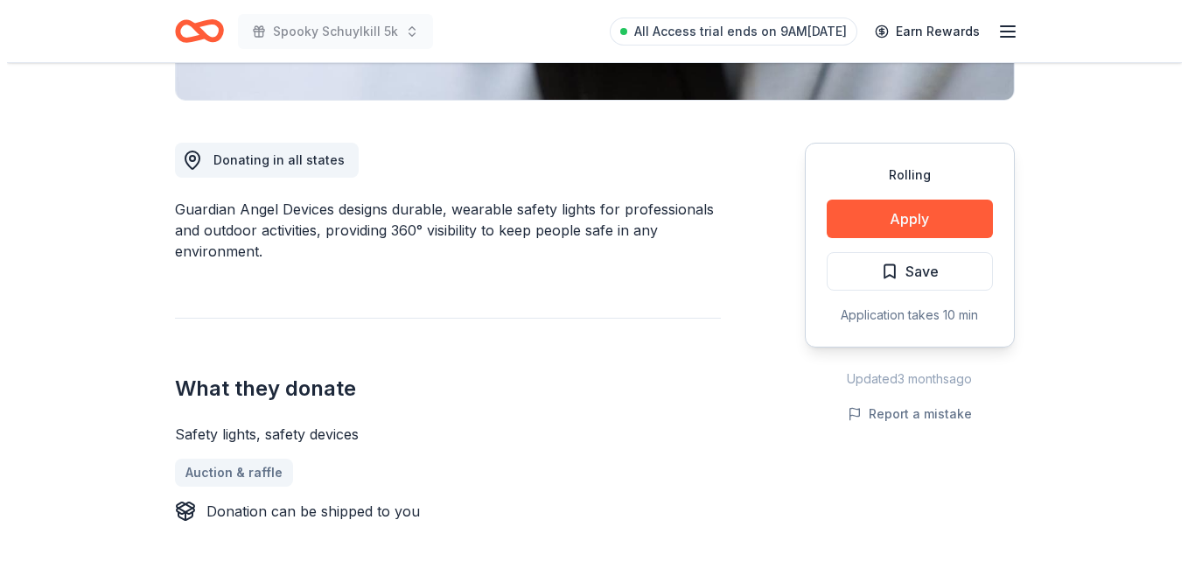
scroll to position [501, 0]
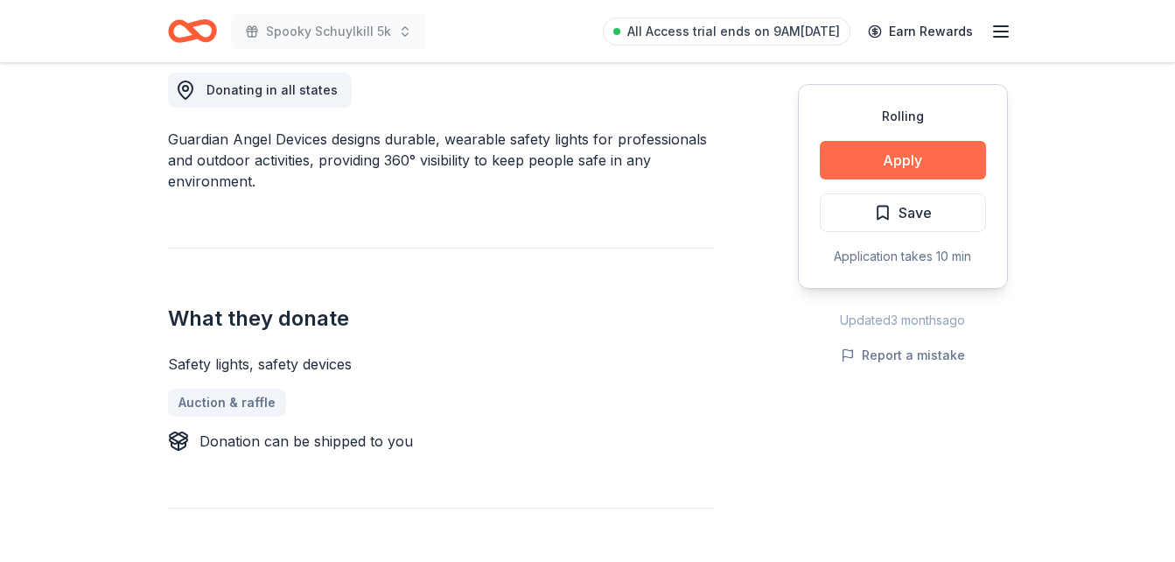
click at [838, 161] on button "Apply" at bounding box center [903, 160] width 166 height 39
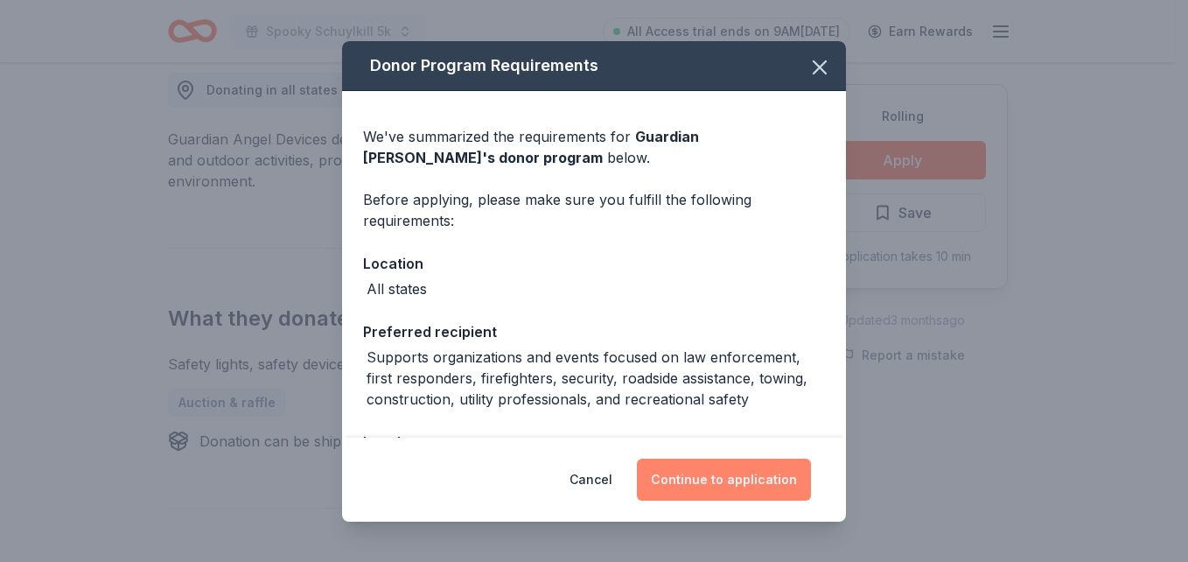
click at [717, 494] on button "Continue to application" at bounding box center [724, 480] width 174 height 42
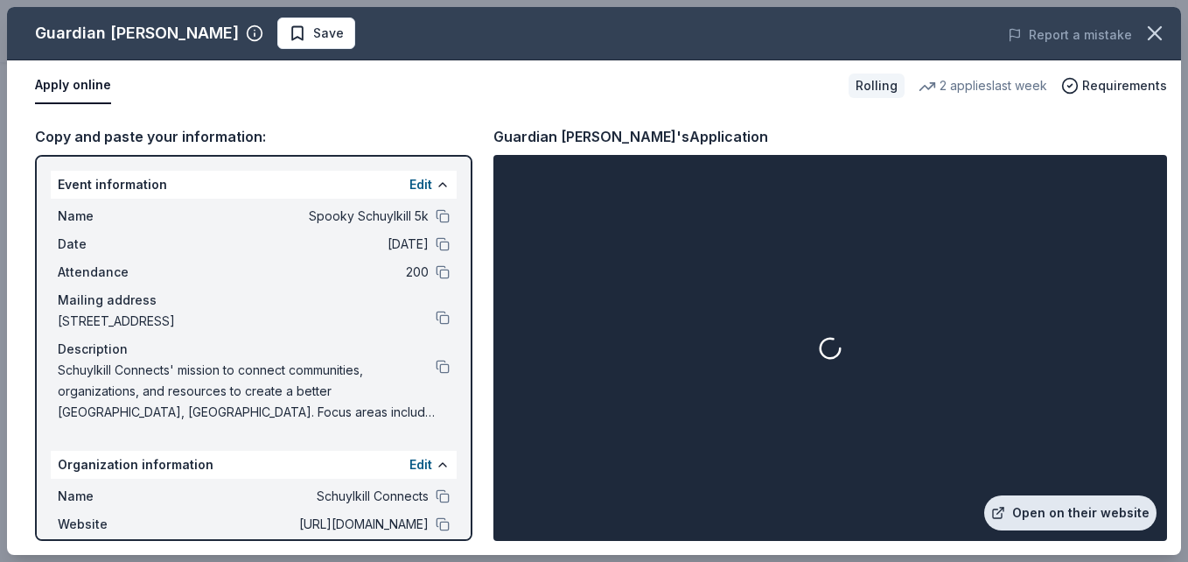
click at [1054, 519] on link "Open on their website" at bounding box center [1071, 512] width 172 height 35
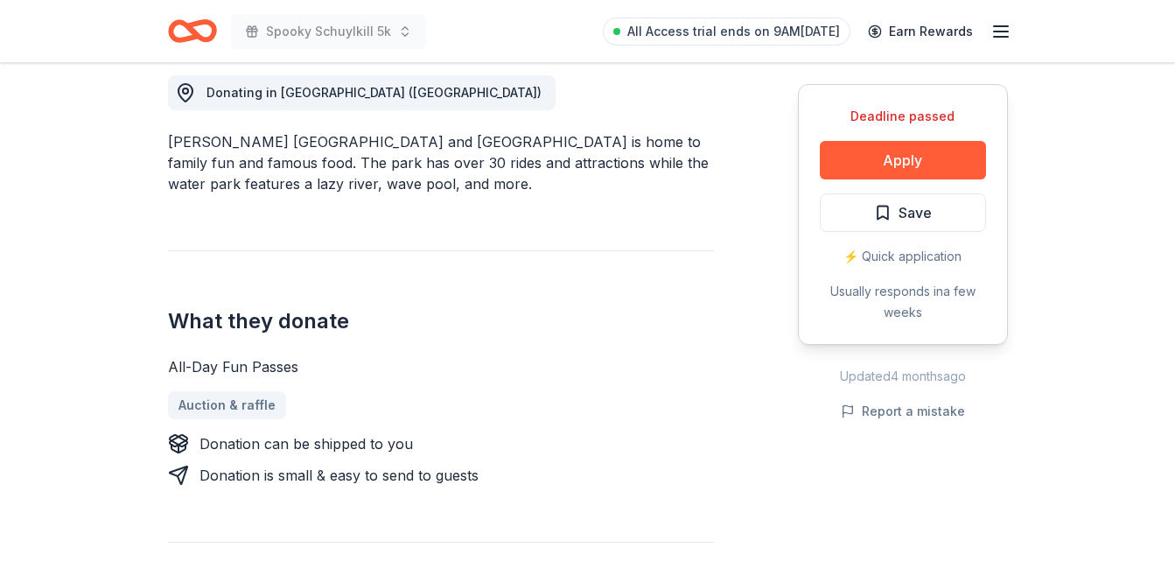
scroll to position [583, 0]
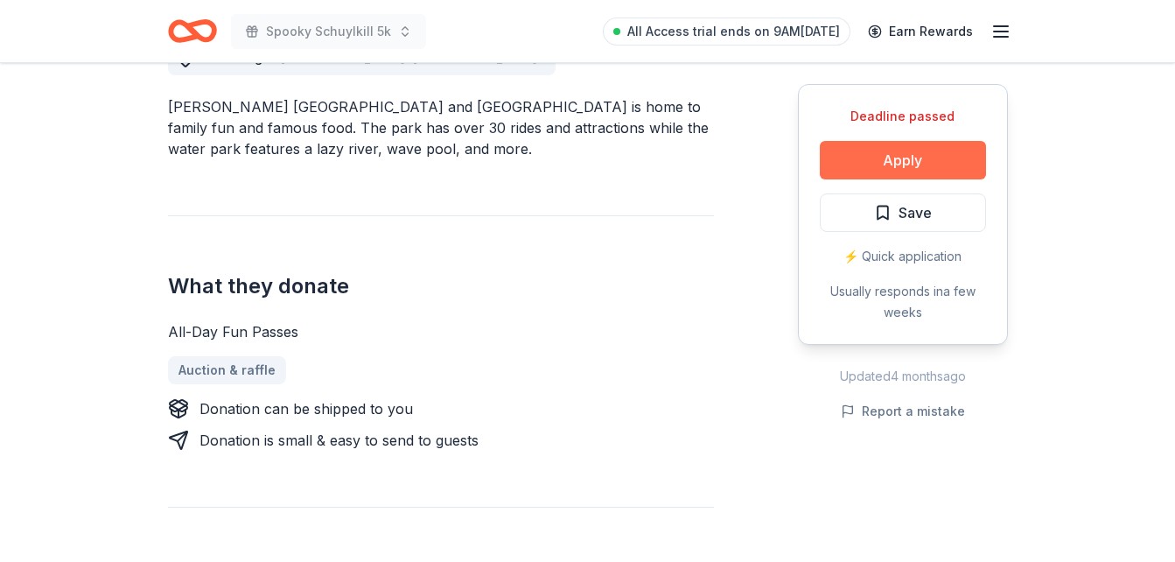
click at [899, 170] on button "Apply" at bounding box center [903, 160] width 166 height 39
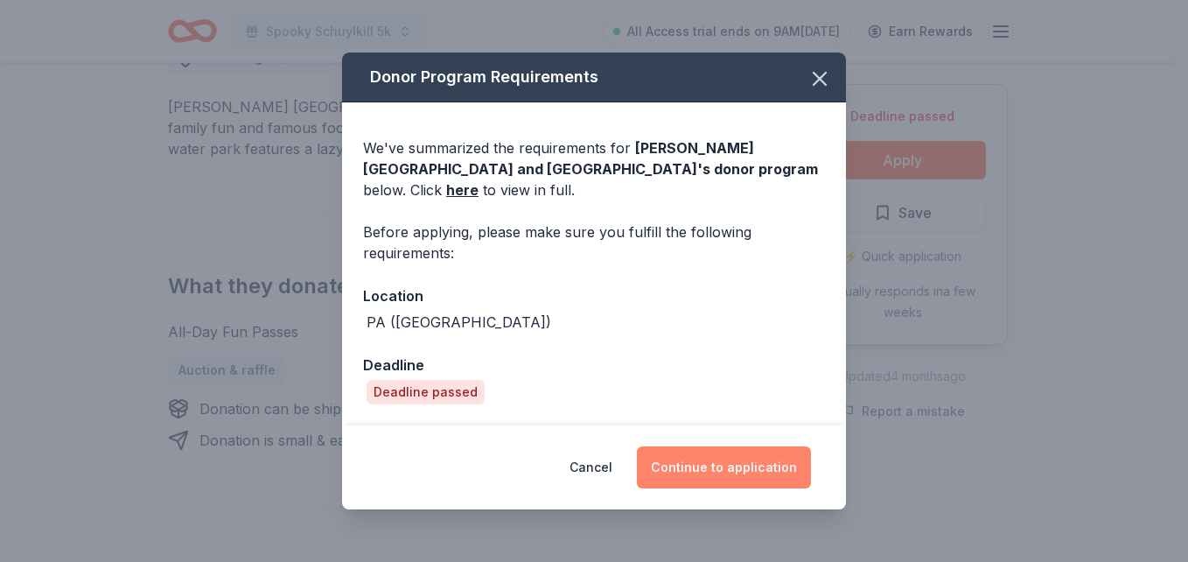
click at [714, 466] on button "Continue to application" at bounding box center [724, 467] width 174 height 42
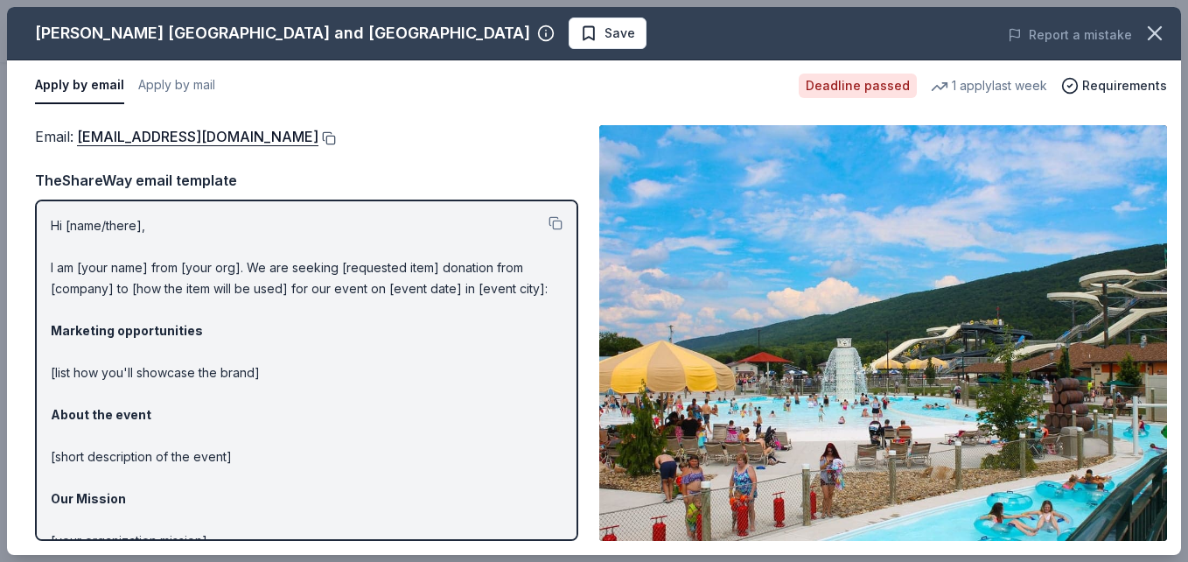
click at [319, 136] on button at bounding box center [328, 138] width 18 height 14
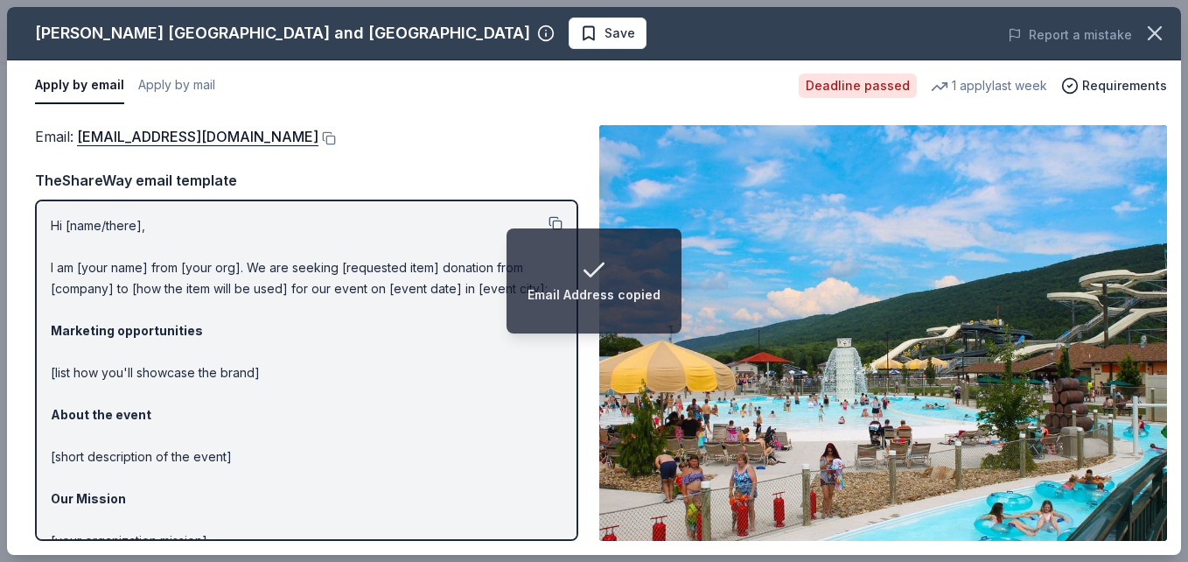
click at [549, 217] on button at bounding box center [556, 223] width 14 height 14
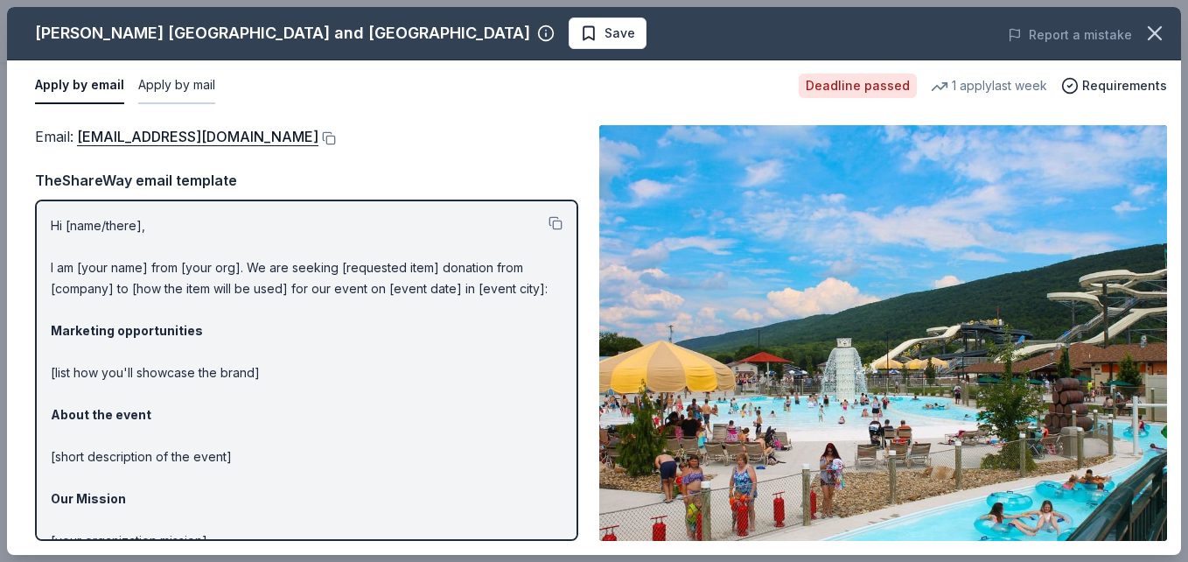
click at [196, 82] on button "Apply by mail" at bounding box center [176, 85] width 77 height 37
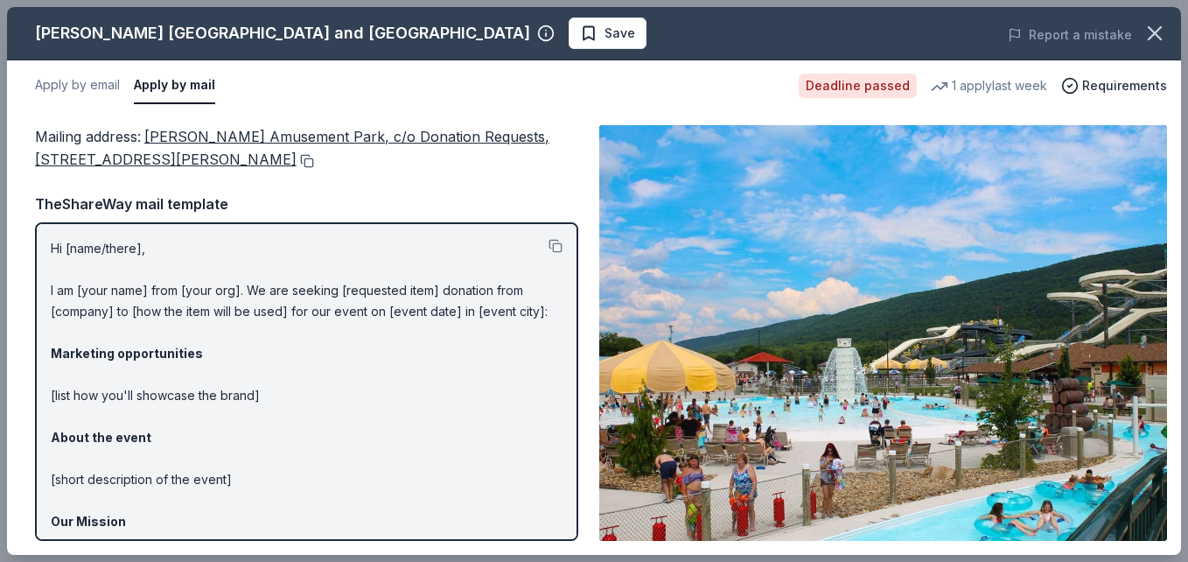
click at [297, 154] on button at bounding box center [306, 161] width 18 height 14
click at [549, 240] on button at bounding box center [556, 246] width 14 height 14
click at [1157, 37] on icon "button" at bounding box center [1155, 33] width 25 height 25
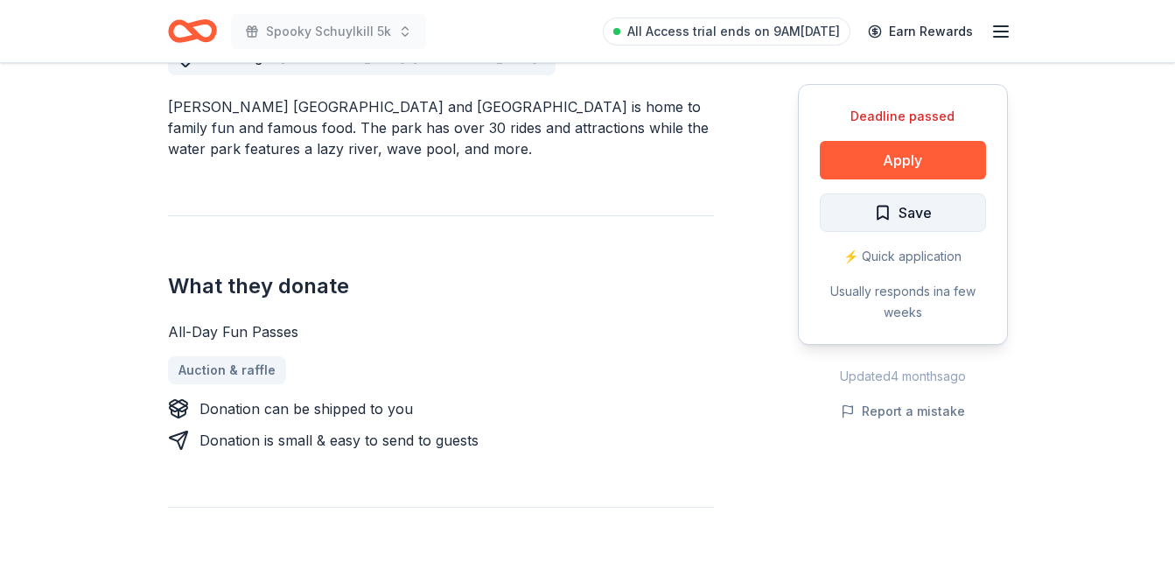
click at [866, 214] on button "Save" at bounding box center [903, 212] width 166 height 39
click at [1174, 50] on header "Spooky Schuylkill 5k All Access trial ends on 9AM, 10/9 Earn Rewards" at bounding box center [587, 31] width 1175 height 63
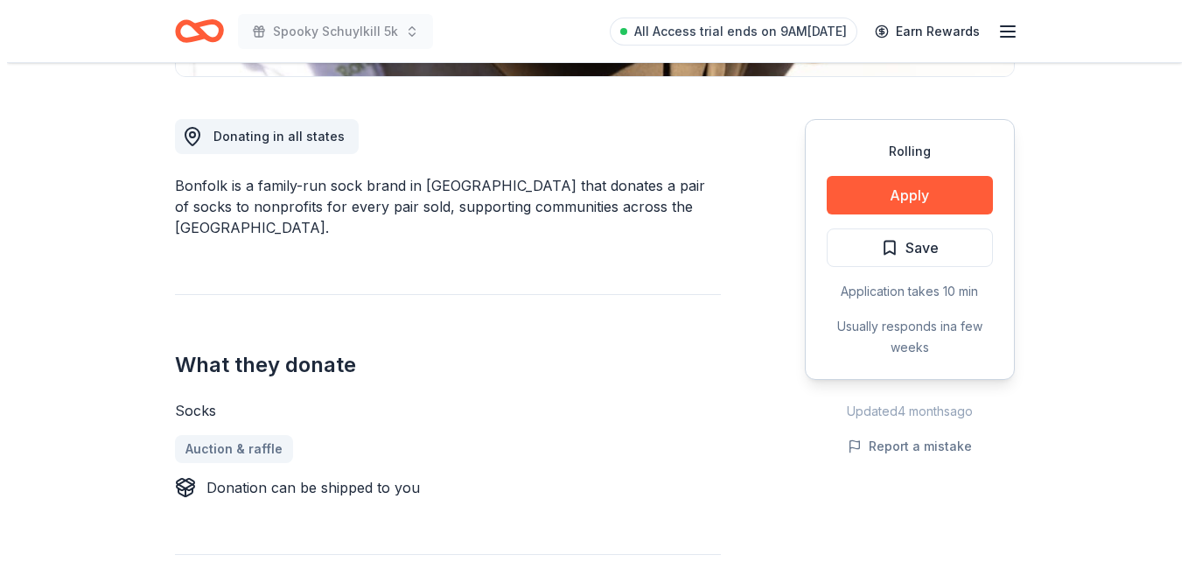
scroll to position [513, 0]
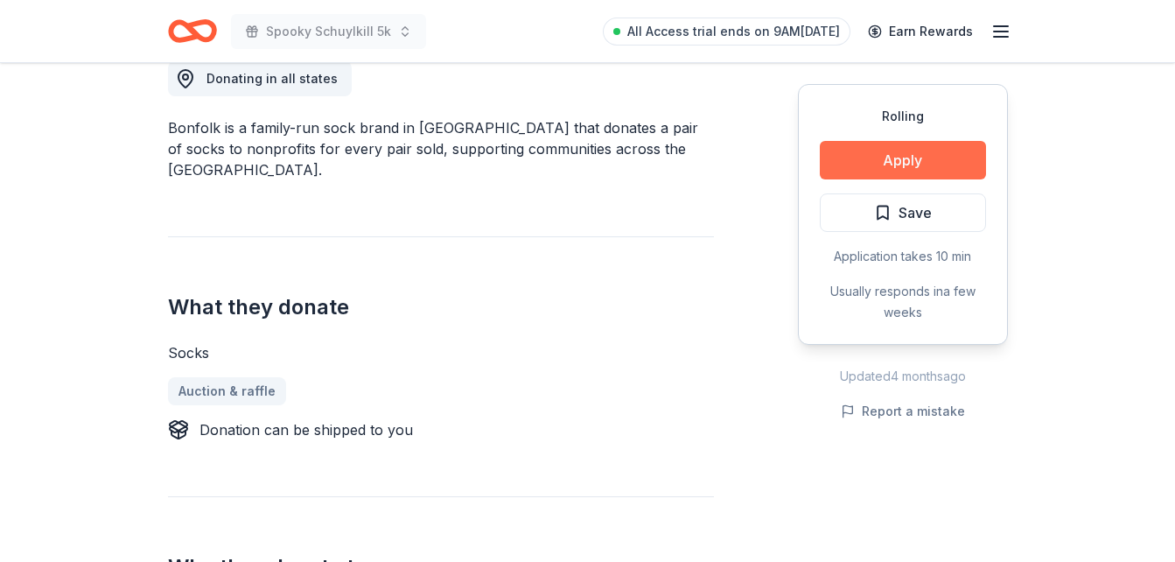
click at [895, 162] on button "Apply" at bounding box center [903, 160] width 166 height 39
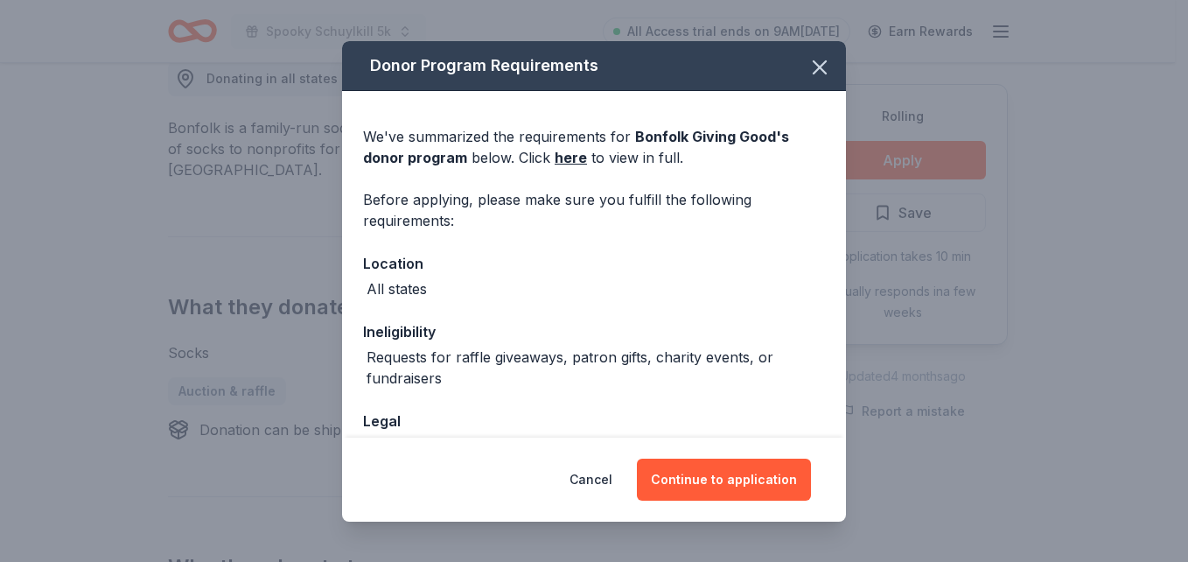
scroll to position [35, 0]
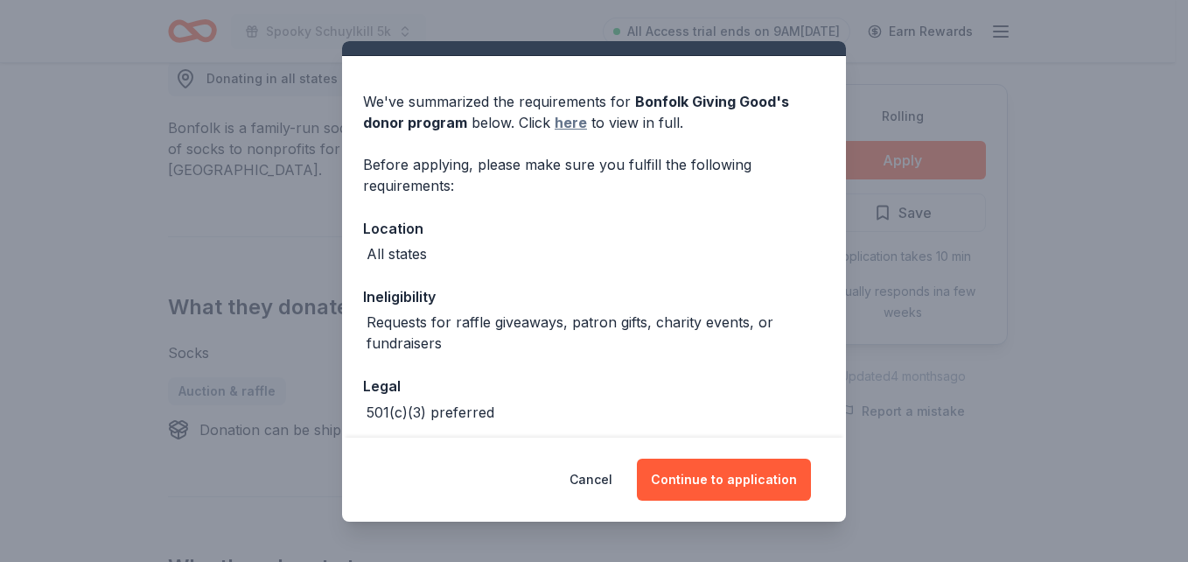
click at [567, 127] on link "here" at bounding box center [571, 122] width 32 height 21
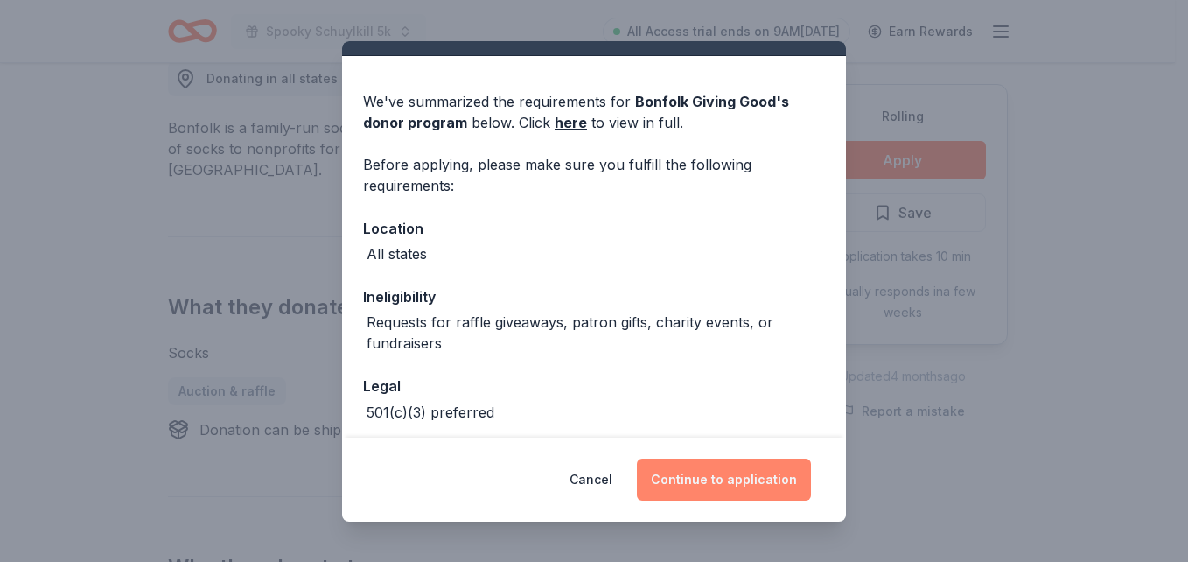
click at [732, 477] on button "Continue to application" at bounding box center [724, 480] width 174 height 42
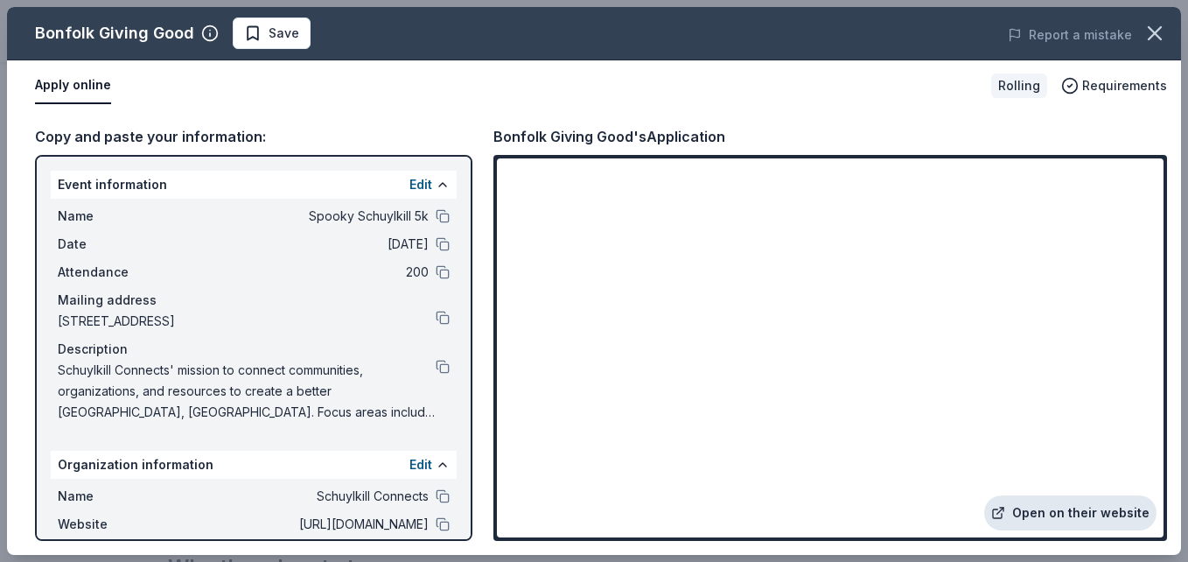
click at [1104, 510] on link "Open on their website" at bounding box center [1071, 512] width 172 height 35
